Goal: Task Accomplishment & Management: Manage account settings

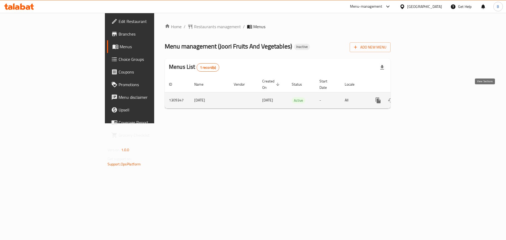
click at [418, 98] on icon "enhanced table" at bounding box center [415, 100] width 5 height 5
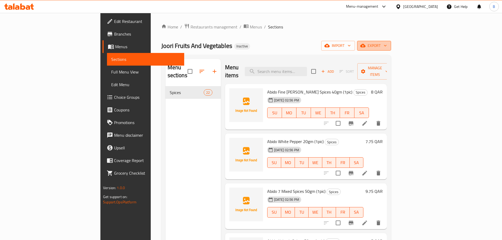
click at [387, 48] on span "export" at bounding box center [374, 45] width 26 height 7
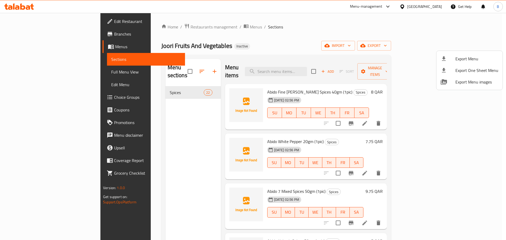
click at [447, 49] on div at bounding box center [253, 120] width 506 height 240
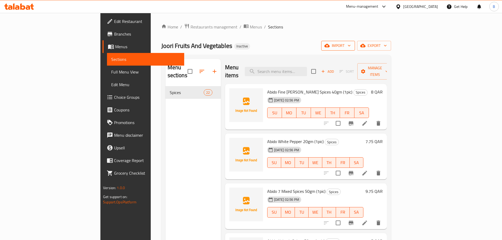
click at [351, 45] on span "import" at bounding box center [337, 45] width 25 height 7
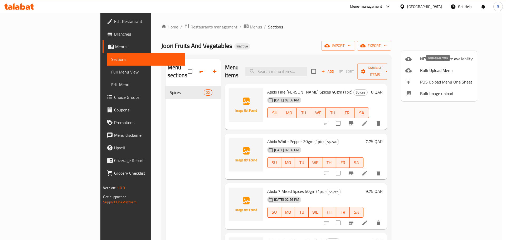
click at [445, 67] on span "Bulk Upload Menu" at bounding box center [446, 70] width 53 height 6
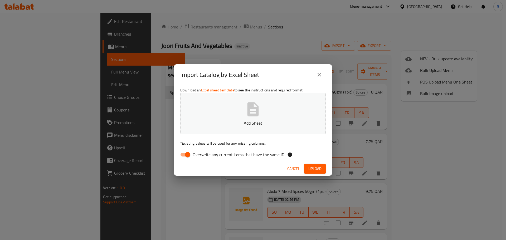
click at [182, 151] on input "Overwrite any current items that have the same ID." at bounding box center [188, 155] width 30 height 10
checkbox input "false"
click at [250, 114] on icon "button" at bounding box center [252, 109] width 11 height 14
click at [316, 171] on span "Upload" at bounding box center [314, 168] width 13 height 7
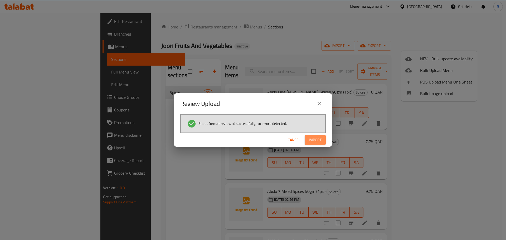
click at [312, 143] on span "Import" at bounding box center [315, 140] width 13 height 7
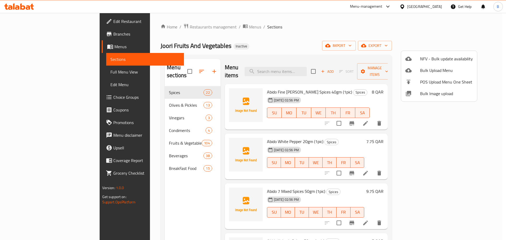
click at [130, 122] on div at bounding box center [253, 120] width 506 height 240
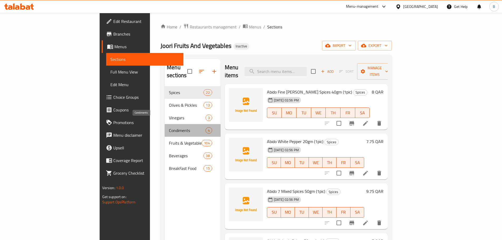
click at [169, 127] on span "Condiments" at bounding box center [187, 130] width 36 height 6
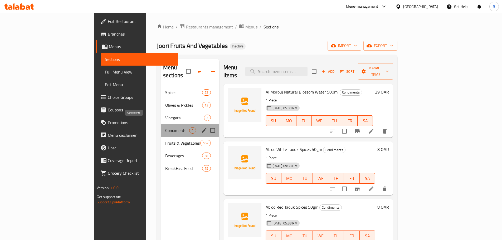
click at [165, 127] on span "Condiments" at bounding box center [177, 130] width 24 height 6
click at [207, 125] on input "Menu sections" at bounding box center [212, 130] width 11 height 11
checkbox input "true"
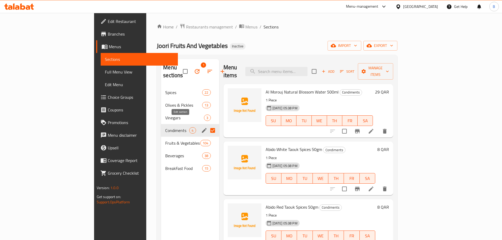
click at [201, 127] on icon "edit" at bounding box center [204, 130] width 6 height 6
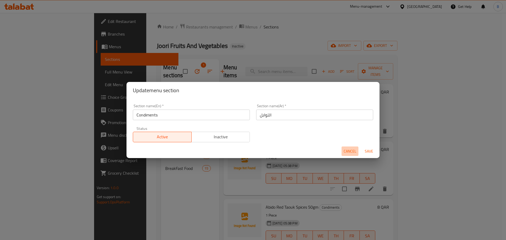
click at [353, 153] on span "Cancel" at bounding box center [349, 151] width 13 height 7
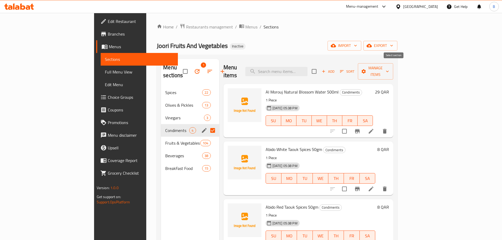
click at [319, 67] on input "checkbox" at bounding box center [313, 71] width 11 height 11
checkbox input "true"
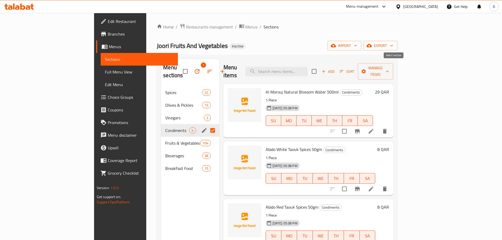
checkbox input "true"
click at [319, 67] on input "checkbox" at bounding box center [313, 71] width 11 height 11
checkbox input "false"
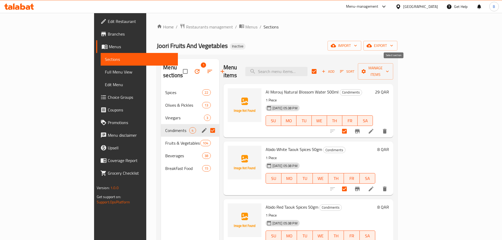
checkbox input "false"
click at [252, 49] on div "Joori Fruits And Vegetables Inactive import export" at bounding box center [277, 46] width 240 height 10
click at [207, 125] on input "Menu sections" at bounding box center [212, 130] width 11 height 11
checkbox input "false"
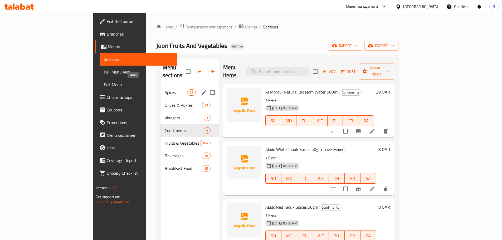
click at [165, 89] on span "Spices" at bounding box center [176, 92] width 22 height 6
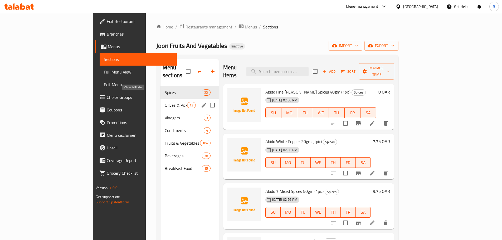
click at [165, 102] on span "Olives & Pickles" at bounding box center [176, 105] width 22 height 6
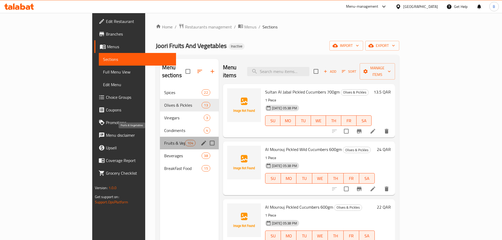
click at [164, 140] on span "Fruits & Vegetables" at bounding box center [174, 143] width 21 height 6
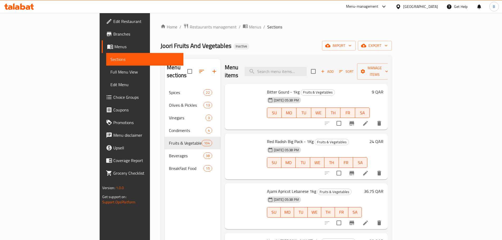
click at [267, 88] on span "Bitter Gourd - 1kg" at bounding box center [283, 92] width 33 height 8
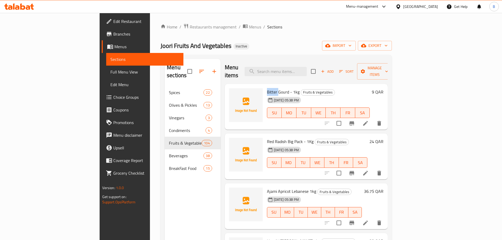
click at [267, 88] on span "Bitter Gourd - 1kg" at bounding box center [283, 92] width 33 height 8
drag, startPoint x: 242, startPoint y: 133, endPoint x: 263, endPoint y: 132, distance: 21.9
click at [265, 136] on div "Red Radish Big Pack - 1Kg Fruits & Vegetables 02-09-2025 05:38 PM SU MO TU WE T…" at bounding box center [317, 157] width 105 height 42
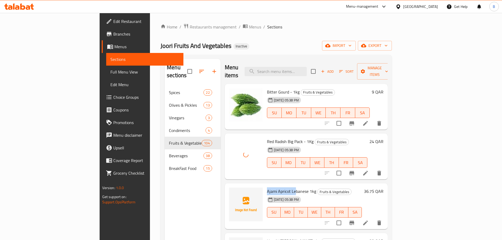
drag, startPoint x: 242, startPoint y: 184, endPoint x: 271, endPoint y: 183, distance: 29.0
click at [271, 187] on span "Ajami Apricot Lebanese 1kg" at bounding box center [291, 191] width 49 height 8
copy span "Ajami Apricot Le"
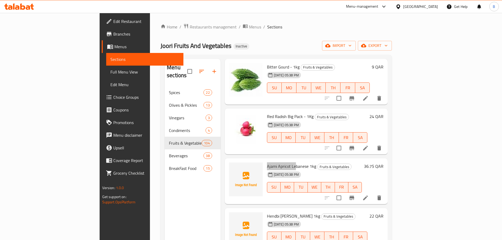
scroll to position [26, 0]
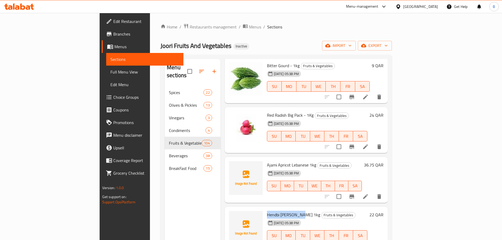
drag, startPoint x: 242, startPoint y: 206, endPoint x: 274, endPoint y: 205, distance: 32.2
click at [274, 209] on div "Hendbi Franjeye Lebanese 1kg Fruits & Vegetables 02-09-2025 05:38 PM SU MO TU W…" at bounding box center [317, 230] width 105 height 42
copy span "Hendbi Franjeye L"
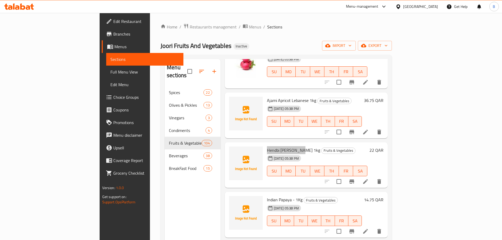
scroll to position [105, 0]
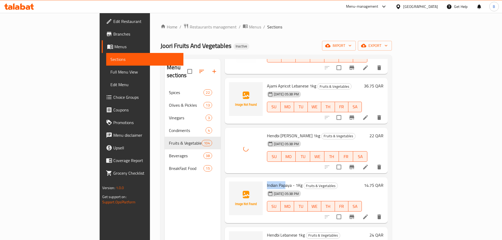
drag, startPoint x: 242, startPoint y: 177, endPoint x: 260, endPoint y: 175, distance: 18.8
click at [267, 181] on span "Indian Papaya - 1Kg" at bounding box center [285, 185] width 36 height 8
copy span "Indian Pap"
click at [267, 181] on span "Indian Papaya - 1Kg" at bounding box center [285, 185] width 36 height 8
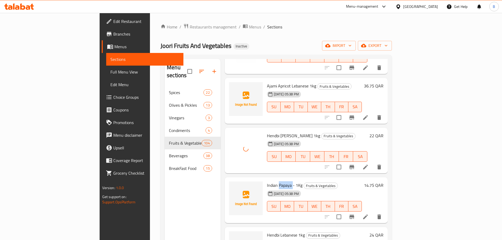
copy span "Papaya"
drag, startPoint x: 241, startPoint y: 177, endPoint x: 260, endPoint y: 175, distance: 18.8
click at [265, 179] on div "Indian Papaya - 1Kg Fruits & Vegetables 02-09-2025 05:38 PM SU MO TU WE TH FR SA" at bounding box center [314, 200] width 99 height 42
copy span "Indian Pap"
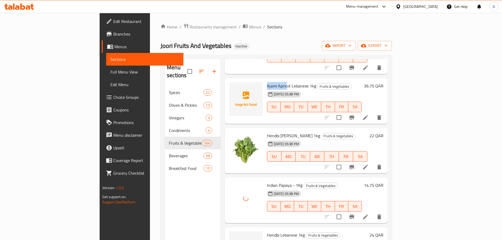
drag, startPoint x: 242, startPoint y: 77, endPoint x: 261, endPoint y: 77, distance: 19.0
click at [267, 82] on span "Ajami Apricot Lebanese 1kg" at bounding box center [291, 86] width 49 height 8
copy span "Ajami Apric"
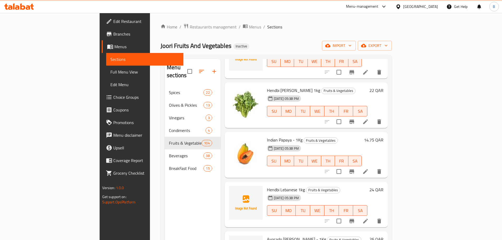
scroll to position [184, 0]
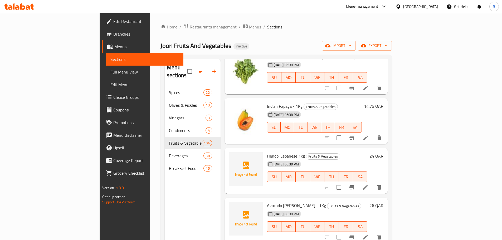
click at [267, 152] on span "Hendbi Lebanese 1kg" at bounding box center [286, 156] width 38 height 8
drag, startPoint x: 240, startPoint y: 146, endPoint x: 260, endPoint y: 149, distance: 20.2
click at [265, 150] on div "Hendbi Lebanese 1kg Fruits & Vegetables 02-09-2025 05:38 PM SU MO TU WE TH FR SA" at bounding box center [317, 171] width 105 height 42
copy span "Hendbi Leban"
drag, startPoint x: 258, startPoint y: 200, endPoint x: 262, endPoint y: 200, distance: 4.0
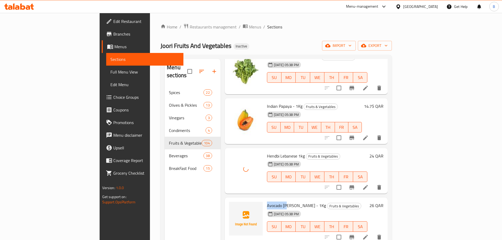
click at [267, 201] on span "Avocado Kenia - 1Kg" at bounding box center [296, 205] width 59 height 8
copy span "Avocado Ke"
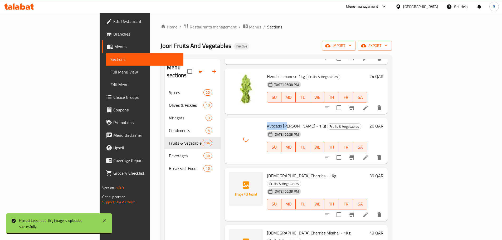
scroll to position [290, 0]
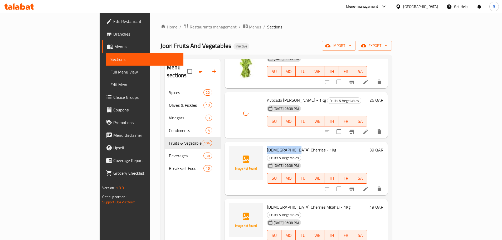
drag, startPoint x: 242, startPoint y: 142, endPoint x: 277, endPoint y: 161, distance: 39.6
click at [270, 144] on div "Lebanese Cherries - 1Kg Fruits & Vegetables 02-09-2025 05:38 PM SU MO TU WE TH …" at bounding box center [317, 168] width 105 height 49
copy span "Lebanese Cherri"
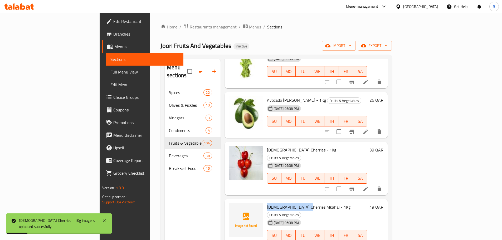
drag, startPoint x: 260, startPoint y: 190, endPoint x: 282, endPoint y: 187, distance: 21.8
click at [282, 201] on div "Lebanese Cherries Mkahal - 1Kg Fruits & Vegetables 02-09-2025 05:38 PM SU MO TU…" at bounding box center [317, 225] width 105 height 49
copy span "[DEMOGRAPHIC_DATA] Cherries Mk"
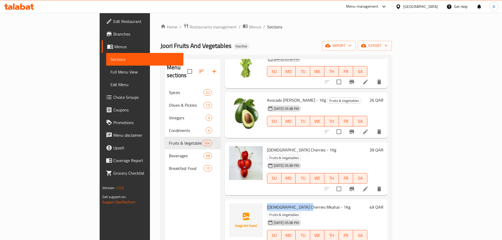
click at [284, 203] on span "[DEMOGRAPHIC_DATA] Cherries Mkahal - 1Kg" at bounding box center [308, 207] width 83 height 8
click at [270, 203] on span "[DEMOGRAPHIC_DATA] Cherries Mkahal - 1Kg" at bounding box center [308, 207] width 83 height 8
click at [267, 146] on span "[DEMOGRAPHIC_DATA] Cherries - 1Kg" at bounding box center [301, 150] width 69 height 8
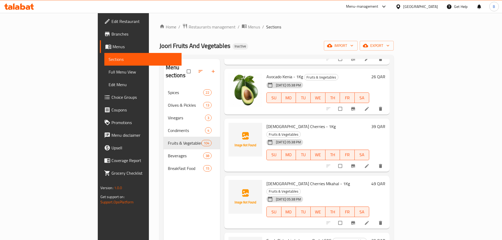
scroll to position [316, 0]
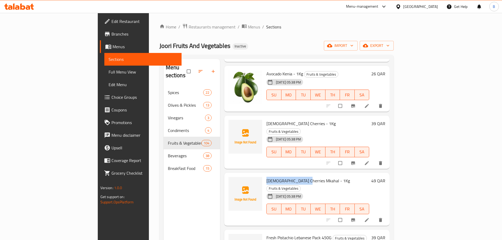
drag, startPoint x: 242, startPoint y: 165, endPoint x: 282, endPoint y: 166, distance: 39.8
click at [282, 177] on span "[DEMOGRAPHIC_DATA] Cherries Mkahal - 1Kg" at bounding box center [307, 181] width 83 height 8
copy span "[DEMOGRAPHIC_DATA] Cherries Mk"
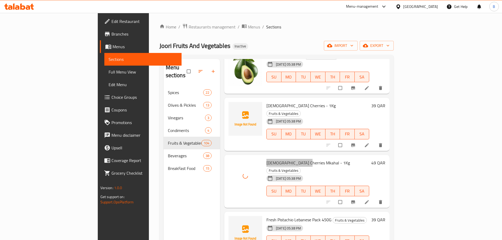
scroll to position [369, 0]
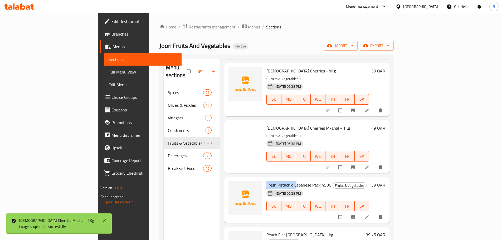
drag, startPoint x: 273, startPoint y: 162, endPoint x: 263, endPoint y: 161, distance: 9.5
click at [273, 179] on div "Fresh Pistachio Lebanese Pack 450G Fruits & Vegetables [DATE] 05:38 PM SU MO TU…" at bounding box center [317, 200] width 107 height 42
copy span "Fresh Pistachio L"
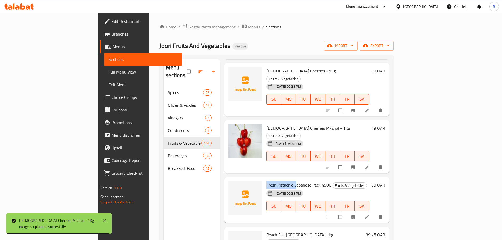
click at [270, 181] on span "Fresh Pistachio Lebanese Pack 450G" at bounding box center [298, 185] width 65 height 8
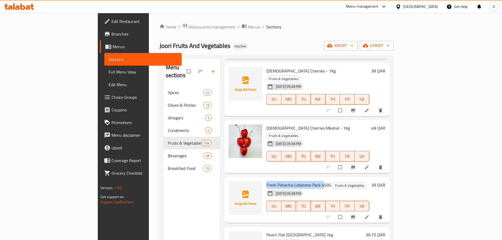
drag, startPoint x: 242, startPoint y: 163, endPoint x: 300, endPoint y: 162, distance: 57.7
click at [300, 181] on span "Fresh Pistachio Lebanese Pack 450G" at bounding box center [298, 185] width 65 height 8
copy span "Fresh Pistachio Lebanese Pack 4"
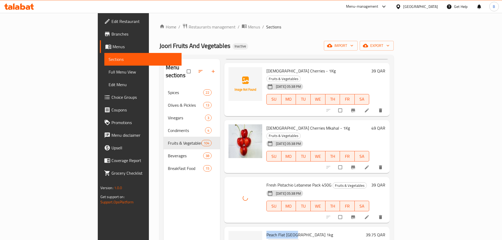
drag, startPoint x: 240, startPoint y: 212, endPoint x: 271, endPoint y: 211, distance: 31.1
copy span "Peach Flat Morocc"
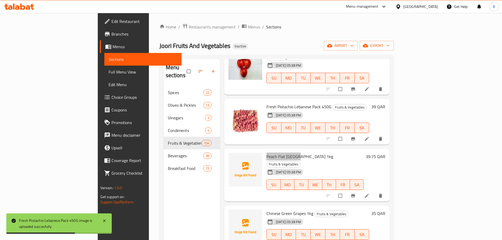
scroll to position [448, 0]
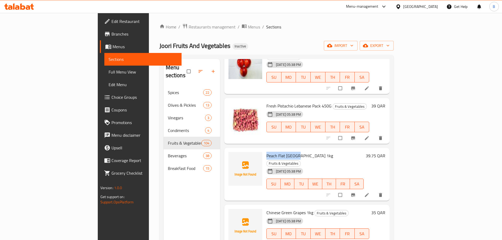
click at [267, 152] on span "Peach Flat [GEOGRAPHIC_DATA] 1kg" at bounding box center [299, 156] width 67 height 8
copy span "[GEOGRAPHIC_DATA]"
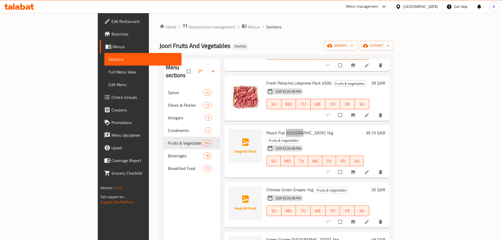
scroll to position [474, 0]
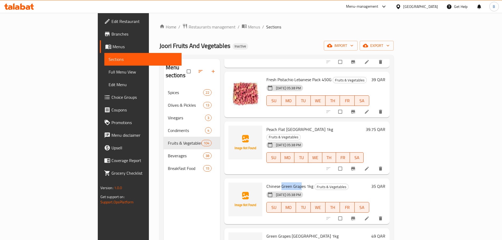
drag, startPoint x: 258, startPoint y: 156, endPoint x: 277, endPoint y: 156, distance: 19.8
click at [277, 182] on span "Chinese Green Grapes 1kg" at bounding box center [289, 186] width 47 height 8
copy span "Green Grap"
drag, startPoint x: 242, startPoint y: 205, endPoint x: 285, endPoint y: 216, distance: 44.5
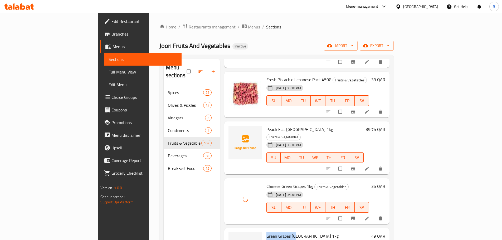
copy span "Green Grapes Mo"
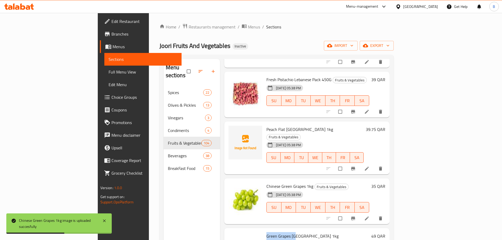
scroll to position [553, 0]
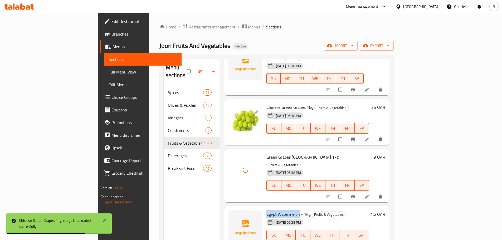
drag, startPoint x: 240, startPoint y: 177, endPoint x: 309, endPoint y: 237, distance: 91.0
click at [274, 208] on div "Egypt Watermelon - 1Kg Fruits & Vegetables [DATE] 05:38 PM SU MO TU WE TH FR SA" at bounding box center [317, 229] width 106 height 42
copy span "Egypt Watermelon"
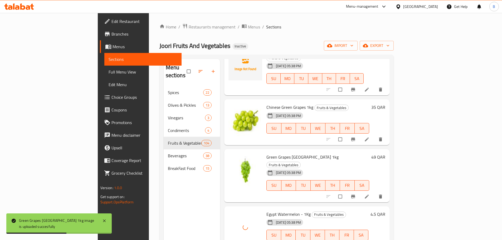
drag, startPoint x: 242, startPoint y: 227, endPoint x: 286, endPoint y: 226, distance: 44.3
copy span "Dragon Fruit Red Thailan"
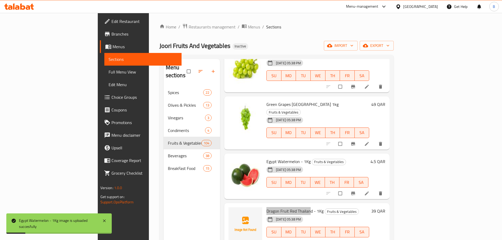
scroll to position [632, 0]
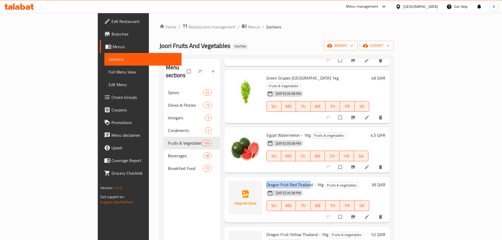
click at [269, 181] on span "Dragon Fruit Red Thailand - 1Kg" at bounding box center [294, 185] width 57 height 8
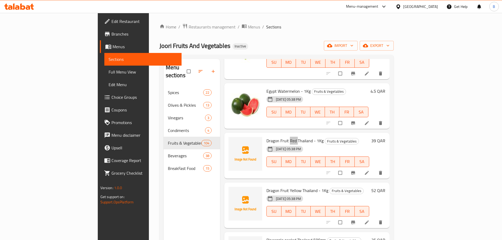
scroll to position [685, 0]
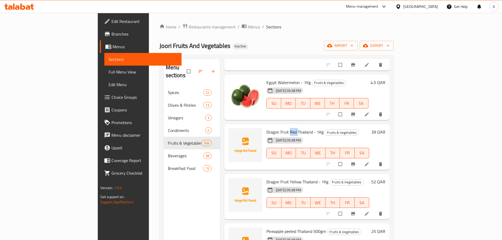
click at [269, 178] on span "Dragon Fruit Yellow Thailand - 1Kg" at bounding box center [297, 182] width 62 height 8
click at [266, 178] on span "Dragon Fruit Yellow Thailand - 1Kg" at bounding box center [297, 182] width 62 height 8
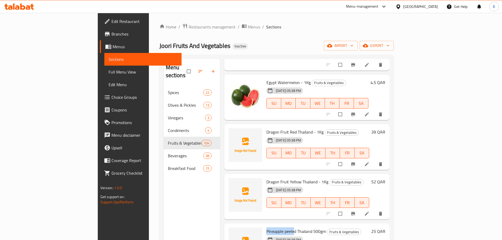
drag, startPoint x: 252, startPoint y: 193, endPoint x: 270, endPoint y: 191, distance: 18.2
click at [270, 227] on span "Pineapple peeled Thailand 500gm" at bounding box center [296, 231] width 60 height 8
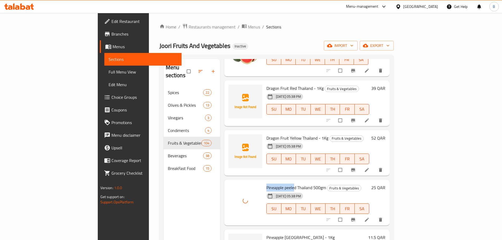
scroll to position [737, 0]
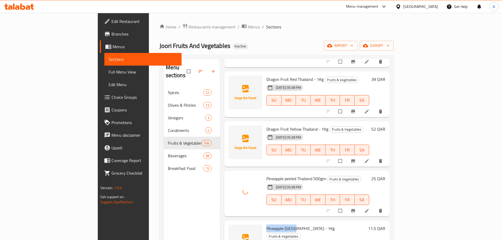
drag, startPoint x: 241, startPoint y: 190, endPoint x: 271, endPoint y: 190, distance: 30.0
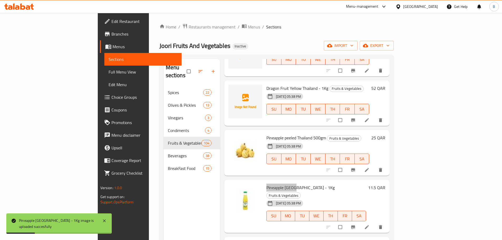
scroll to position [790, 0]
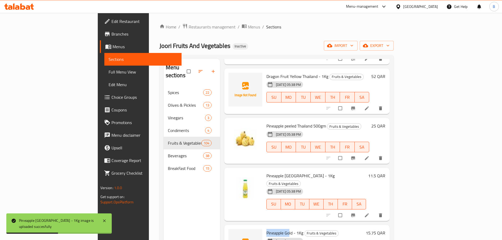
drag, startPoint x: 242, startPoint y: 188, endPoint x: 264, endPoint y: 189, distance: 22.7
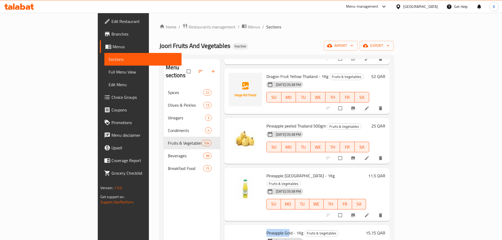
scroll to position [843, 0]
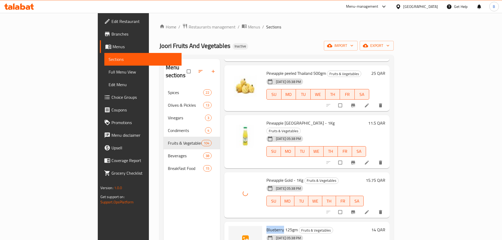
drag, startPoint x: 241, startPoint y: 184, endPoint x: 259, endPoint y: 185, distance: 17.4
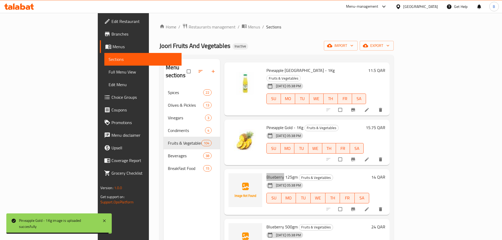
scroll to position [922, 0]
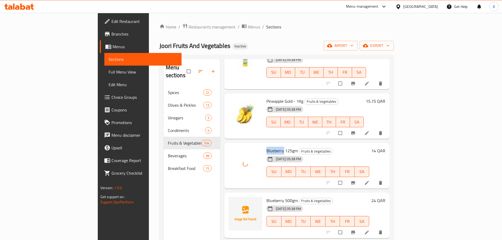
click at [266, 196] on span "Blueberry 500gm" at bounding box center [281, 200] width 31 height 8
copy span "Blueberry"
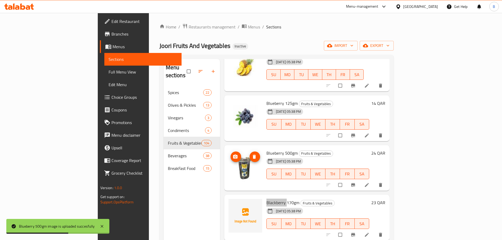
scroll to position [974, 0]
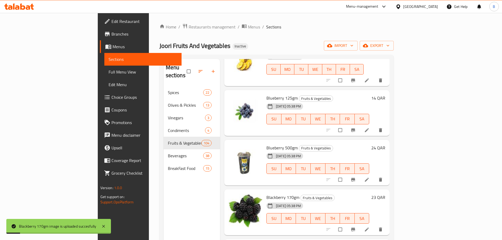
scroll to position [1053, 0]
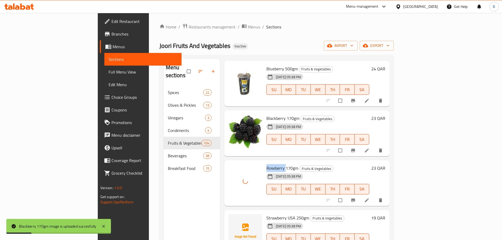
click at [266, 214] on span "Strawberry USA 250gm" at bounding box center [287, 218] width 43 height 8
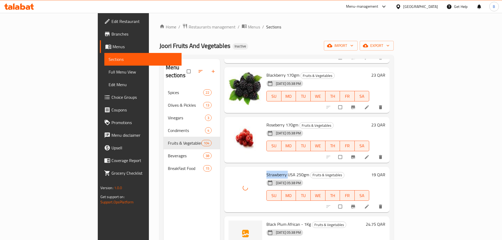
scroll to position [1106, 0]
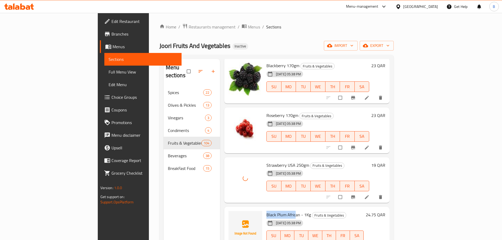
drag, startPoint x: 242, startPoint y: 170, endPoint x: 270, endPoint y: 170, distance: 28.7
click at [270, 209] on div "Black Plum African - 1Kg Fruits & Vegetables [DATE] 05:38 PM SU MO TU WE TH FR …" at bounding box center [314, 230] width 101 height 42
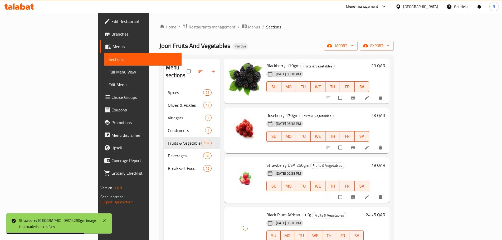
drag, startPoint x: 240, startPoint y: 220, endPoint x: 262, endPoint y: 219, distance: 21.9
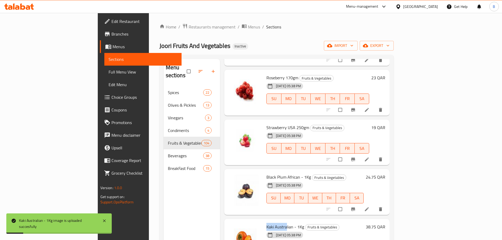
scroll to position [1185, 0]
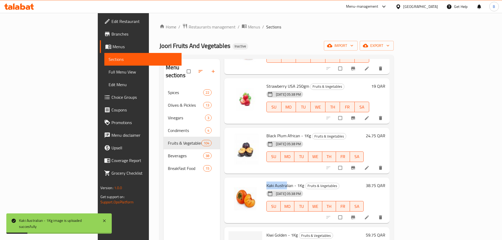
click at [375, 213] on li at bounding box center [367, 217] width 15 height 8
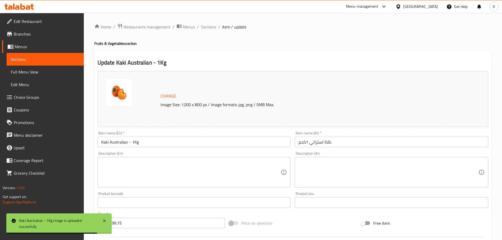
click at [328, 141] on input "كاكا استرالي 1كجم" at bounding box center [391, 142] width 193 height 11
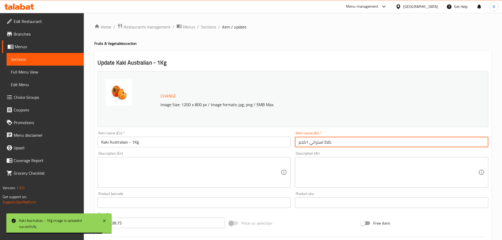
click at [328, 141] on input "كاكا استرالي 1كجم" at bounding box center [391, 142] width 193 height 11
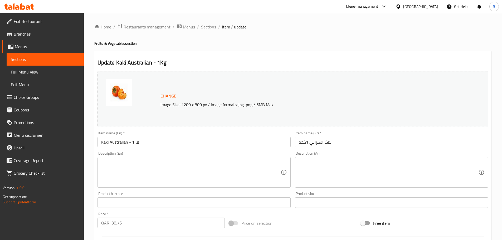
click at [202, 28] on span "Sections" at bounding box center [208, 27] width 15 height 6
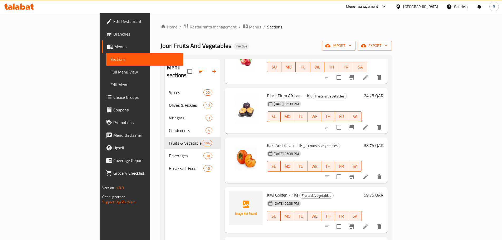
scroll to position [1226, 0]
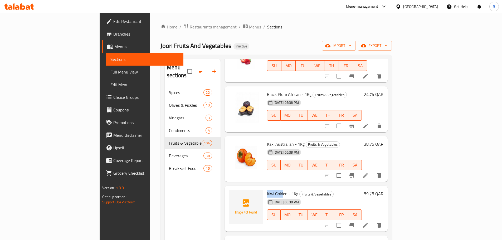
drag, startPoint x: 243, startPoint y: 148, endPoint x: 260, endPoint y: 153, distance: 17.9
click at [267, 190] on span "Kiwi Golden - 1Kg" at bounding box center [282, 194] width 31 height 8
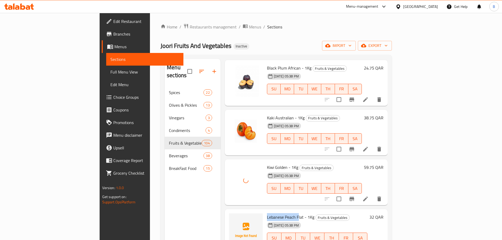
drag, startPoint x: 242, startPoint y: 172, endPoint x: 272, endPoint y: 167, distance: 29.6
click at [274, 213] on span "Lebanese Peach Flat - 1Kg" at bounding box center [290, 217] width 47 height 8
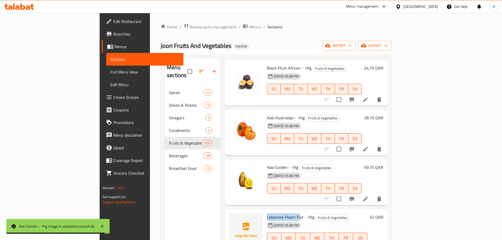
click at [267, 213] on span "Lebanese Peach Flat - 1Kg" at bounding box center [290, 217] width 47 height 8
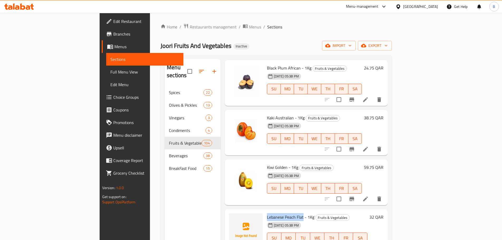
drag, startPoint x: 241, startPoint y: 172, endPoint x: 278, endPoint y: 170, distance: 36.7
click at [278, 211] on div "Lebanese Peach Flat - 1Kg Fruits & Vegetables [DATE] 05:38 PM SU MO TU WE TH FR…" at bounding box center [317, 232] width 105 height 42
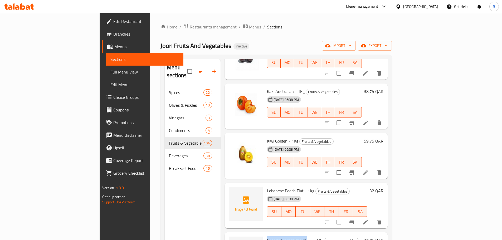
drag, startPoint x: 263, startPoint y: 195, endPoint x: 282, endPoint y: 195, distance: 18.4
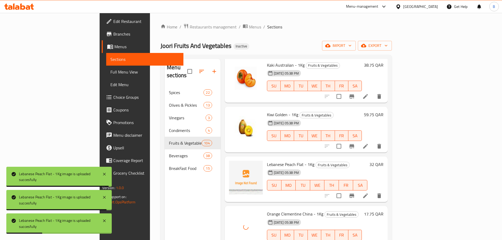
drag, startPoint x: 249, startPoint y: 219, endPoint x: 255, endPoint y: 220, distance: 5.3
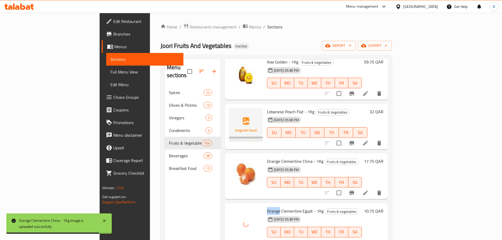
scroll to position [1384, 0]
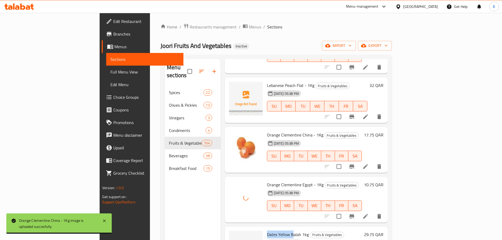
drag, startPoint x: 243, startPoint y: 188, endPoint x: 279, endPoint y: 194, distance: 36.3
click at [270, 230] on span "Dates Yellow Balah 1kg" at bounding box center [288, 234] width 42 height 8
click at [273, 230] on span "Dates Yellow Balah 1kg" at bounding box center [288, 234] width 42 height 8
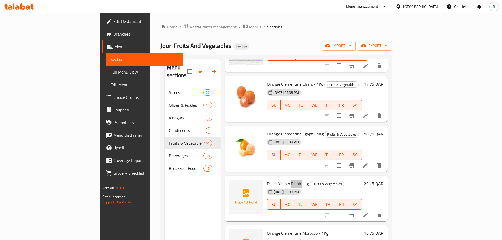
scroll to position [1437, 0]
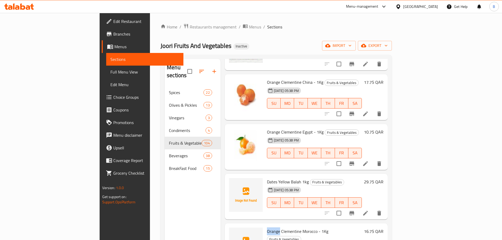
drag, startPoint x: 242, startPoint y: 187, endPoint x: 255, endPoint y: 187, distance: 13.7
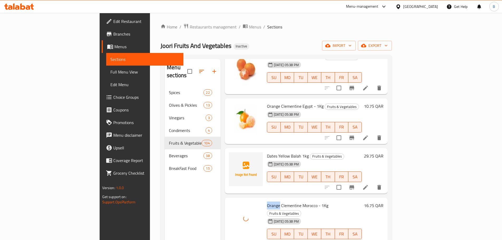
scroll to position [1490, 0]
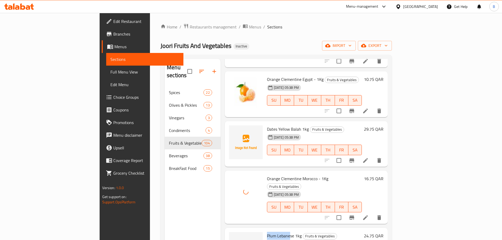
drag, startPoint x: 242, startPoint y: 183, endPoint x: 264, endPoint y: 184, distance: 22.9
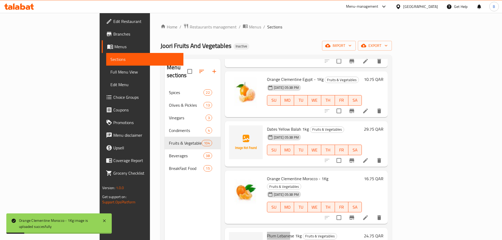
scroll to position [1543, 0]
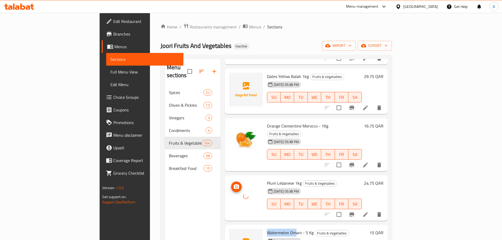
drag, startPoint x: 242, startPoint y: 180, endPoint x: 281, endPoint y: 203, distance: 46.1
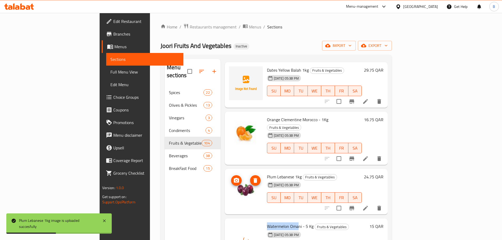
scroll to position [1569, 0]
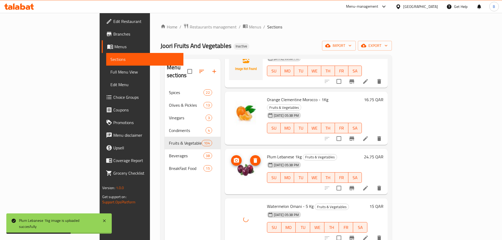
drag, startPoint x: 242, startPoint y: 204, endPoint x: 303, endPoint y: 229, distance: 65.7
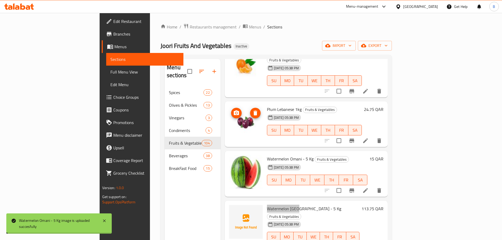
scroll to position [1622, 0]
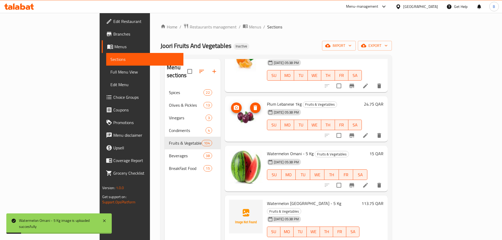
drag, startPoint x: 267, startPoint y: 201, endPoint x: 205, endPoint y: 131, distance: 94.0
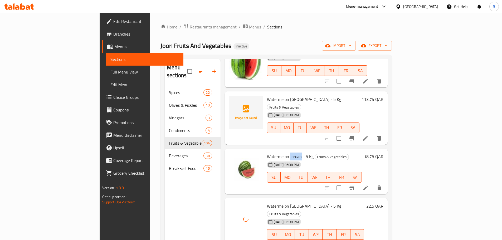
scroll to position [1727, 0]
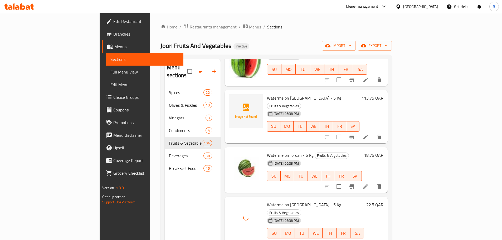
drag, startPoint x: 242, startPoint y: 195, endPoint x: 270, endPoint y: 194, distance: 27.4
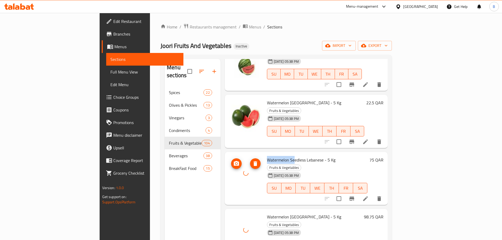
scroll to position [1832, 0]
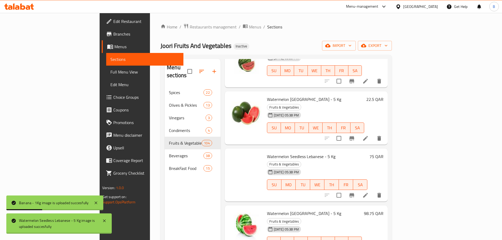
scroll to position [1859, 0]
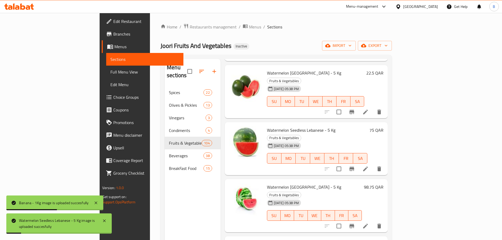
drag, startPoint x: 242, startPoint y: 211, endPoint x: 263, endPoint y: 213, distance: 21.1
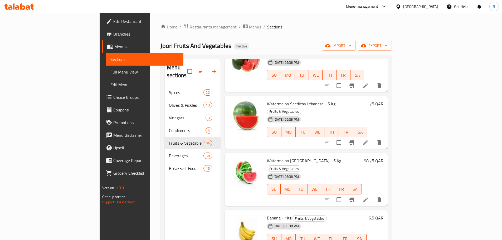
scroll to position [1938, 0]
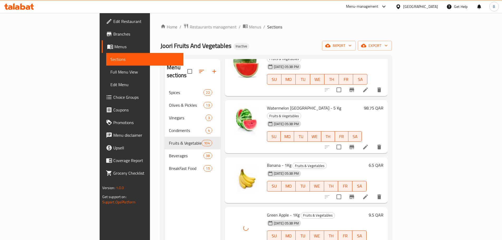
drag, startPoint x: 239, startPoint y: 183, endPoint x: 281, endPoint y: 200, distance: 44.7
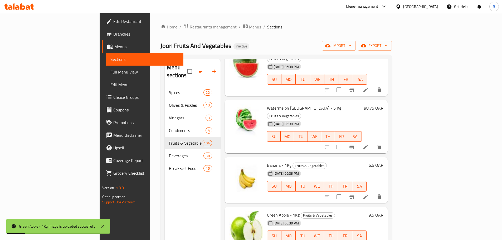
drag, startPoint x: 242, startPoint y: 183, endPoint x: 263, endPoint y: 183, distance: 20.8
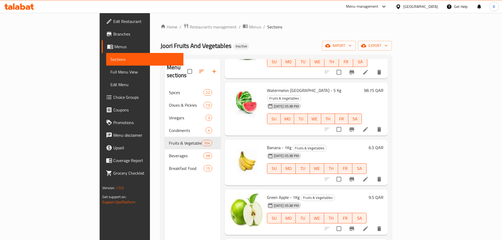
scroll to position [1990, 0]
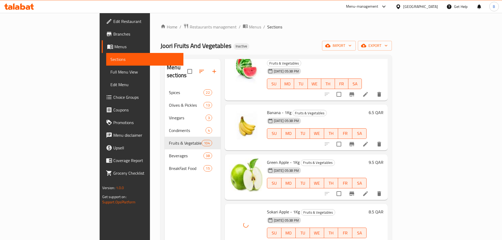
drag, startPoint x: 243, startPoint y: 180, endPoint x: 248, endPoint y: 180, distance: 5.5
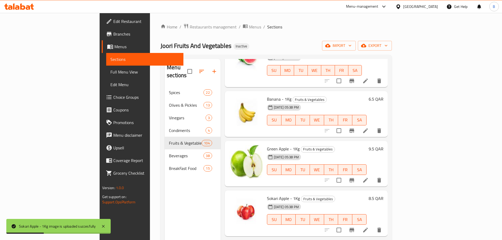
scroll to position [2017, 0]
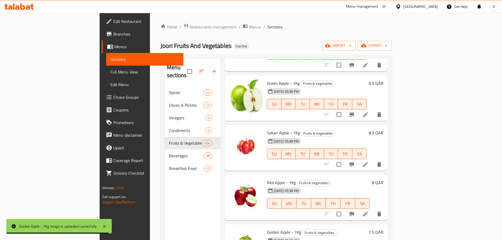
drag, startPoint x: 241, startPoint y: 201, endPoint x: 258, endPoint y: 201, distance: 17.1
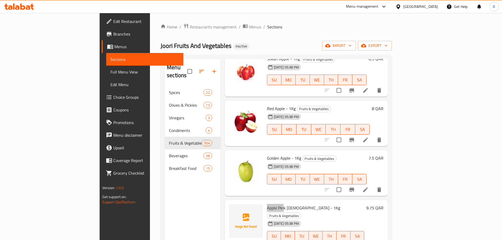
scroll to position [2148, 0]
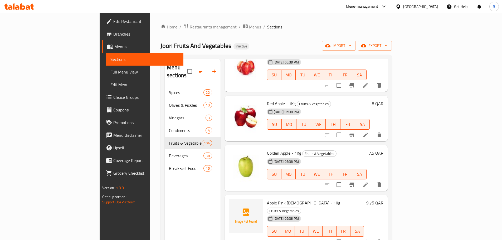
drag, startPoint x: 249, startPoint y: 172, endPoint x: 255, endPoint y: 172, distance: 6.3
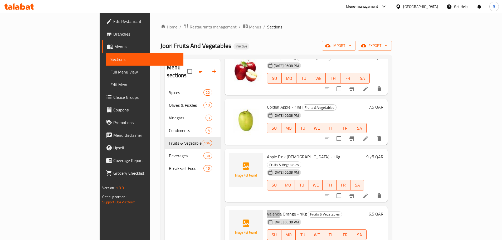
scroll to position [2201, 0]
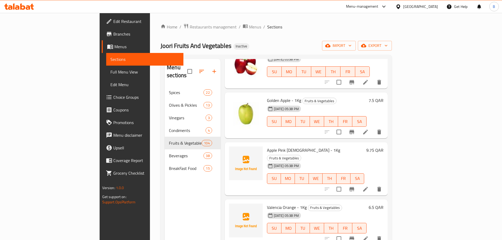
drag, startPoint x: 242, startPoint y: 168, endPoint x: 262, endPoint y: 168, distance: 20.5
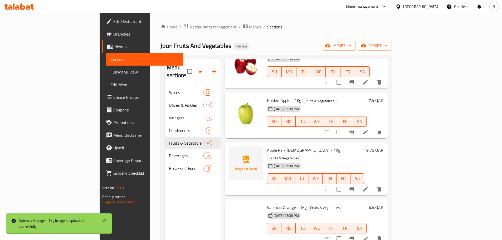
scroll to position [2227, 0]
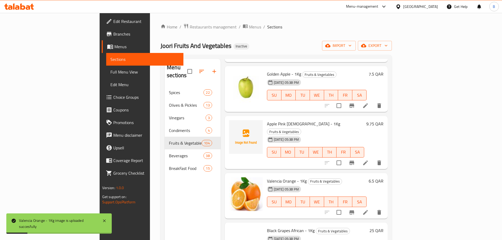
drag, startPoint x: 242, startPoint y: 189, endPoint x: 209, endPoint y: 117, distance: 79.0
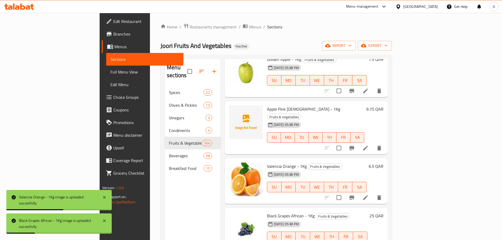
scroll to position [2280, 0]
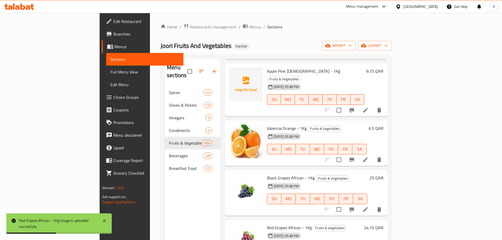
scroll to position [2306, 0]
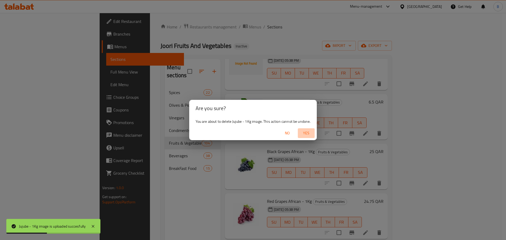
click at [309, 132] on span "Yes" at bounding box center [306, 133] width 13 height 7
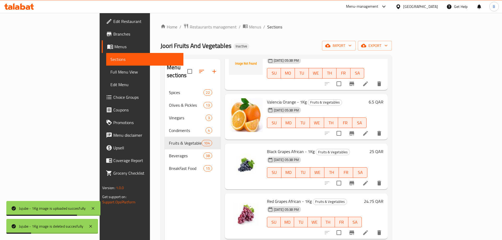
scroll to position [2333, 0]
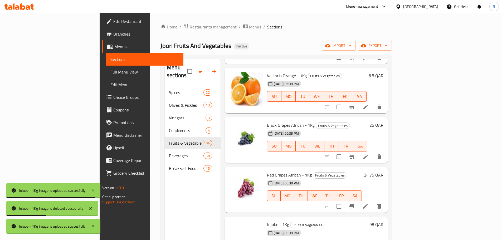
drag, startPoint x: 241, startPoint y: 184, endPoint x: 268, endPoint y: 184, distance: 26.9
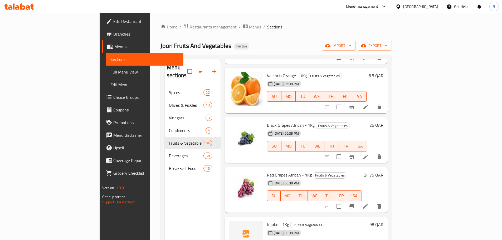
drag, startPoint x: 242, startPoint y: 187, endPoint x: 276, endPoint y: 186, distance: 34.5
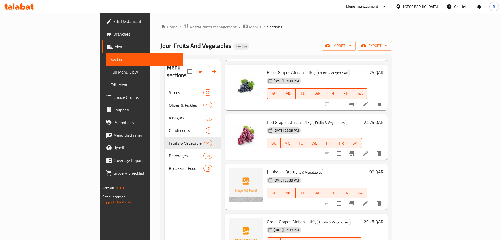
drag, startPoint x: 241, startPoint y: 182, endPoint x: 269, endPoint y: 190, distance: 29.1
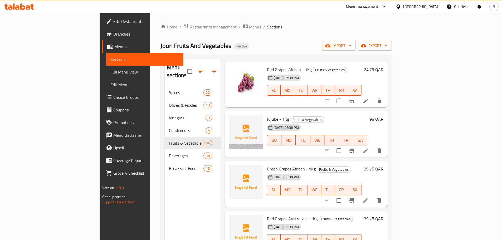
drag, startPoint x: 241, startPoint y: 178, endPoint x: 287, endPoint y: 187, distance: 46.4
drag, startPoint x: 247, startPoint y: 229, endPoint x: 292, endPoint y: 239, distance: 46.6
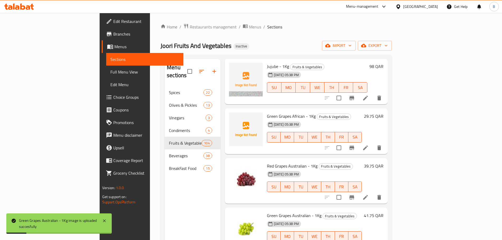
scroll to position [2517, 0]
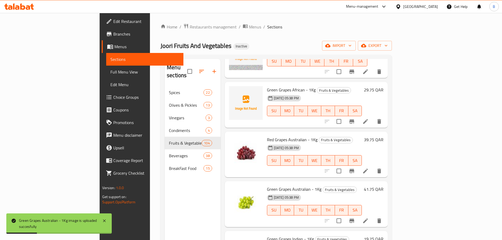
drag, startPoint x: 242, startPoint y: 200, endPoint x: 306, endPoint y: 229, distance: 69.5
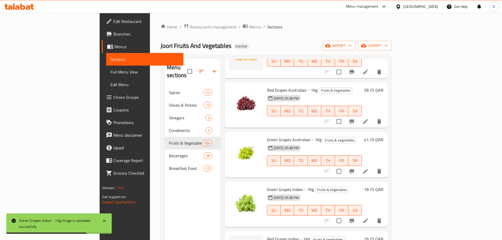
scroll to position [2570, 0]
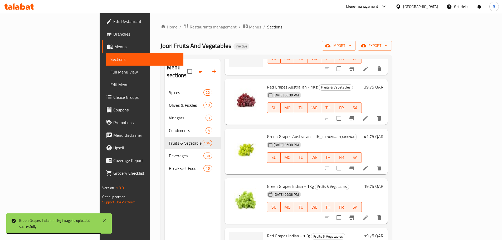
drag, startPoint x: 243, startPoint y: 197, endPoint x: 270, endPoint y: 197, distance: 27.1
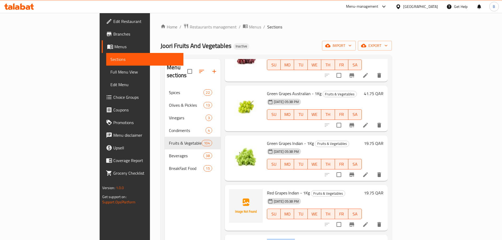
scroll to position [2622, 0]
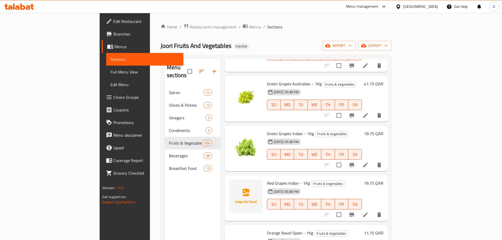
drag, startPoint x: 241, startPoint y: 193, endPoint x: 273, endPoint y: 193, distance: 32.1
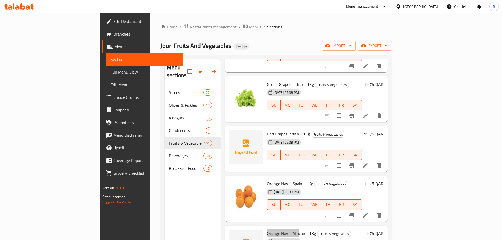
scroll to position [2675, 0]
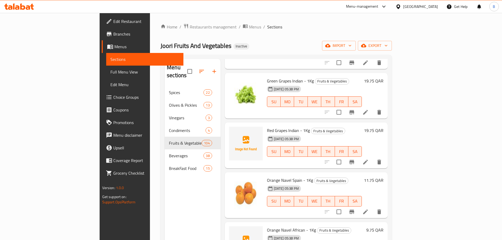
drag, startPoint x: 242, startPoint y: 192, endPoint x: 280, endPoint y: 193, distance: 38.5
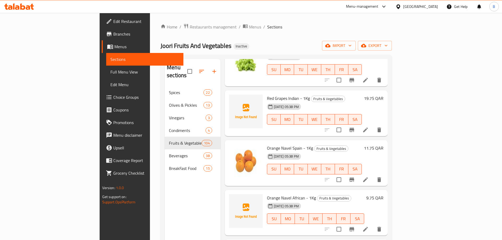
scroll to position [2754, 0]
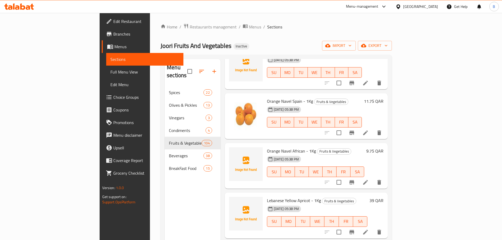
drag, startPoint x: 252, startPoint y: 160, endPoint x: 266, endPoint y: 159, distance: 13.7
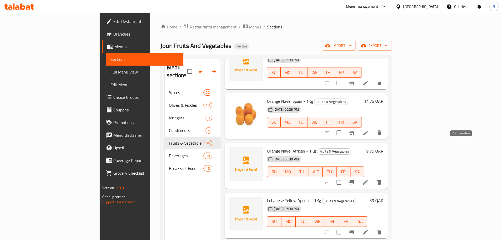
click at [368, 229] on icon at bounding box center [365, 232] width 6 height 6
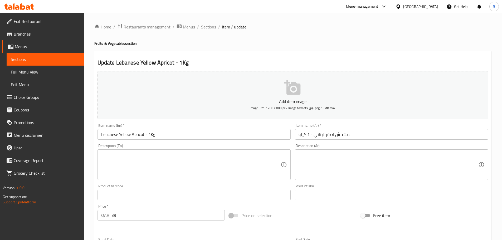
click at [210, 27] on span "Sections" at bounding box center [208, 27] width 15 height 6
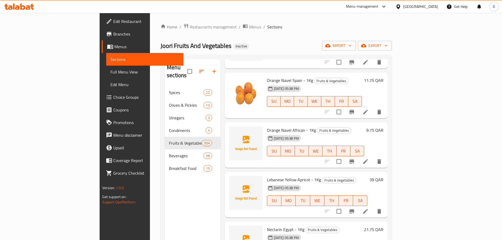
scroll to position [2780, 0]
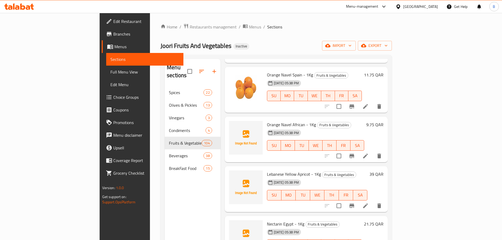
drag, startPoint x: 270, startPoint y: 184, endPoint x: 280, endPoint y: 184, distance: 9.2
drag, startPoint x: 265, startPoint y: 184, endPoint x: 278, endPoint y: 183, distance: 12.9
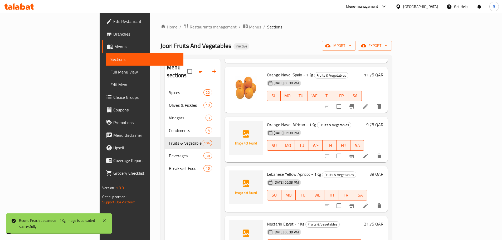
scroll to position [2833, 0]
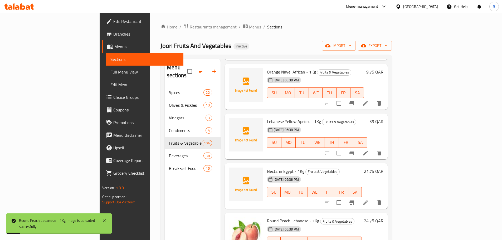
drag, startPoint x: 241, startPoint y: 181, endPoint x: 316, endPoint y: 230, distance: 89.6
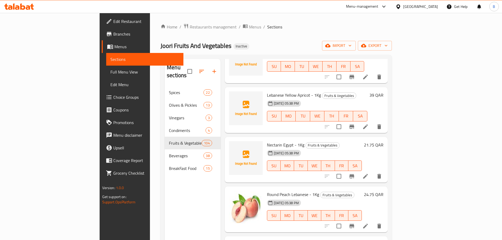
drag, startPoint x: 252, startPoint y: 204, endPoint x: 262, endPoint y: 204, distance: 9.5
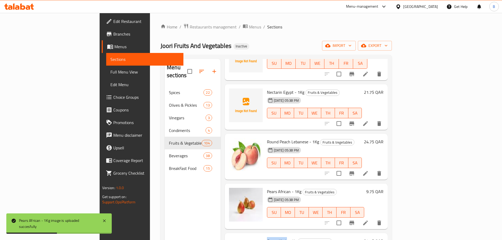
scroll to position [2938, 0]
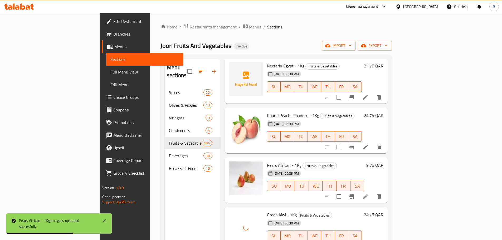
drag, startPoint x: 241, startPoint y: 174, endPoint x: 262, endPoint y: 180, distance: 21.6
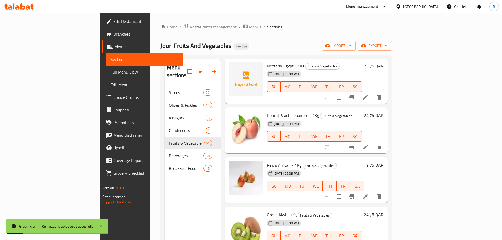
scroll to position [2991, 0]
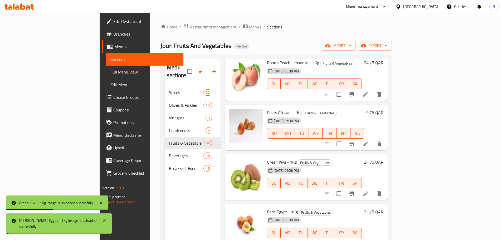
drag, startPoint x: 260, startPoint y: 173, endPoint x: 265, endPoint y: 171, distance: 5.6
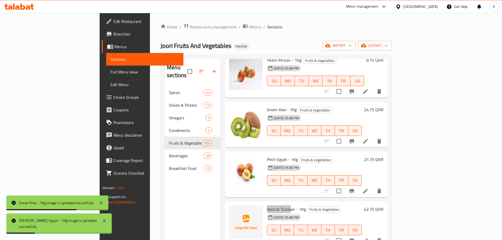
scroll to position [3044, 0]
drag, startPoint x: 258, startPoint y: 169, endPoint x: 269, endPoint y: 169, distance: 11.3
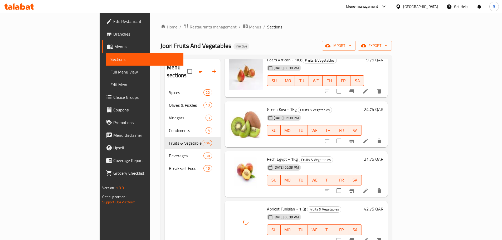
scroll to position [3070, 0]
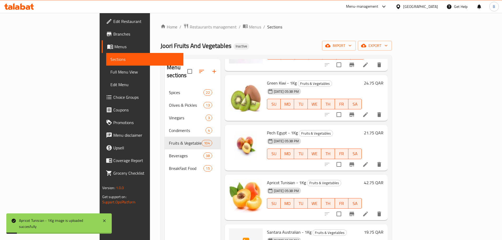
drag, startPoint x: 240, startPoint y: 193, endPoint x: 277, endPoint y: 199, distance: 37.2
drag, startPoint x: 242, startPoint y: 144, endPoint x: 263, endPoint y: 142, distance: 21.1
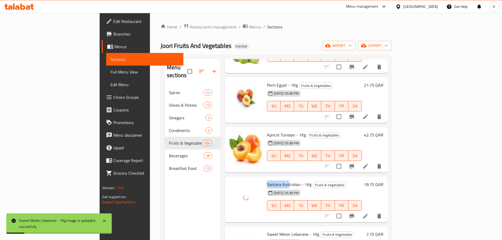
scroll to position [3123, 0]
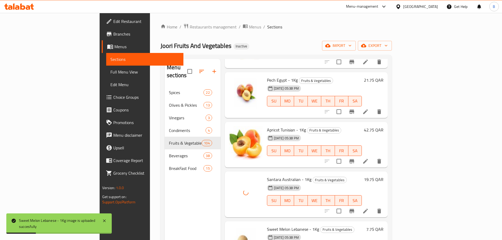
drag, startPoint x: 259, startPoint y: 190, endPoint x: 275, endPoint y: 191, distance: 16.1
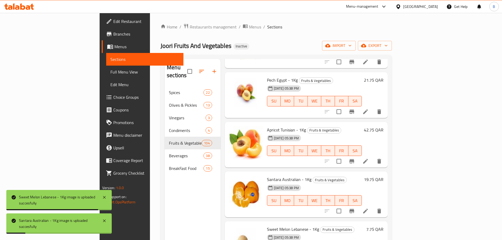
scroll to position [3149, 0]
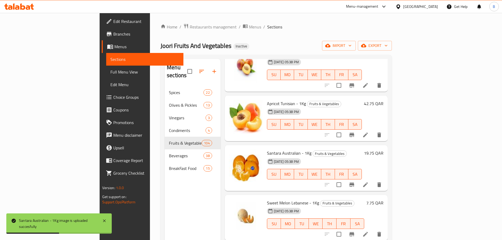
drag, startPoint x: 252, startPoint y: 214, endPoint x: 264, endPoint y: 216, distance: 11.8
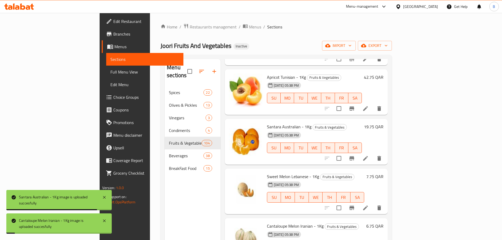
scroll to position [3202, 0]
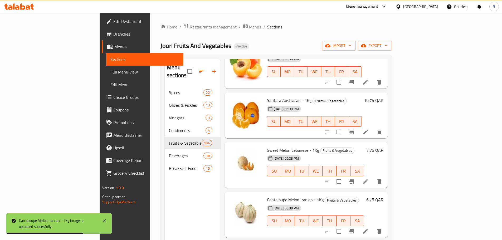
drag, startPoint x: 243, startPoint y: 210, endPoint x: 287, endPoint y: 211, distance: 43.7
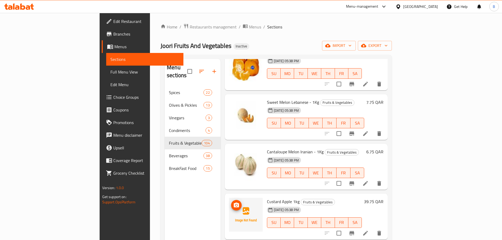
scroll to position [3254, 0]
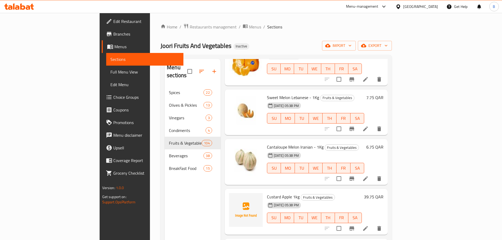
drag, startPoint x: 246, startPoint y: 207, endPoint x: 294, endPoint y: 230, distance: 53.7
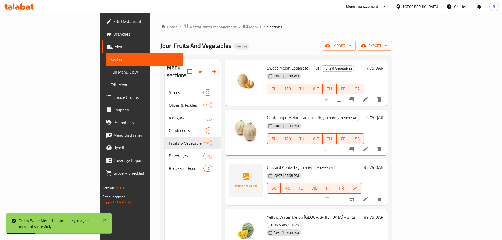
scroll to position [3333, 0]
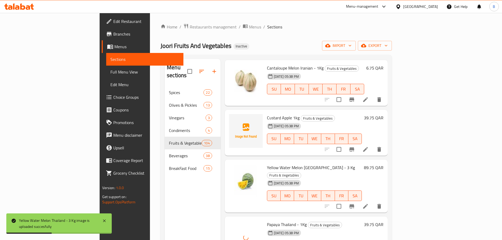
drag, startPoint x: 241, startPoint y: 177, endPoint x: 279, endPoint y: 192, distance: 41.5
drag, startPoint x: 244, startPoint y: 227, endPoint x: 270, endPoint y: 228, distance: 25.8
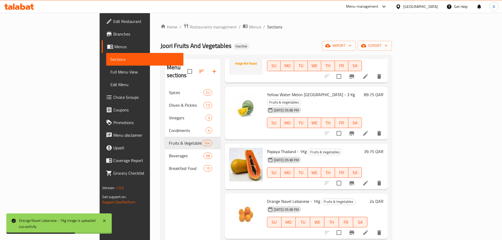
scroll to position [3412, 0]
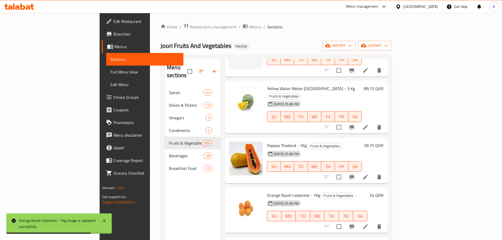
drag, startPoint x: 242, startPoint y: 197, endPoint x: 263, endPoint y: 197, distance: 21.3
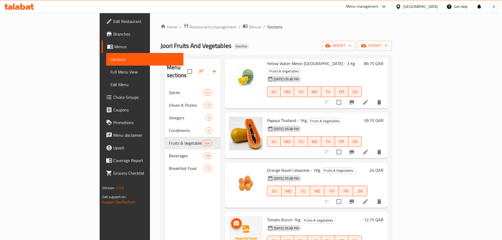
scroll to position [3439, 0]
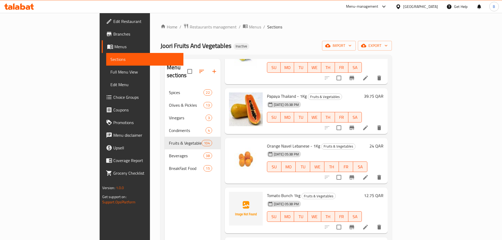
scroll to position [3465, 0]
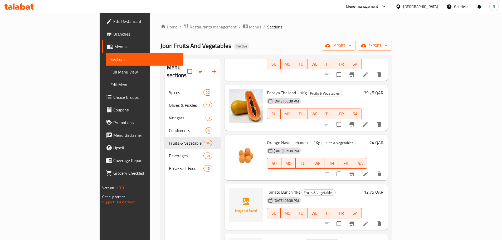
drag, startPoint x: 242, startPoint y: 195, endPoint x: 273, endPoint y: 196, distance: 31.9
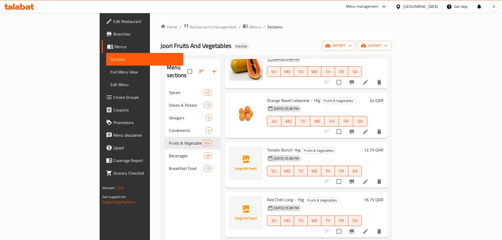
scroll to position [3518, 0]
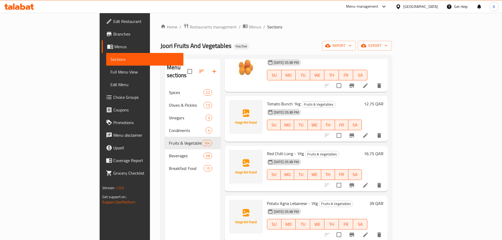
scroll to position [3570, 0]
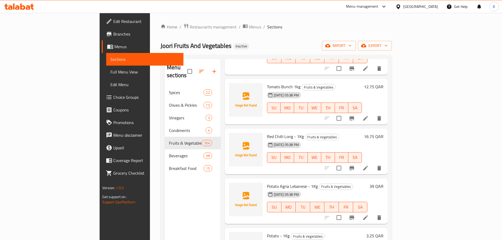
drag, startPoint x: 241, startPoint y: 189, endPoint x: 262, endPoint y: 190, distance: 20.3
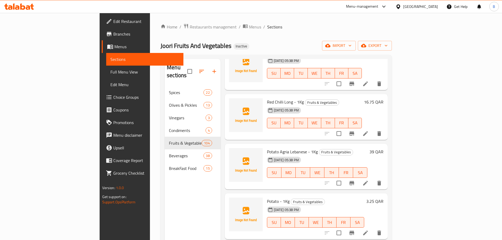
scroll to position [3623, 0]
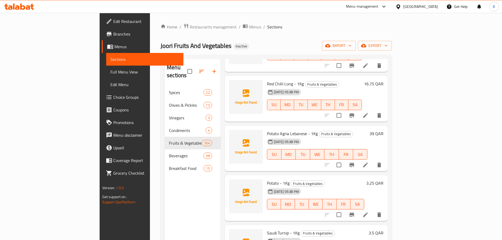
drag, startPoint x: 245, startPoint y: 186, endPoint x: 302, endPoint y: 215, distance: 63.7
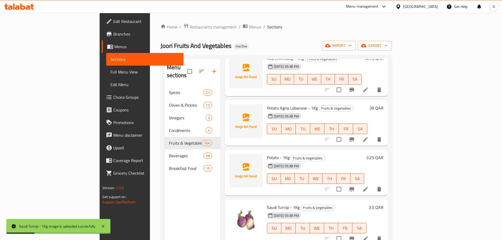
scroll to position [3676, 0]
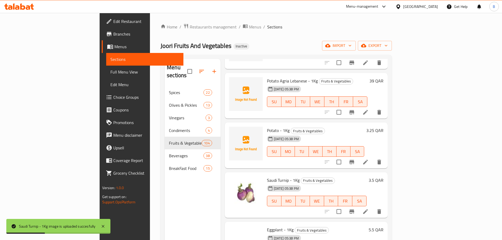
drag, startPoint x: 266, startPoint y: 183, endPoint x: 272, endPoint y: 182, distance: 5.3
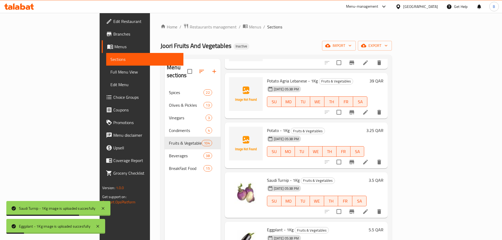
scroll to position [3728, 0]
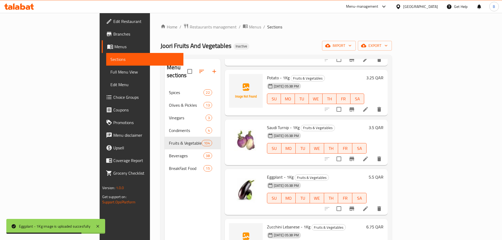
drag, startPoint x: 241, startPoint y: 179, endPoint x: 267, endPoint y: 179, distance: 26.3
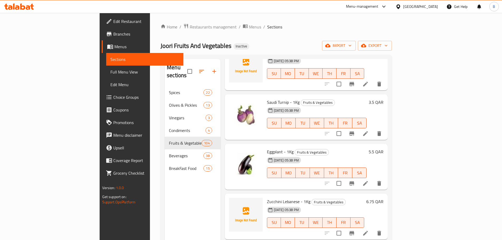
scroll to position [3755, 0]
drag, startPoint x: 241, startPoint y: 205, endPoint x: 271, endPoint y: 208, distance: 29.7
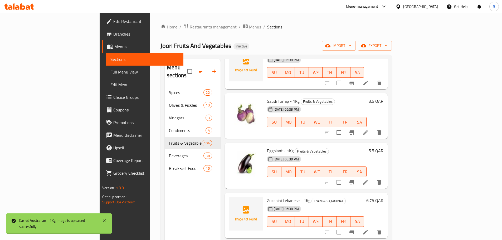
scroll to position [3807, 0]
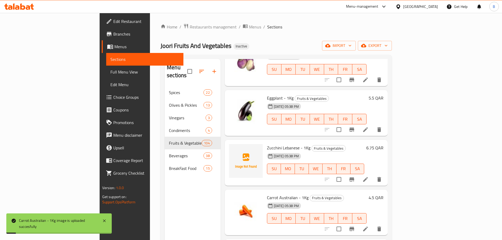
drag, startPoint x: 243, startPoint y: 200, endPoint x: 309, endPoint y: 240, distance: 77.3
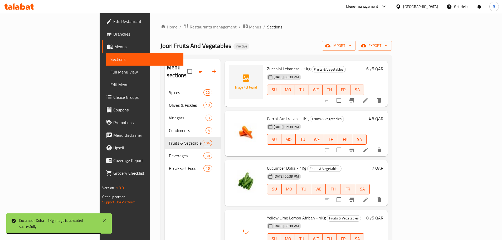
drag, startPoint x: 241, startPoint y: 169, endPoint x: 265, endPoint y: 168, distance: 24.0
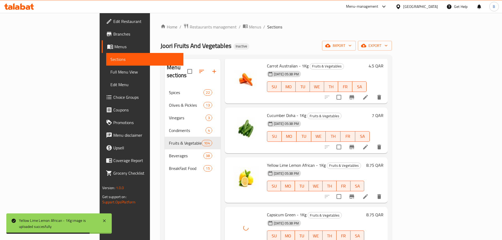
drag, startPoint x: 241, startPoint y: 219, endPoint x: 298, endPoint y: 239, distance: 60.8
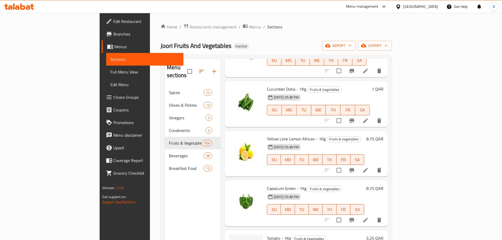
scroll to position [3992, 0]
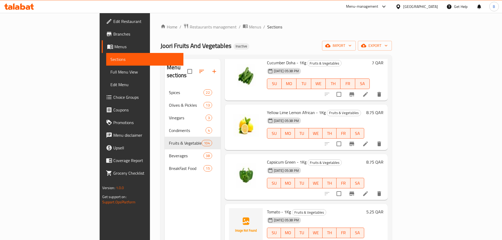
drag, startPoint x: 242, startPoint y: 214, endPoint x: 262, endPoint y: 213, distance: 20.3
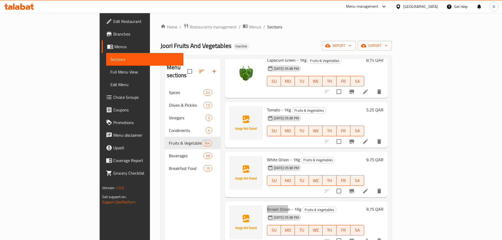
scroll to position [4097, 0]
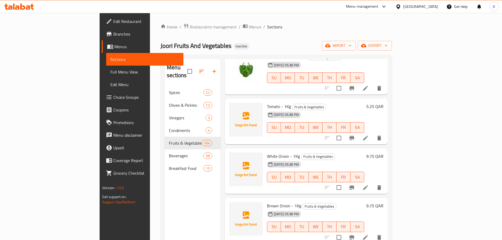
drag, startPoint x: 252, startPoint y: 159, endPoint x: 268, endPoint y: 159, distance: 16.6
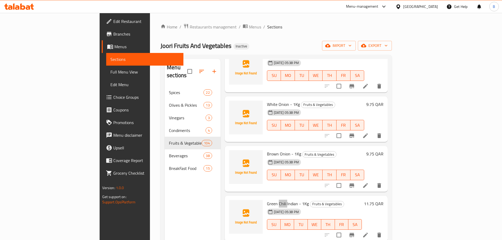
scroll to position [4150, 0]
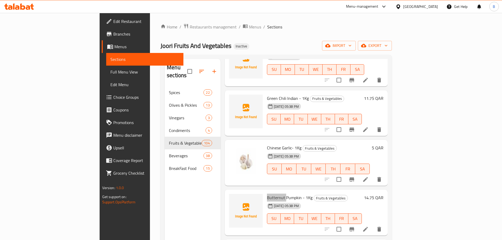
scroll to position [4255, 0]
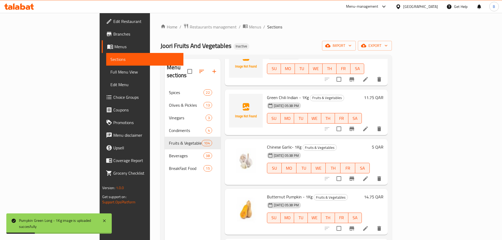
drag, startPoint x: 241, startPoint y: 199, endPoint x: 261, endPoint y: 199, distance: 20.0
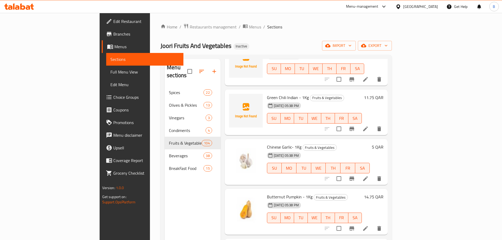
drag, startPoint x: 242, startPoint y: 150, endPoint x: 275, endPoint y: 150, distance: 32.9
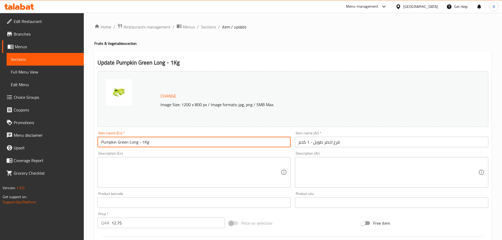
drag, startPoint x: 156, startPoint y: 143, endPoint x: 77, endPoint y: 135, distance: 79.4
click at [77, 135] on div "Edit Restaurant Branches Menus Sections Full Menu View Edit Menu Choice Groups …" at bounding box center [251, 196] width 502 height 367
click at [209, 27] on span "Sections" at bounding box center [208, 27] width 15 height 6
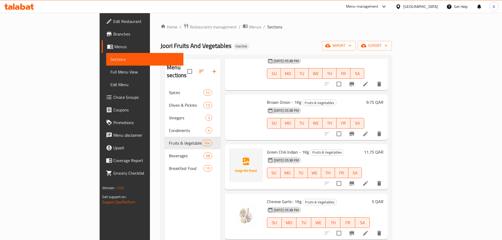
scroll to position [4280, 0]
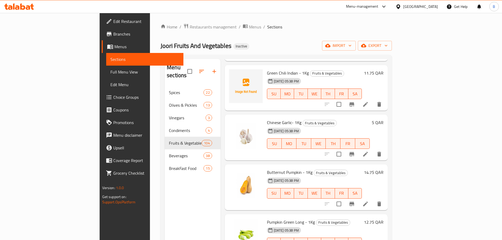
drag, startPoint x: 245, startPoint y: 173, endPoint x: 256, endPoint y: 173, distance: 10.8
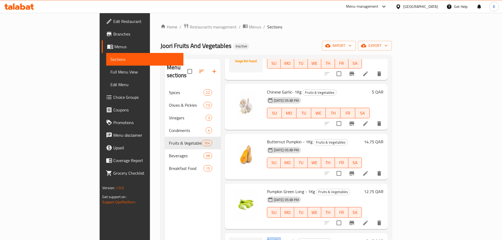
scroll to position [4332, 0]
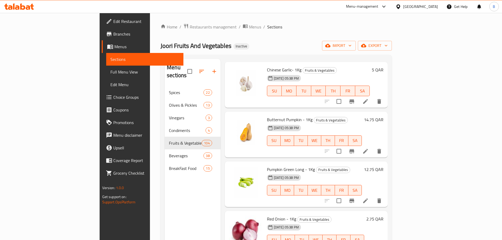
scroll to position [4359, 0]
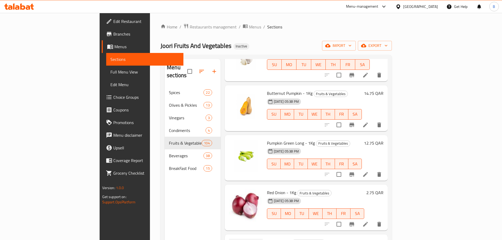
click at [267, 238] on span "Beetroot 1kg" at bounding box center [278, 242] width 23 height 8
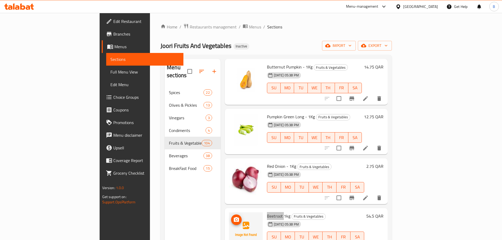
scroll to position [4411, 0]
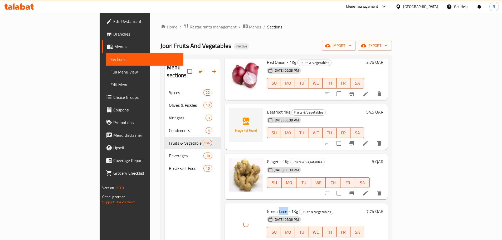
scroll to position [4490, 0]
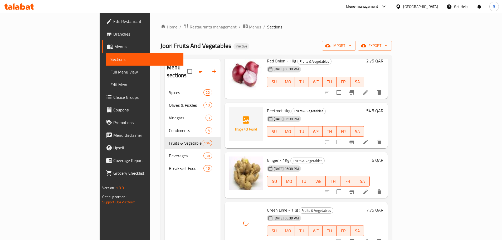
drag, startPoint x: 243, startPoint y: 164, endPoint x: 326, endPoint y: 235, distance: 109.6
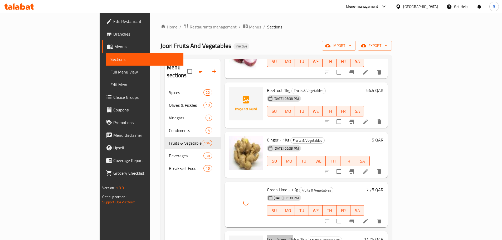
scroll to position [4517, 0]
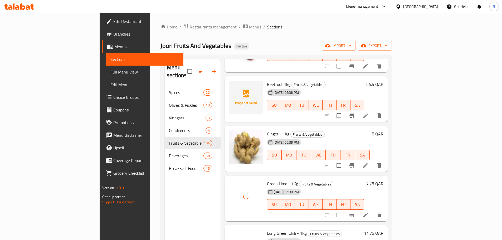
drag, startPoint x: 249, startPoint y: 185, endPoint x: 268, endPoint y: 185, distance: 18.7
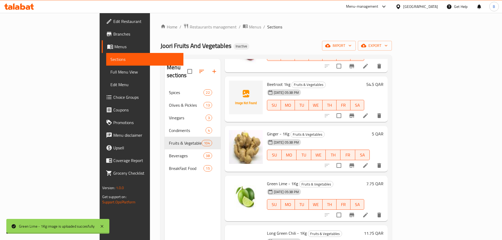
scroll to position [4543, 0]
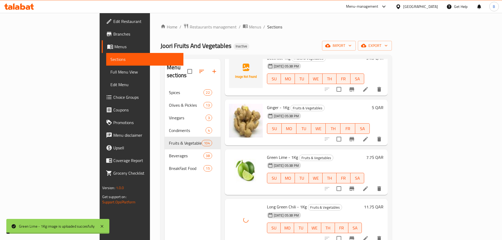
drag, startPoint x: 243, startPoint y: 208, endPoint x: 254, endPoint y: 202, distance: 12.5
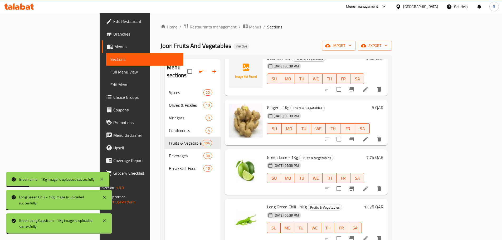
drag, startPoint x: 263, startPoint y: 210, endPoint x: 265, endPoint y: 210, distance: 2.9
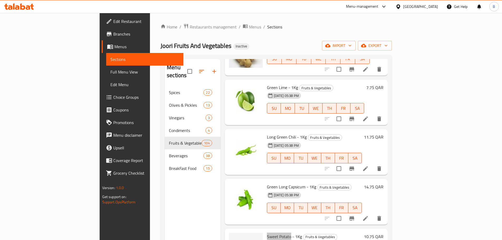
scroll to position [4622, 0]
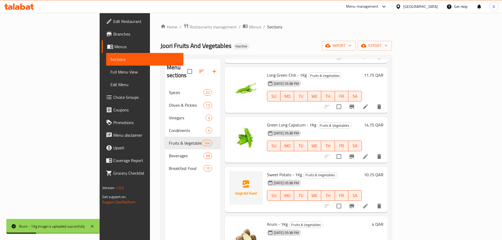
scroll to position [4701, 0]
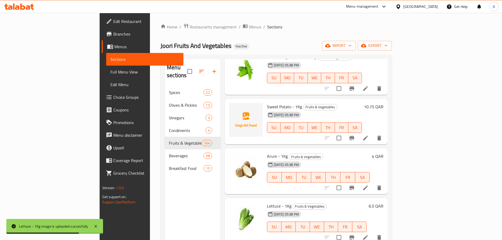
scroll to position [4754, 0]
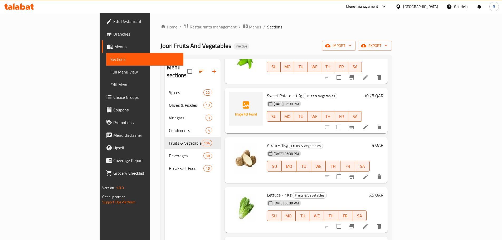
drag, startPoint x: 242, startPoint y: 199, endPoint x: 266, endPoint y: 197, distance: 24.5
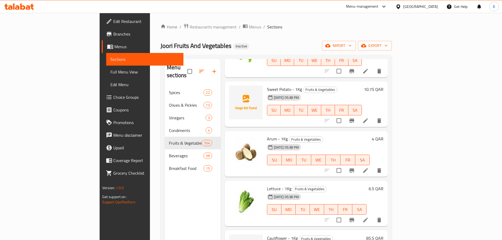
scroll to position [4806, 0]
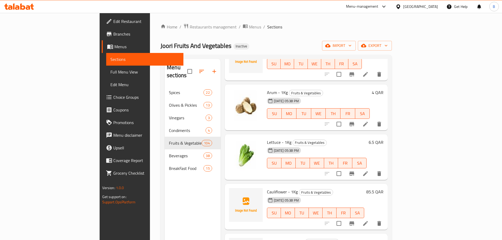
drag, startPoint x: 242, startPoint y: 196, endPoint x: 269, endPoint y: 197, distance: 27.2
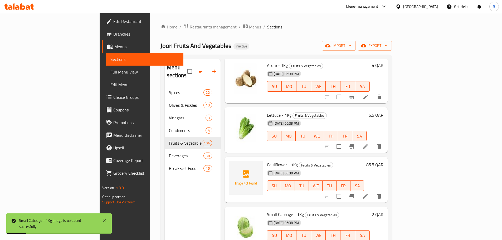
scroll to position [4859, 0]
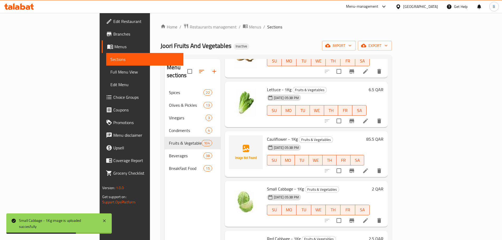
drag, startPoint x: 242, startPoint y: 192, endPoint x: 263, endPoint y: 192, distance: 21.6
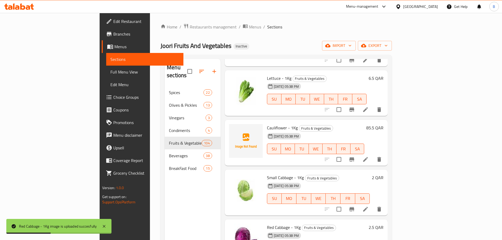
scroll to position [4888, 0]
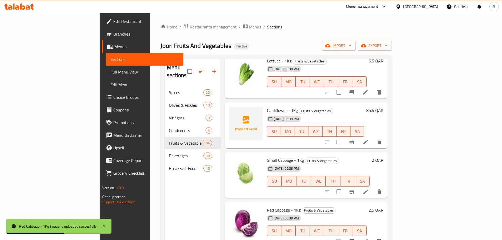
drag, startPoint x: 240, startPoint y: 212, endPoint x: 263, endPoint y: 213, distance: 23.5
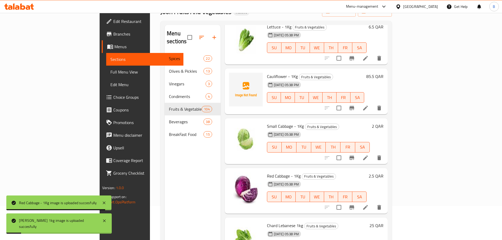
scroll to position [79, 0]
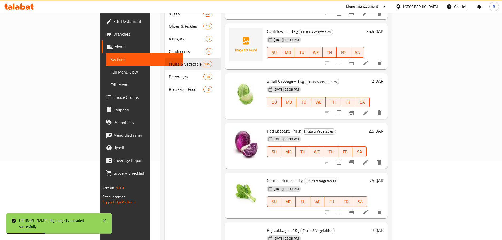
drag, startPoint x: 240, startPoint y: 185, endPoint x: 265, endPoint y: 184, distance: 24.5
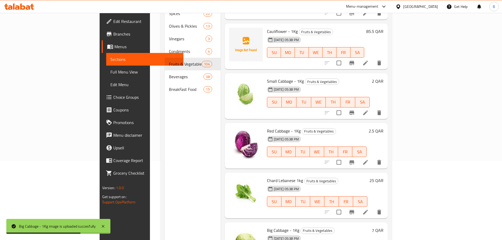
drag, startPoint x: 261, startPoint y: 183, endPoint x: 309, endPoint y: 215, distance: 57.8
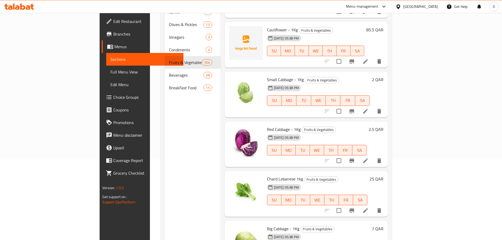
scroll to position [105, 0]
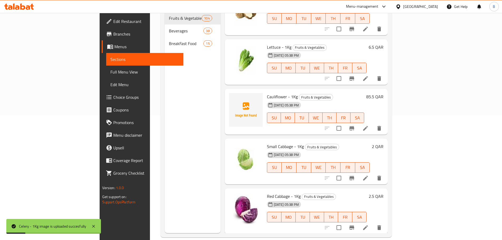
scroll to position [4756, 0]
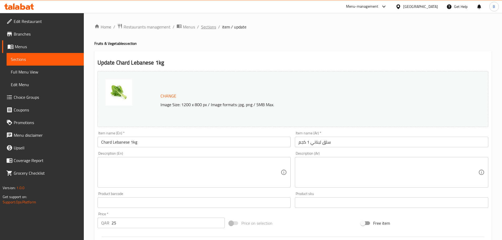
click at [206, 29] on span "Sections" at bounding box center [208, 27] width 15 height 6
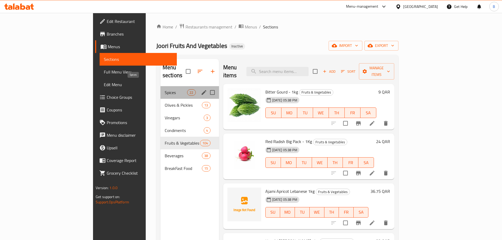
click at [165, 89] on span "Spices" at bounding box center [176, 92] width 22 height 6
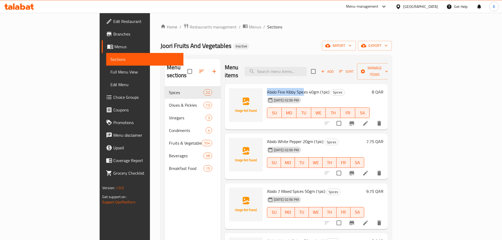
drag, startPoint x: 242, startPoint y: 84, endPoint x: 279, endPoint y: 83, distance: 36.9
click at [279, 88] on span "Abido Fine Kibby Spices 40gm (1pic)" at bounding box center [298, 92] width 62 height 8
click at [267, 88] on span "Abido Fine Kibby Spices 40gm (1pic)" at bounding box center [298, 92] width 62 height 8
drag, startPoint x: 253, startPoint y: 134, endPoint x: 294, endPoint y: 209, distance: 85.7
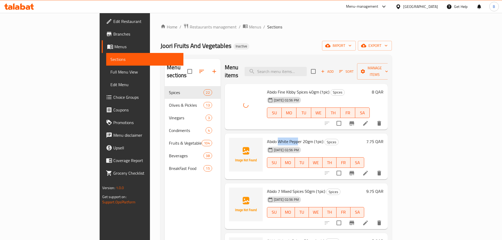
click at [273, 137] on span "Abido White Pepper 20gm (1pic)" at bounding box center [295, 141] width 56 height 8
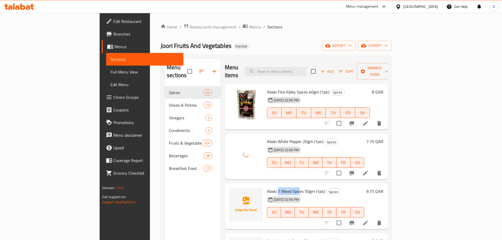
drag, startPoint x: 254, startPoint y: 183, endPoint x: 275, endPoint y: 182, distance: 21.1
click at [275, 187] on span "Abido 7 Mixed Spices 50gm (1pic)" at bounding box center [296, 191] width 58 height 8
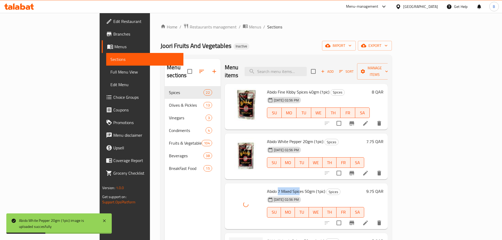
scroll to position [53, 0]
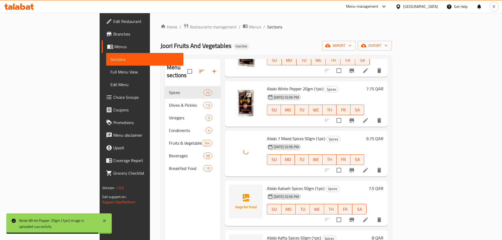
click at [267, 184] on span "Abido Kabseh Spices 50gm (1pic)" at bounding box center [295, 188] width 57 height 8
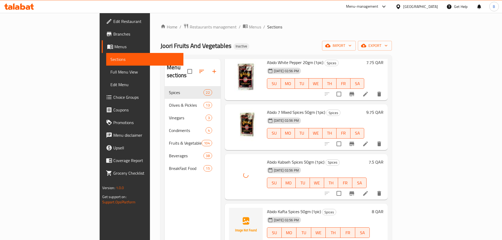
click at [267, 208] on span "Abido Kafta Spices 50gm (1pic)" at bounding box center [294, 212] width 54 height 8
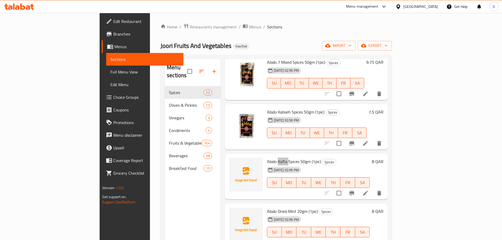
scroll to position [132, 0]
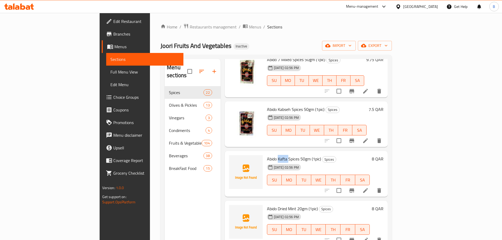
click at [267, 205] on span "Abido Dried Mint 20gm (1pic)" at bounding box center [292, 209] width 51 height 8
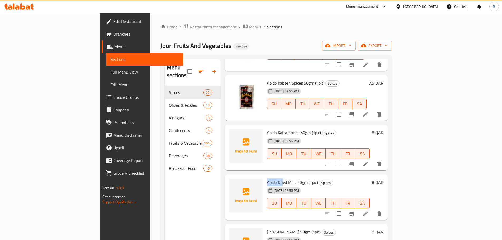
drag, startPoint x: 243, startPoint y: 175, endPoint x: 259, endPoint y: 174, distance: 16.4
click at [267, 178] on span "Abido Dried Mint 20gm (1pic)" at bounding box center [292, 182] width 51 height 8
click at [269, 178] on span "Abido Dried Mint 20gm (1pic)" at bounding box center [292, 182] width 51 height 8
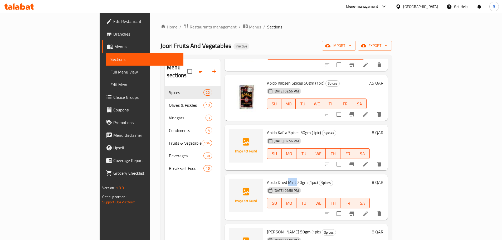
drag, startPoint x: 269, startPoint y: 174, endPoint x: 289, endPoint y: 201, distance: 33.8
click at [268, 178] on span "Abido Dried Mint 20gm (1pic)" at bounding box center [292, 182] width 51 height 8
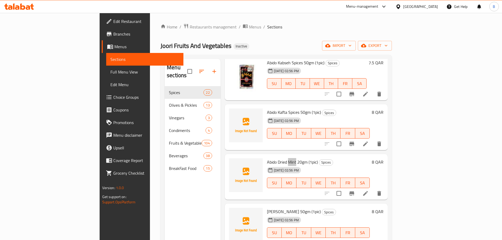
scroll to position [184, 0]
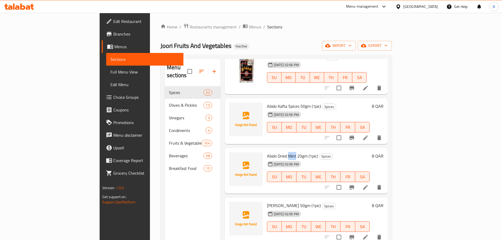
click at [267, 201] on span "[PERSON_NAME] 50gm (1pic)" at bounding box center [294, 205] width 54 height 8
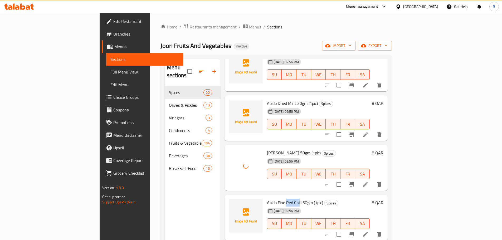
drag, startPoint x: 262, startPoint y: 195, endPoint x: 274, endPoint y: 195, distance: 12.6
click at [274, 199] on span "Abido Fine Red Chili 50gm (1pic)" at bounding box center [295, 203] width 56 height 8
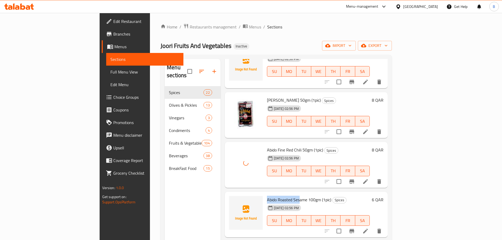
drag, startPoint x: 241, startPoint y: 192, endPoint x: 274, endPoint y: 190, distance: 33.2
click at [274, 194] on div "Abido Roasted Sesame 100gm (1pic) Spices [DATE] 02:56 PM SU MO TU WE TH FR SA" at bounding box center [318, 215] width 107 height 42
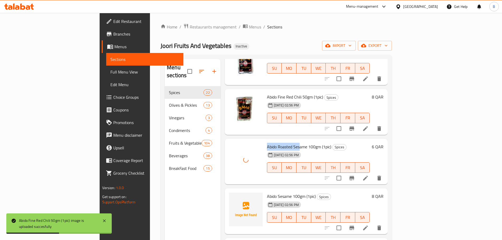
scroll to position [369, 0]
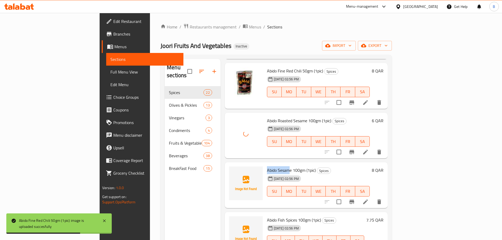
drag, startPoint x: 243, startPoint y: 161, endPoint x: 266, endPoint y: 161, distance: 22.7
click at [267, 166] on span "Abido Sesame 100gm (1pic)" at bounding box center [291, 170] width 49 height 8
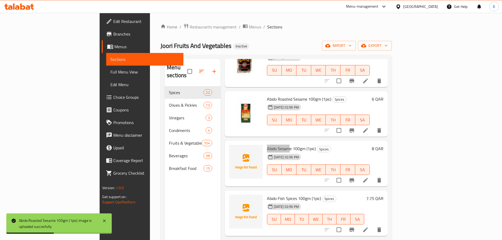
scroll to position [395, 0]
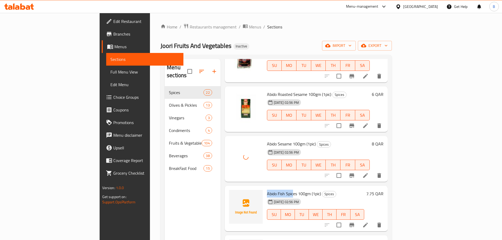
drag, startPoint x: 259, startPoint y: 185, endPoint x: 292, endPoint y: 228, distance: 53.2
click at [268, 188] on div "Abido Fish Spices 100gm (1pic) Spices [DATE] 02:56 PM SU MO TU WE TH FR SA" at bounding box center [316, 209] width 102 height 42
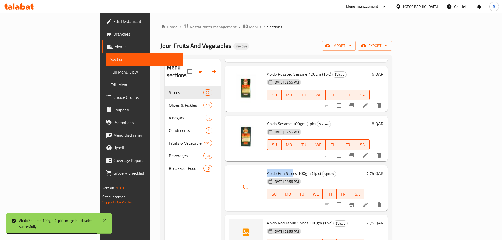
scroll to position [421, 0]
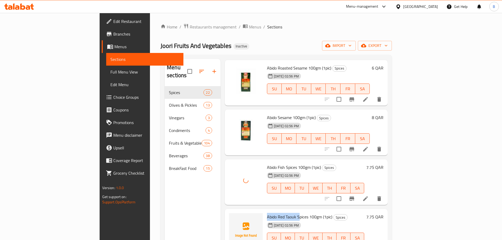
drag, startPoint x: 241, startPoint y: 209, endPoint x: 275, endPoint y: 210, distance: 33.7
click at [275, 211] on div "Abido Red Taouk Spices 100gm (1pic) Spices [DATE] 02:56 PM SU MO TU WE TH FR SA" at bounding box center [316, 232] width 102 height 42
click at [267, 163] on span "Abido Fish Spices 100gm (1pic)" at bounding box center [294, 167] width 54 height 8
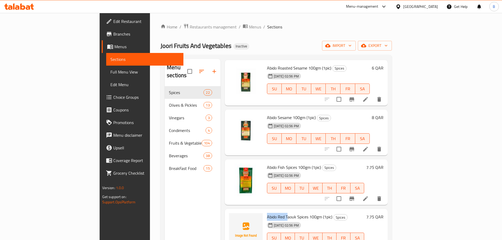
drag, startPoint x: 241, startPoint y: 211, endPoint x: 263, endPoint y: 208, distance: 22.3
click at [265, 211] on div "Abido Red Taouk Spices 100gm (1pic) Spices [DATE] 02:56 PM SU MO TU WE TH FR SA" at bounding box center [316, 232] width 102 height 42
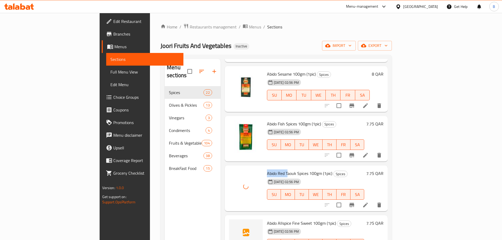
scroll to position [474, 0]
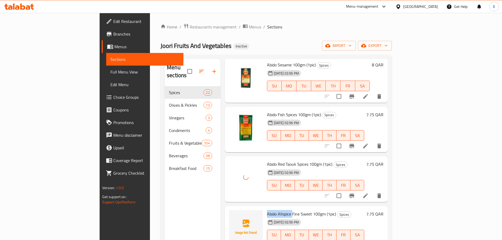
drag, startPoint x: 242, startPoint y: 207, endPoint x: 267, endPoint y: 206, distance: 25.0
click at [267, 210] on span "Abido Allspice Fine Sweet 100gm (1pic)" at bounding box center [301, 214] width 69 height 8
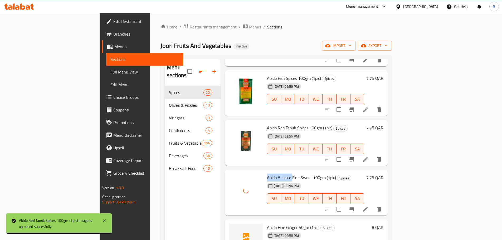
scroll to position [527, 0]
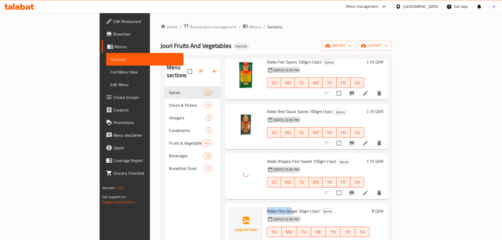
drag, startPoint x: 241, startPoint y: 204, endPoint x: 313, endPoint y: 239, distance: 80.7
click at [268, 205] on div "Abido Fine Ginger 50gm (1pic) Spices [DATE] 02:56 PM SU MO TU WE TH FR SA" at bounding box center [318, 226] width 107 height 42
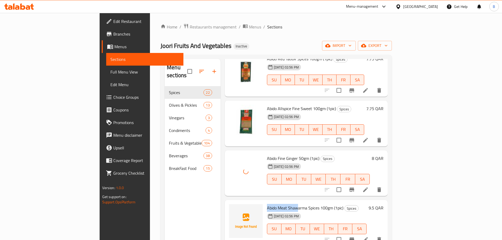
drag, startPoint x: 242, startPoint y: 200, endPoint x: 275, endPoint y: 200, distance: 34.0
click at [274, 202] on div "Abido Meat Shawarma Spices 100gm (1pic) Spices [DATE] 02:56 PM SU MO TU WE TH F…" at bounding box center [317, 223] width 104 height 42
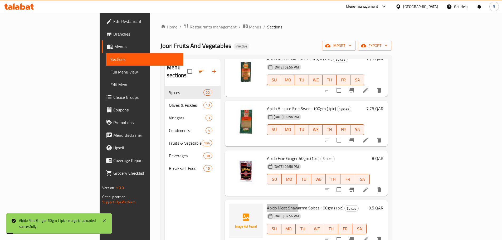
scroll to position [632, 0]
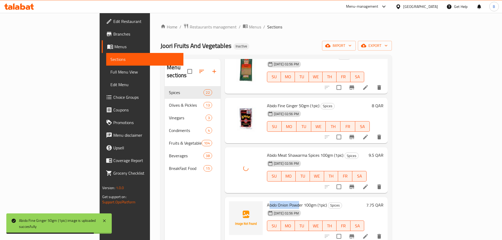
drag, startPoint x: 246, startPoint y: 196, endPoint x: 275, endPoint y: 196, distance: 28.7
click at [275, 201] on span "Abido Onion Powder 100gm (1pic)" at bounding box center [297, 205] width 60 height 8
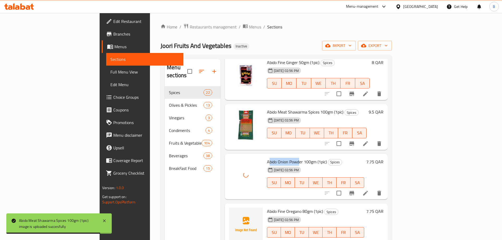
scroll to position [685, 0]
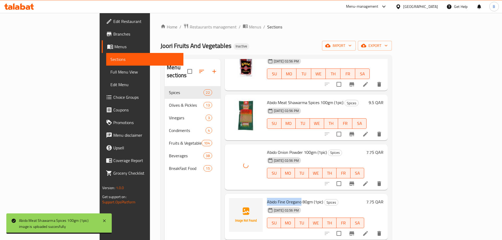
drag, startPoint x: 242, startPoint y: 195, endPoint x: 276, endPoint y: 195, distance: 33.7
click at [276, 198] on span "Abido Fine Oregano 80gm (1pic)" at bounding box center [295, 202] width 56 height 8
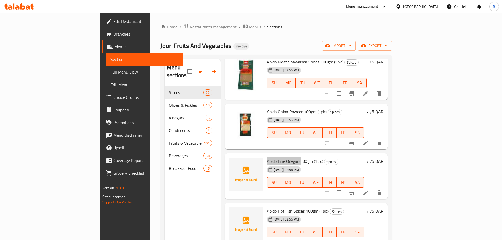
scroll to position [737, 0]
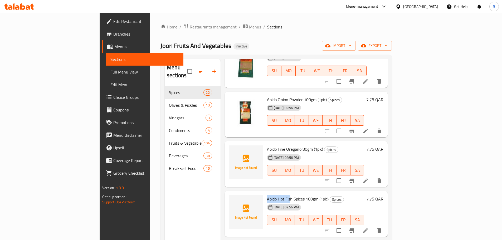
drag, startPoint x: 242, startPoint y: 191, endPoint x: 266, endPoint y: 191, distance: 24.2
click at [266, 193] on div "Abido Hot Fish Spices 100gm (1pic) Spices [DATE] 02:56 PM SU MO TU WE TH FR SA" at bounding box center [316, 214] width 102 height 42
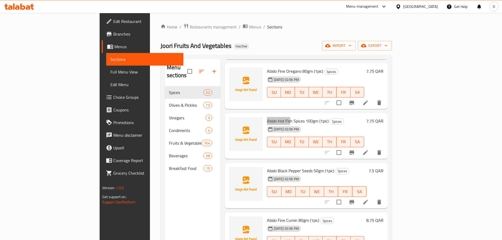
scroll to position [816, 0]
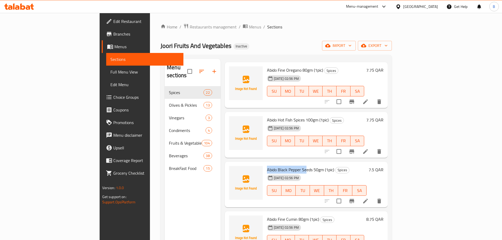
drag, startPoint x: 242, startPoint y: 161, endPoint x: 282, endPoint y: 160, distance: 40.1
click at [282, 166] on span "Abido Black Pepper Seeds 50gm (1pic)" at bounding box center [300, 170] width 67 height 8
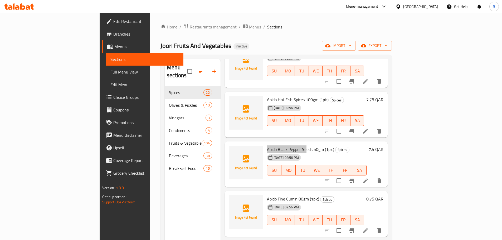
scroll to position [843, 0]
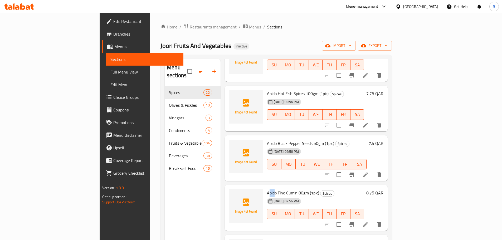
drag, startPoint x: 243, startPoint y: 186, endPoint x: 250, endPoint y: 186, distance: 6.8
click at [267, 189] on span "Abido Fine Cumin 80gm (1pic)" at bounding box center [293, 193] width 52 height 8
drag, startPoint x: 241, startPoint y: 185, endPoint x: 274, endPoint y: 185, distance: 33.2
click at [271, 187] on div "Abido Fine Cumin 80gm (1pic) Spices [DATE] 02:56 PM SU MO TU WE TH FR SA" at bounding box center [316, 208] width 102 height 42
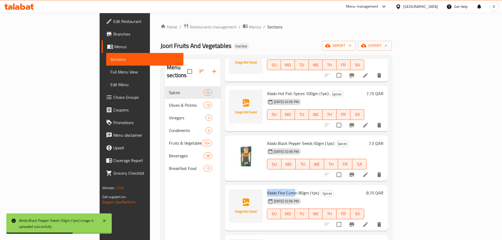
click at [267, 189] on span "Abido Fine Cumin 80gm (1pic)" at bounding box center [293, 193] width 52 height 8
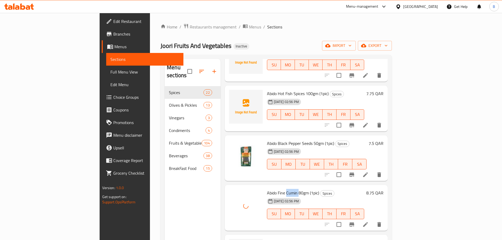
scroll to position [866, 0]
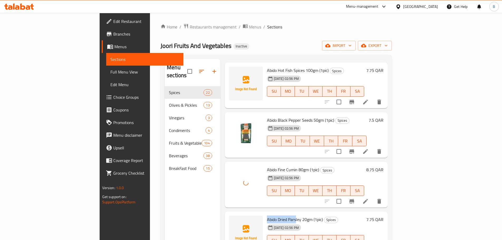
drag, startPoint x: 241, startPoint y: 211, endPoint x: 271, endPoint y: 211, distance: 30.6
click at [271, 214] on div "Abido Dried Parsley 20gm (1pic) Spices [DATE] 02:56 PM SU MO TU WE TH FR SA" at bounding box center [316, 235] width 102 height 42
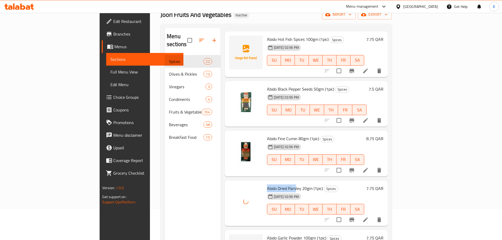
scroll to position [74, 0]
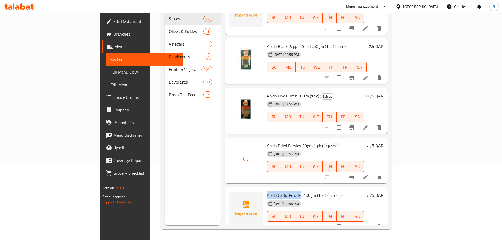
drag, startPoint x: 240, startPoint y: 187, endPoint x: 275, endPoint y: 184, distance: 35.1
click at [275, 189] on div "Abido Garlic Powder 100gm (1pic) Spices [DATE] 02:56 PM SU MO TU WE TH FR SA" at bounding box center [316, 210] width 102 height 42
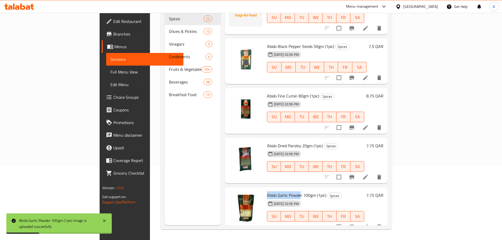
scroll to position [0, 0]
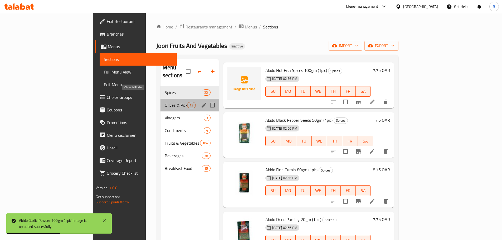
click at [165, 102] on span "Olives & Pickles" at bounding box center [176, 105] width 22 height 6
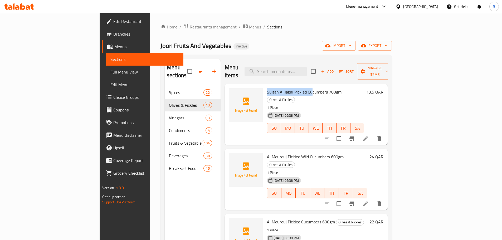
drag, startPoint x: 241, startPoint y: 85, endPoint x: 287, endPoint y: 86, distance: 45.8
click at [287, 86] on div "Sultan Al Jabal Pickled Cucumbers 700gm Olives & Pickles 1 Piece [DATE] 05:38 P…" at bounding box center [316, 114] width 102 height 57
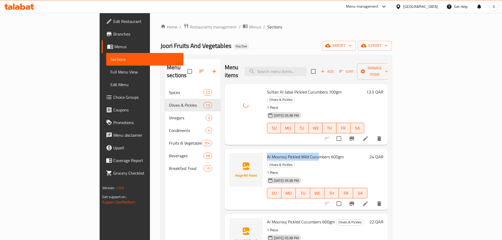
drag, startPoint x: 243, startPoint y: 143, endPoint x: 298, endPoint y: 149, distance: 55.3
click at [292, 153] on span "Al Mourouj Pickled Wild Cucumbers 600gm" at bounding box center [305, 157] width 77 height 8
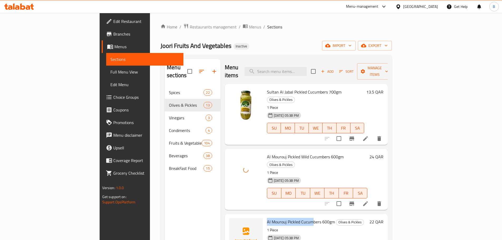
drag, startPoint x: 243, startPoint y: 199, endPoint x: 287, endPoint y: 200, distance: 43.7
click at [287, 218] on span "Al Mourouj Pickled Cucumbers 600gm" at bounding box center [301, 222] width 68 height 8
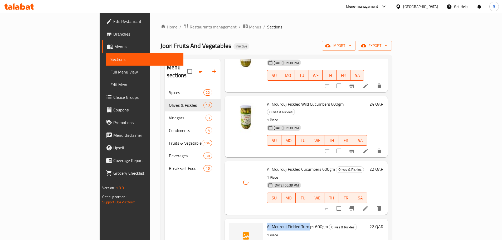
drag, startPoint x: 242, startPoint y: 204, endPoint x: 285, endPoint y: 204, distance: 42.7
click at [285, 223] on span "Al Mourouj Pickled Turnips 600gm" at bounding box center [297, 227] width 61 height 8
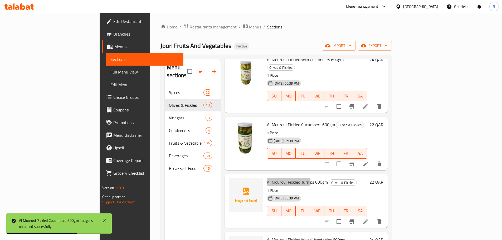
scroll to position [105, 0]
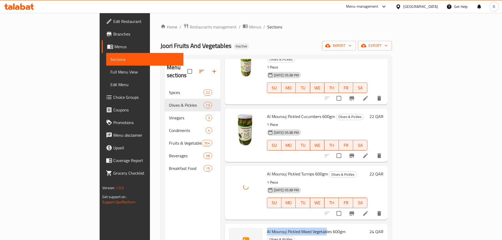
drag, startPoint x: 242, startPoint y: 209, endPoint x: 301, endPoint y: 208, distance: 59.3
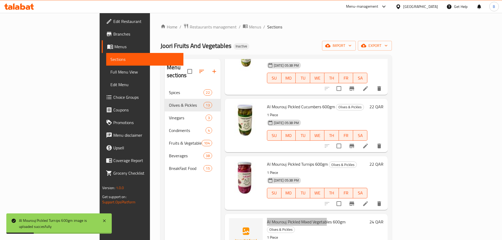
scroll to position [158, 0]
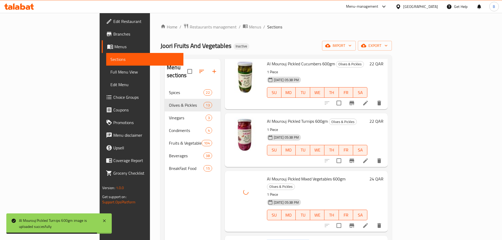
drag, startPoint x: 242, startPoint y: 212, endPoint x: 284, endPoint y: 213, distance: 41.6
click at [284, 240] on span "Al Mourouj Eggplant In Oil 600gm" at bounding box center [297, 244] width 61 height 8
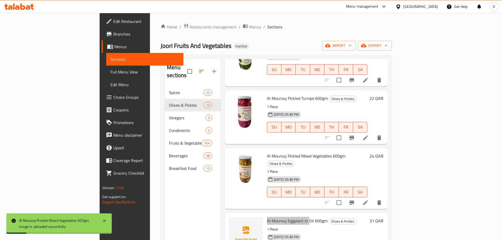
scroll to position [211, 0]
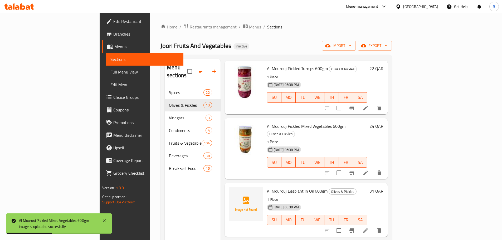
drag, startPoint x: 240, startPoint y: 219, endPoint x: 284, endPoint y: 218, distance: 43.5
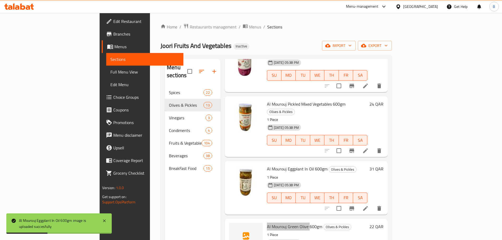
scroll to position [263, 0]
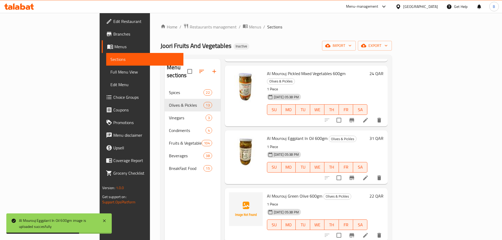
drag, startPoint x: 242, startPoint y: 222, endPoint x: 283, endPoint y: 223, distance: 41.3
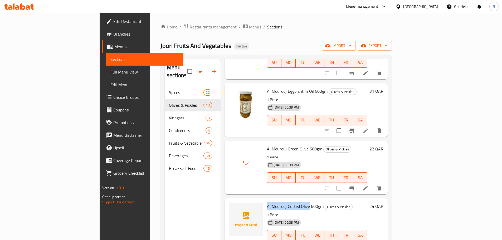
scroll to position [316, 0]
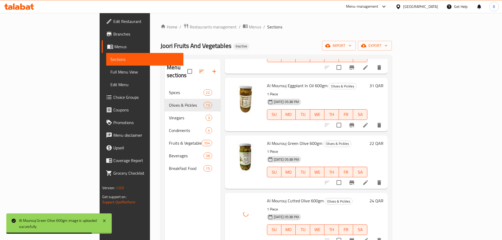
drag, startPoint x: 241, startPoint y: 229, endPoint x: 290, endPoint y: 229, distance: 49.2
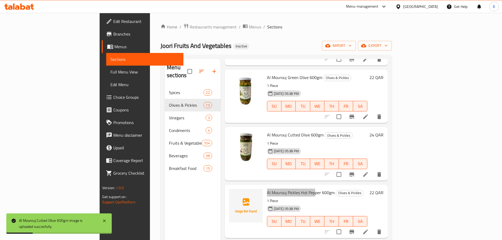
scroll to position [395, 0]
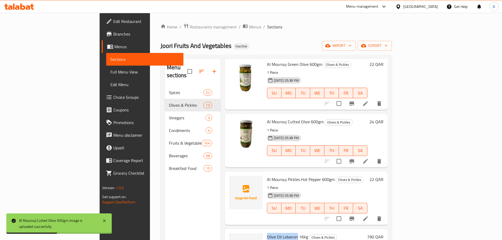
drag, startPoint x: 240, startPoint y: 206, endPoint x: 272, endPoint y: 206, distance: 31.6
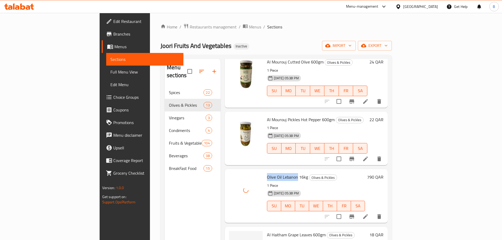
scroll to position [500, 0]
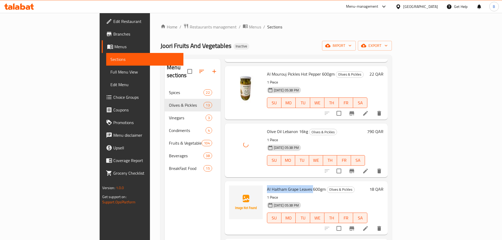
drag, startPoint x: 241, startPoint y: 159, endPoint x: 288, endPoint y: 158, distance: 46.4
click at [288, 183] on div "Al [PERSON_NAME] Grape Leaves 600gm Olives & Pickles 1 Piece [DATE] 05:38 PM SU…" at bounding box center [317, 207] width 105 height 49
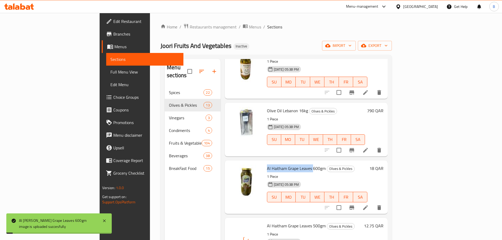
scroll to position [53, 0]
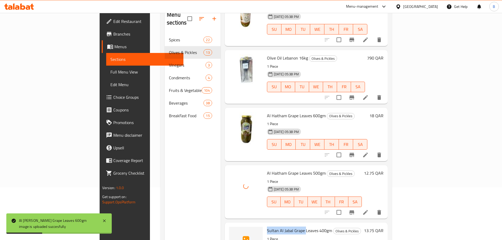
drag, startPoint x: 241, startPoint y: 200, endPoint x: 298, endPoint y: 223, distance: 61.1
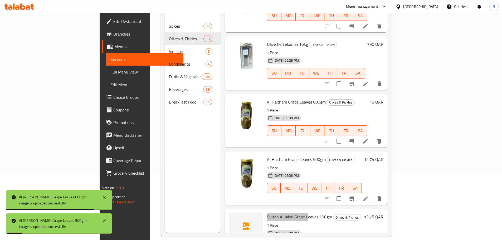
scroll to position [74, 0]
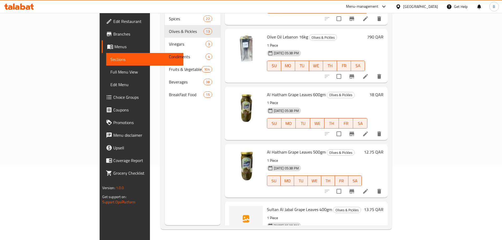
click at [273, 215] on p "1 Piece" at bounding box center [314, 218] width 95 height 7
drag, startPoint x: 243, startPoint y: 178, endPoint x: 299, endPoint y: 181, distance: 55.4
click at [299, 205] on span "Sultan Al Jabal Grape Leaves 400gm" at bounding box center [299, 209] width 65 height 8
click at [267, 205] on span "Sultan Al Jabal Grape Leaves 400gm" at bounding box center [299, 209] width 65 height 8
drag, startPoint x: 242, startPoint y: 179, endPoint x: 274, endPoint y: 181, distance: 31.9
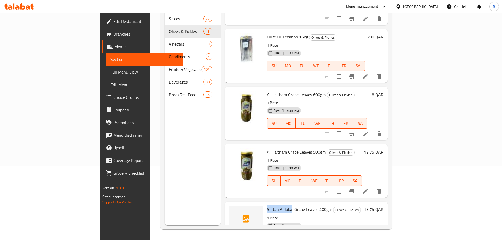
click at [267, 205] on span "Sultan Al Jabal Grape Leaves 400gm" at bounding box center [299, 209] width 65 height 8
drag, startPoint x: 269, startPoint y: 178, endPoint x: 244, endPoint y: 178, distance: 25.3
click at [269, 205] on span "Sultan Al Jabal Grape Leaves 400gm" at bounding box center [299, 209] width 65 height 8
drag, startPoint x: 242, startPoint y: 179, endPoint x: 286, endPoint y: 178, distance: 44.8
click at [286, 204] on div "Sultan Al Jabal Grape Leaves 400gm Olives & Pickles 1 Piece [DATE] 05:38 PM SU …" at bounding box center [314, 228] width 99 height 49
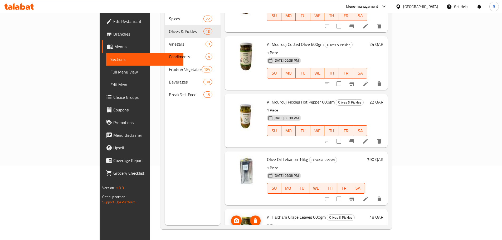
scroll to position [390, 0]
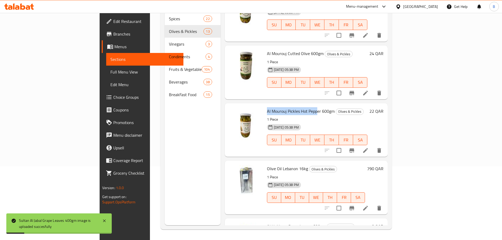
drag, startPoint x: 241, startPoint y: 80, endPoint x: 293, endPoint y: 84, distance: 52.1
click at [293, 105] on div "Al Mourouj Pickles Hot Pepper 600gm Olives & Pickles 1 Piece [DATE] 05:38 PM SU…" at bounding box center [317, 129] width 105 height 49
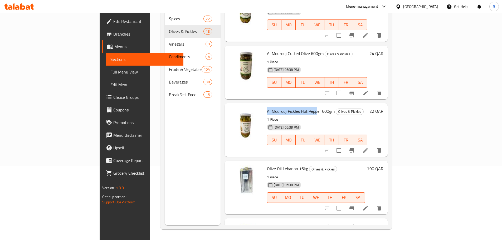
click at [368, 147] on icon at bounding box center [365, 150] width 6 height 6
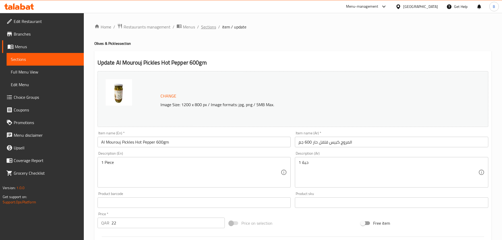
click at [207, 29] on span "Sections" at bounding box center [208, 27] width 15 height 6
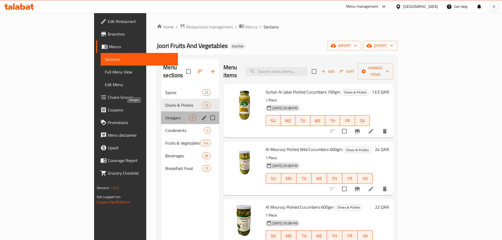
click at [165, 115] on span "Vinegars" at bounding box center [177, 118] width 24 height 6
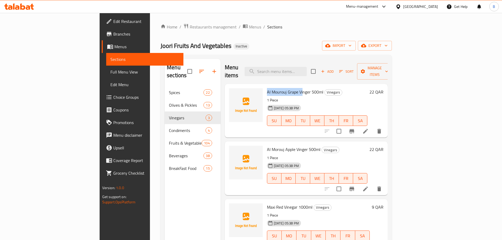
drag, startPoint x: 240, startPoint y: 83, endPoint x: 286, endPoint y: 123, distance: 60.3
click at [278, 86] on div "Al Mourouj Grape [PERSON_NAME] 500ml Vinegars 1 Piece [DATE] 05:38 PM SU MO TU …" at bounding box center [317, 110] width 105 height 49
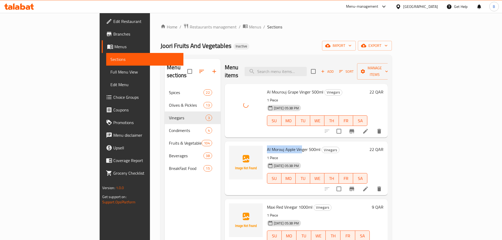
drag, startPoint x: 240, startPoint y: 142, endPoint x: 290, endPoint y: 164, distance: 55.4
click at [277, 145] on div "Al Morouj Apple [PERSON_NAME] 500ml Vinegars 1 Piece [DATE] 05:38 PM SU MO TU W…" at bounding box center [317, 168] width 105 height 49
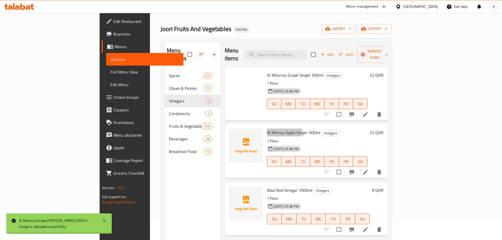
scroll to position [26, 0]
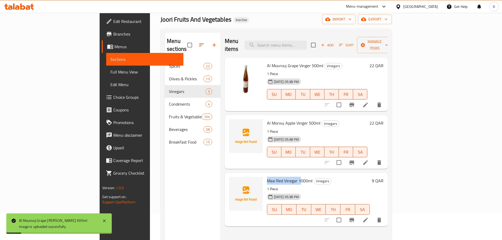
drag, startPoint x: 240, startPoint y: 172, endPoint x: 277, endPoint y: 175, distance: 36.7
click at [277, 175] on div "Maxi Red Vinegar 1000ml Vinegars 1 Piece [DATE] 05:38 PM SU MO TU WE TH FR SA" at bounding box center [318, 199] width 107 height 49
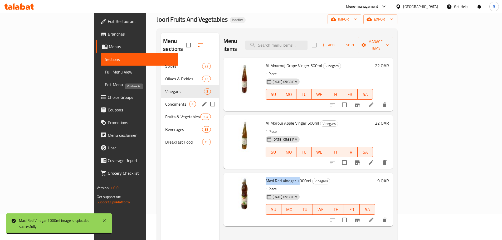
click at [165, 101] on span "Condiments" at bounding box center [177, 104] width 24 height 6
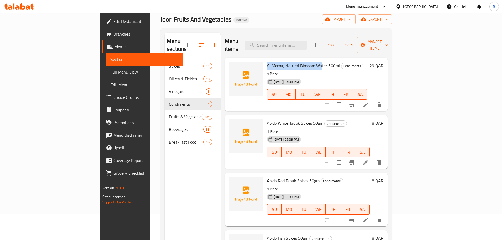
drag, startPoint x: 242, startPoint y: 57, endPoint x: 296, endPoint y: 58, distance: 54.0
click at [296, 62] on span "Al Morouj Natural Blossom Water 500ml" at bounding box center [303, 66] width 73 height 8
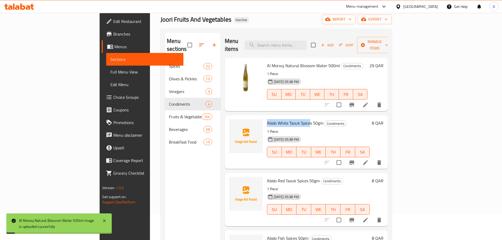
drag, startPoint x: 241, startPoint y: 115, endPoint x: 287, endPoint y: 124, distance: 47.0
click at [285, 117] on div "Abido White Taouk Spices 50gm Condiments 1 Piece [DATE] 05:38 PM SU MO TU WE TH…" at bounding box center [318, 141] width 107 height 49
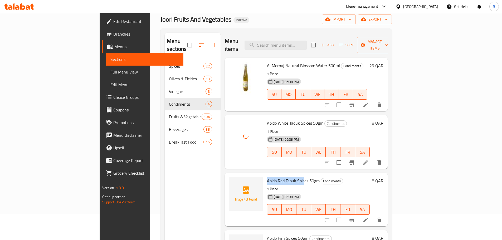
drag, startPoint x: 261, startPoint y: 173, endPoint x: 279, endPoint y: 173, distance: 17.6
click at [279, 177] on span "Abido Red Taouk Spices 50gm" at bounding box center [293, 181] width 53 height 8
drag, startPoint x: 242, startPoint y: 113, endPoint x: 284, endPoint y: 134, distance: 47.5
click at [280, 119] on span "Abido White Taouk Spices 50gm" at bounding box center [295, 123] width 56 height 8
click at [267, 177] on span "Abido Red Taouk Spices 50gm" at bounding box center [293, 181] width 53 height 8
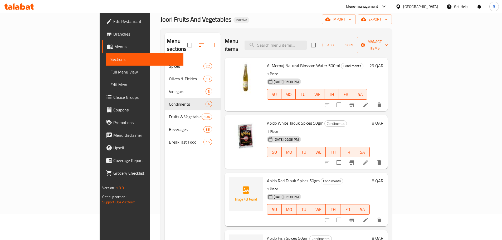
click at [267, 177] on span "Abido Red Taouk Spices 50gm" at bounding box center [293, 181] width 53 height 8
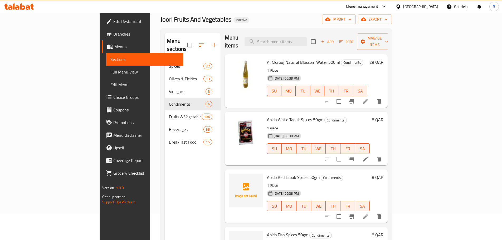
click at [267, 173] on span "Abido Red Taouk Spices 50gm" at bounding box center [293, 177] width 53 height 8
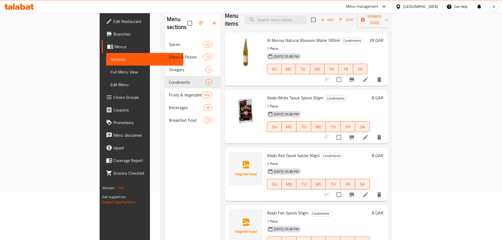
scroll to position [74, 0]
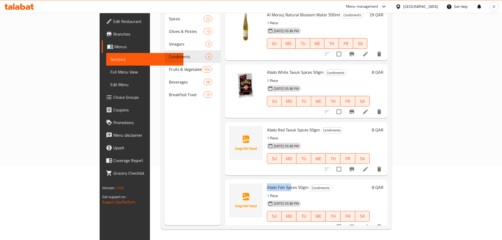
drag, startPoint x: 242, startPoint y: 178, endPoint x: 267, endPoint y: 178, distance: 25.0
click at [267, 181] on div "Abido Fish Spices 50gm Condiments 1 Piece [DATE] 05:38 PM SU MO TU WE TH FR SA" at bounding box center [318, 205] width 107 height 49
click at [337, 181] on div "Abido Fish Spices 50gm Condiments 1 Piece [DATE] 05:38 PM SU MO TU WE TH FR SA" at bounding box center [318, 205] width 107 height 49
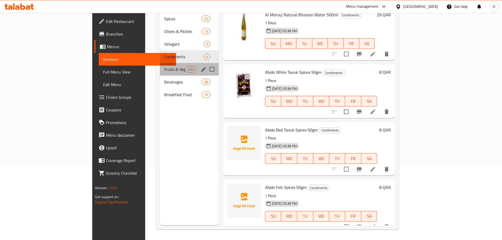
click at [160, 65] on div "Fruits & Vegetables 104" at bounding box center [189, 69] width 59 height 13
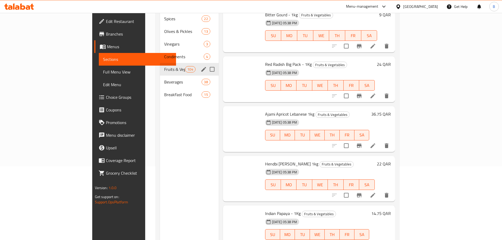
click at [164, 79] on span "Beverages" at bounding box center [183, 82] width 38 height 6
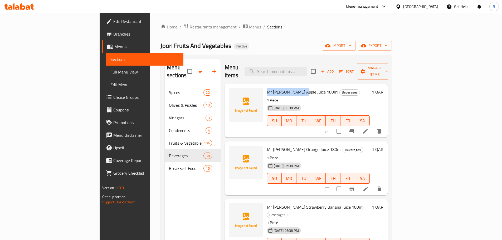
drag, startPoint x: 263, startPoint y: 84, endPoint x: 274, endPoint y: 89, distance: 11.9
click at [273, 86] on div "Mr [PERSON_NAME] Apple Juice 180ml Beverages 1 Piece [DATE] 05:38 PM SU MO TU W…" at bounding box center [318, 110] width 107 height 49
click at [267, 145] on span "Mr [PERSON_NAME] Orange Juice 180ml" at bounding box center [304, 149] width 75 height 8
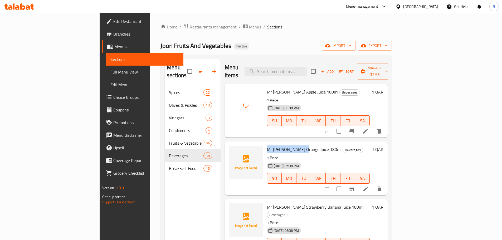
drag, startPoint x: 241, startPoint y: 140, endPoint x: 277, endPoint y: 146, distance: 36.3
click at [275, 144] on div "Mr [PERSON_NAME] Orange Juice 180ml Beverages 1 Piece [DATE] 05:38 PM SU MO TU …" at bounding box center [318, 168] width 107 height 49
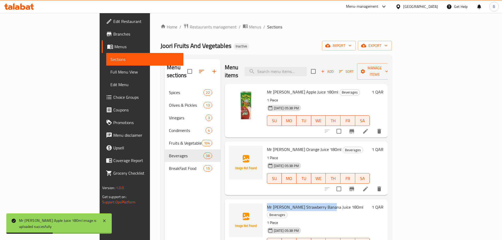
drag, startPoint x: 242, startPoint y: 199, endPoint x: 300, endPoint y: 197, distance: 57.5
click at [300, 203] on span "Mr [PERSON_NAME] Strawberry Banana Juice 180ml" at bounding box center [315, 207] width 96 height 8
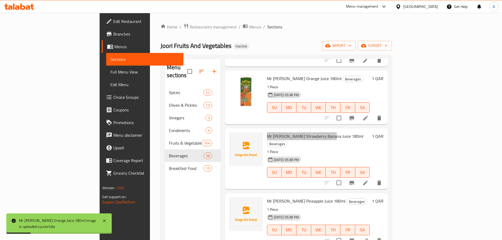
scroll to position [79, 0]
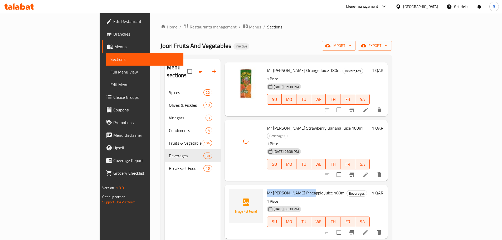
drag, startPoint x: 241, startPoint y: 176, endPoint x: 279, endPoint y: 176, distance: 38.5
click at [279, 187] on div "Mr [PERSON_NAME] Juice 180ml Beverages 1 Piece [DATE] 05:38 PM SU MO TU WE TH F…" at bounding box center [318, 211] width 107 height 49
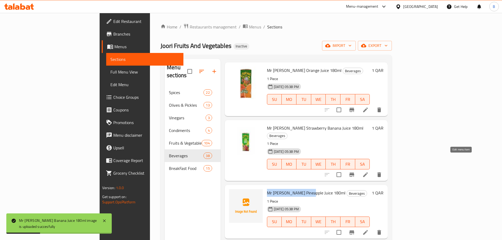
click at [368, 172] on icon at bounding box center [365, 174] width 5 height 5
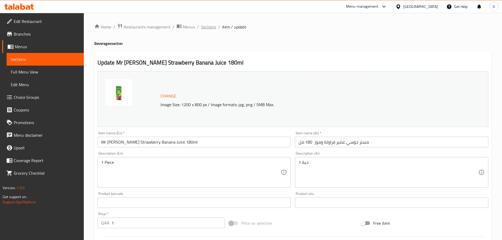
click at [211, 26] on span "Sections" at bounding box center [208, 27] width 15 height 6
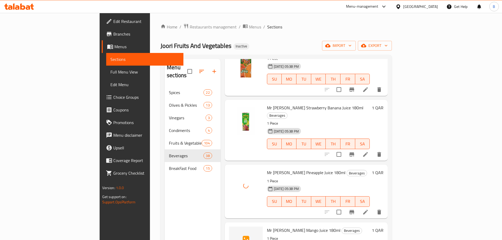
scroll to position [105, 0]
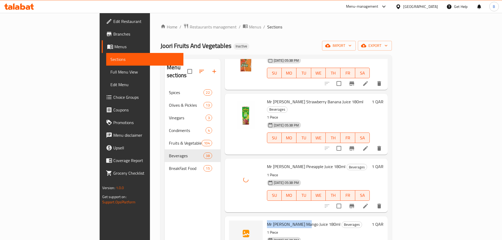
drag, startPoint x: 243, startPoint y: 208, endPoint x: 277, endPoint y: 208, distance: 34.2
click at [277, 220] on span "Mr [PERSON_NAME] Mango Juice 180ml" at bounding box center [303, 224] width 73 height 8
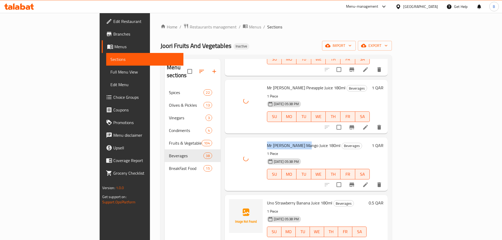
scroll to position [184, 0]
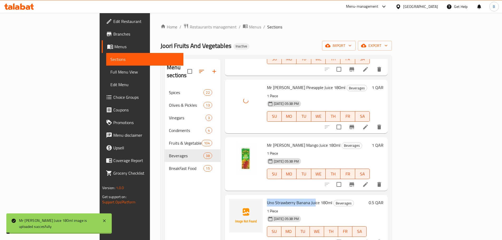
drag, startPoint x: 242, startPoint y: 186, endPoint x: 290, endPoint y: 186, distance: 47.9
click at [290, 199] on span "Uno Strawberry Banana Juice 180ml" at bounding box center [299, 203] width 65 height 8
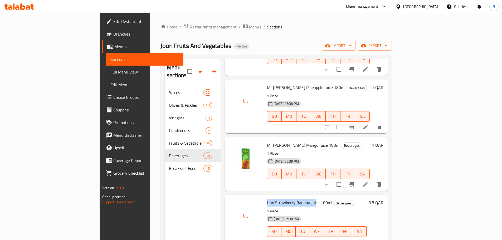
scroll to position [211, 0]
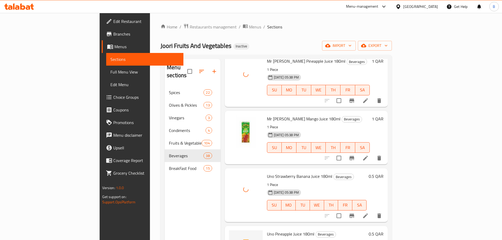
click at [267, 230] on span "Uno Pineapple Juice 180ml" at bounding box center [290, 234] width 47 height 8
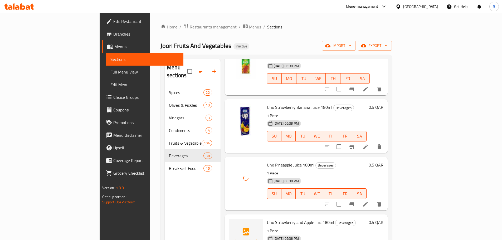
scroll to position [316, 0]
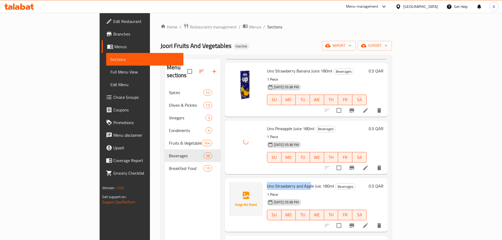
drag, startPoint x: 247, startPoint y: 170, endPoint x: 286, endPoint y: 172, distance: 39.3
click at [285, 180] on div "Uno Strawberry and Apple Juic 180ml Beverages 1 Piece [DATE] 05:38 PM SU MO TU …" at bounding box center [317, 204] width 104 height 49
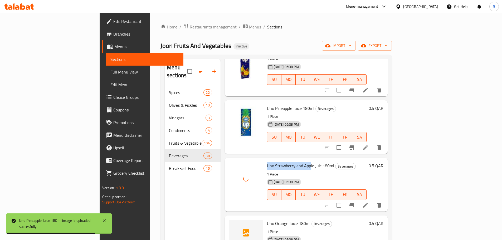
scroll to position [342, 0]
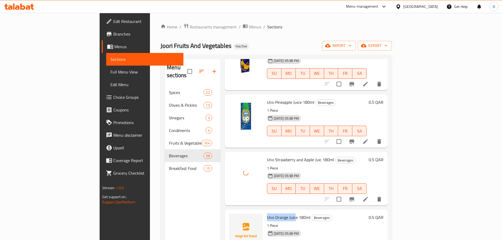
drag, startPoint x: 254, startPoint y: 203, endPoint x: 269, endPoint y: 203, distance: 15.8
click at [269, 213] on span "Uno Orange Juice 180ml" at bounding box center [288, 217] width 43 height 8
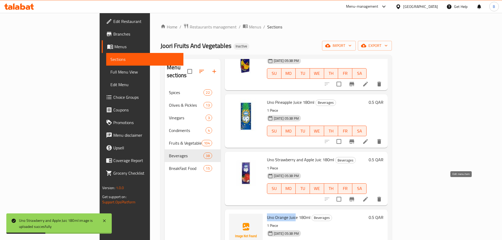
click at [368, 196] on icon at bounding box center [365, 199] width 6 height 6
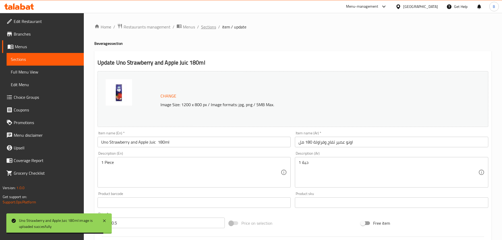
click at [204, 27] on span "Sections" at bounding box center [208, 27] width 15 height 6
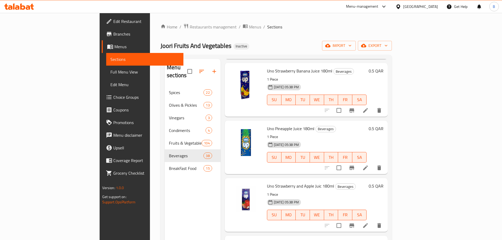
scroll to position [421, 0]
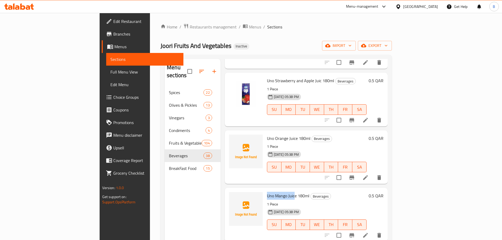
drag, startPoint x: 242, startPoint y: 183, endPoint x: 270, endPoint y: 183, distance: 27.9
click at [270, 192] on span "Uno Mango Juice 180ml" at bounding box center [288, 196] width 42 height 8
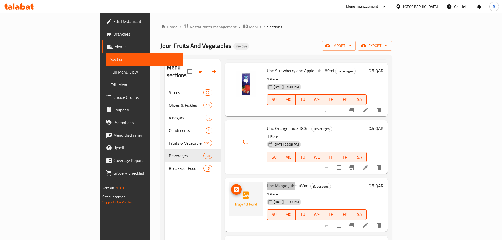
scroll to position [474, 0]
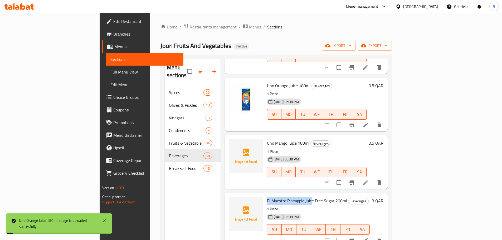
drag, startPoint x: 283, startPoint y: 185, endPoint x: 287, endPoint y: 185, distance: 3.7
click at [287, 197] on span "El Maestro Pineapple Juice Free Sugar 200ml" at bounding box center [307, 201] width 80 height 8
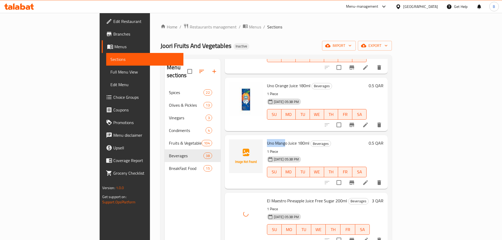
drag, startPoint x: 242, startPoint y: 129, endPoint x: 260, endPoint y: 125, distance: 18.4
click at [265, 137] on div "Uno Mango Juice 180ml Beverages 1 Piece [DATE] 05:38 PM SU MO TU WE TH FR SA" at bounding box center [317, 161] width 104 height 49
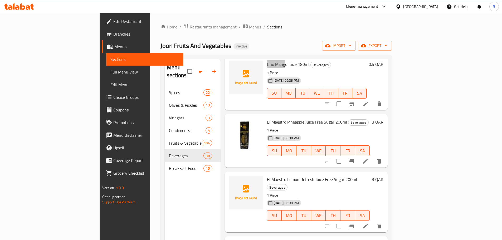
scroll to position [553, 0]
drag, startPoint x: 284, startPoint y: 163, endPoint x: 304, endPoint y: 163, distance: 20.3
click at [304, 173] on div "El Maestro Lemon Refresh Juice Free Sugar 200ml Beverages 1 Piece [DATE] 05:38 …" at bounding box center [318, 201] width 107 height 57
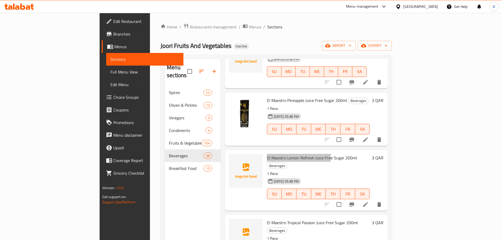
scroll to position [579, 0]
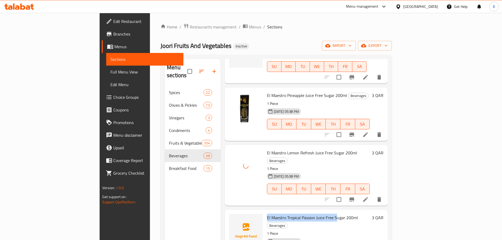
drag, startPoint x: 241, startPoint y: 195, endPoint x: 311, endPoint y: 195, distance: 70.6
click at [311, 212] on div "El Maestro Tropical Passion Juice Free Sugar 200ml Beverages 1 Piece [DATE] 05:…" at bounding box center [318, 240] width 107 height 57
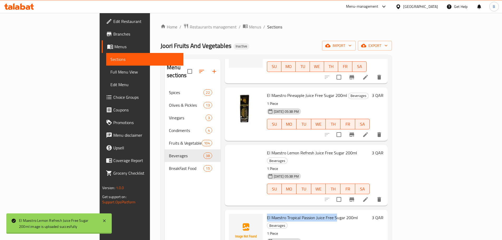
scroll to position [632, 0]
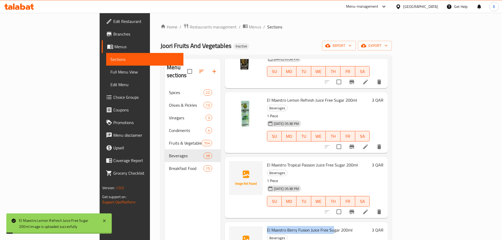
drag, startPoint x: 285, startPoint y: 200, endPoint x: 308, endPoint y: 200, distance: 22.1
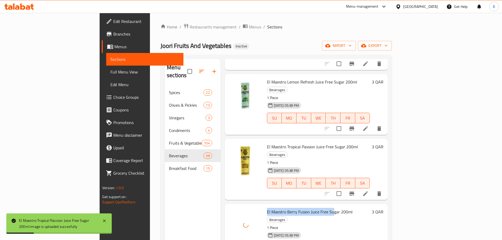
scroll to position [711, 0]
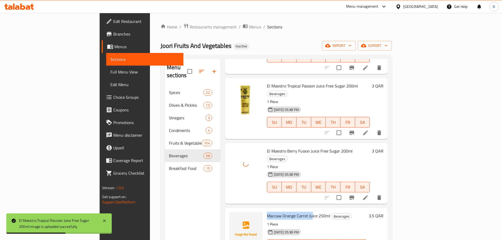
drag, startPoint x: 241, startPoint y: 179, endPoint x: 286, endPoint y: 180, distance: 45.1
click at [286, 210] on div "Maccaw Orange Carrot Juice 250ml Beverages 1 Piece [DATE] 05:38 PM SU MO TU WE …" at bounding box center [317, 234] width 104 height 49
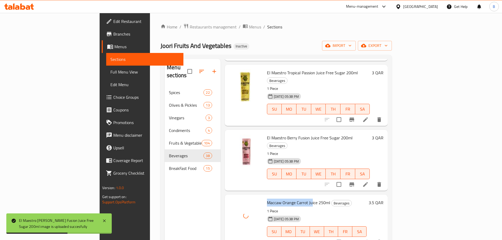
scroll to position [737, 0]
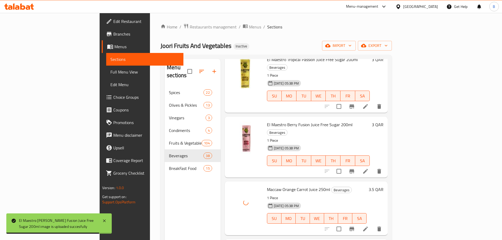
drag, startPoint x: 243, startPoint y: 209, endPoint x: 283, endPoint y: 210, distance: 39.8
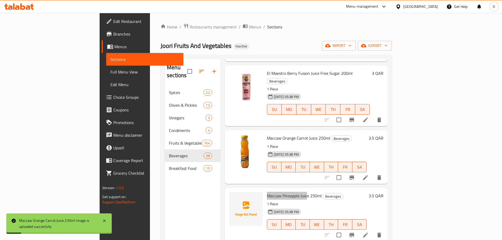
scroll to position [790, 0]
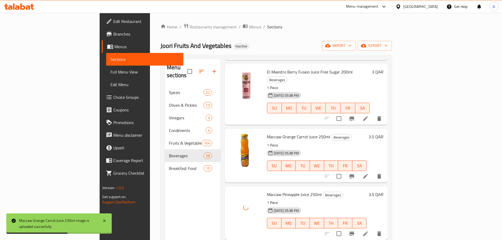
drag, startPoint x: 262, startPoint y: 214, endPoint x: 305, endPoint y: 218, distance: 43.6
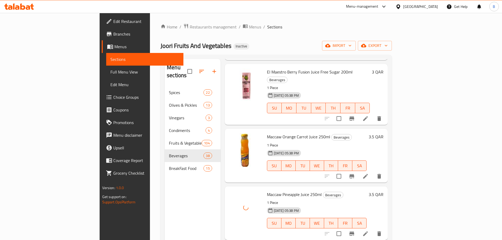
drag, startPoint x: 240, startPoint y: 215, endPoint x: 300, endPoint y: 215, distance: 59.3
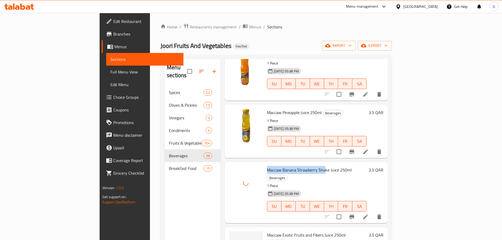
scroll to position [895, 0]
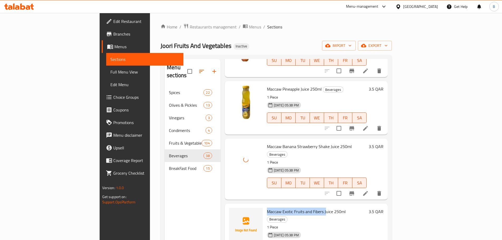
drag, startPoint x: 242, startPoint y: 166, endPoint x: 300, endPoint y: 165, distance: 58.2
click at [300, 208] on span "Maccaw Exotic Fruits and Fibers Juice 250ml" at bounding box center [306, 212] width 79 height 8
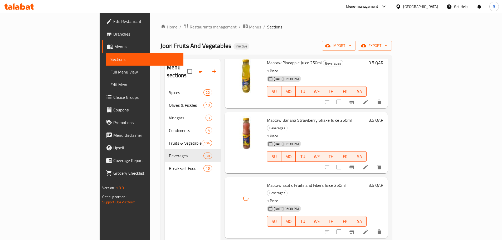
drag, startPoint x: 242, startPoint y: 198, endPoint x: 316, endPoint y: 239, distance: 84.7
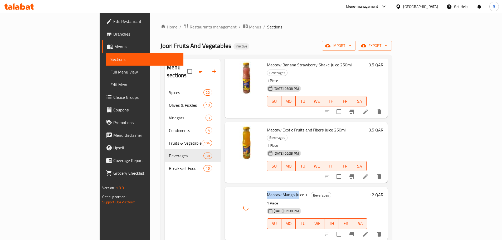
scroll to position [1001, 0]
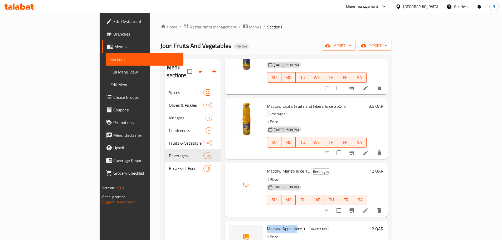
drag, startPoint x: 243, startPoint y: 177, endPoint x: 272, endPoint y: 176, distance: 29.0
click at [272, 225] on span "Maccaw Apple Juice 1L" at bounding box center [287, 229] width 41 height 8
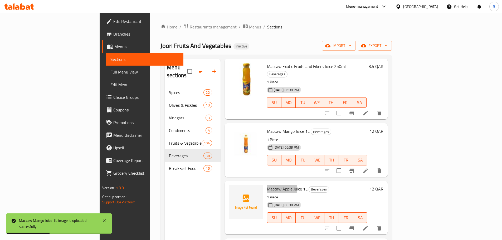
scroll to position [1053, 0]
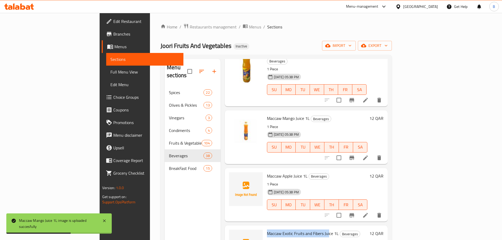
drag, startPoint x: 240, startPoint y: 180, endPoint x: 304, endPoint y: 180, distance: 64.3
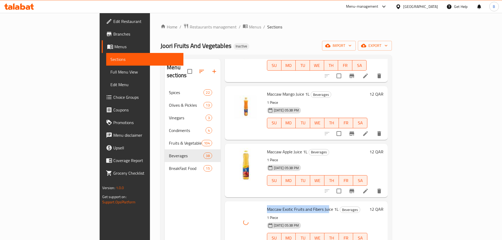
scroll to position [1106, 0]
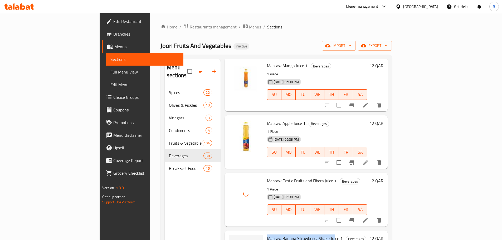
drag, startPoint x: 242, startPoint y: 186, endPoint x: 309, endPoint y: 186, distance: 67.2
click at [309, 234] on span "Maccaw Banana Strawberry Shake Juice 1L" at bounding box center [306, 238] width 78 height 8
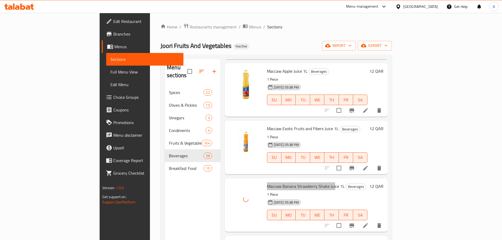
scroll to position [1159, 0]
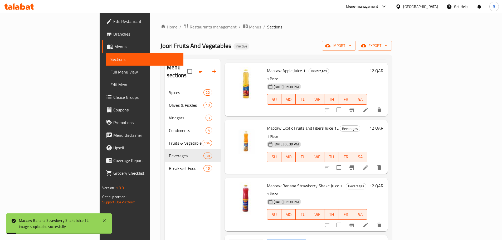
drag, startPoint x: 242, startPoint y: 191, endPoint x: 295, endPoint y: 207, distance: 55.9
click at [282, 239] on span "Xtra Pineapple Juice 250ml" at bounding box center [291, 243] width 48 height 8
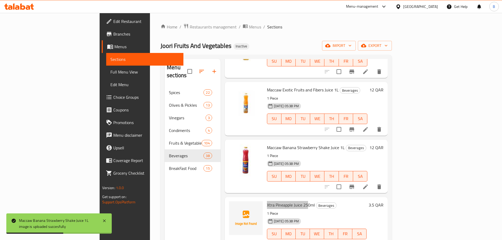
scroll to position [1211, 0]
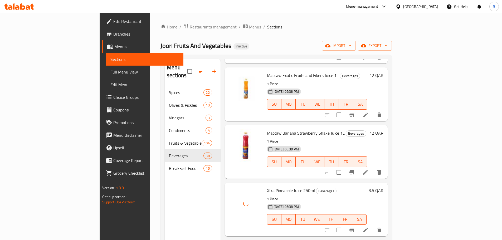
drag, startPoint x: 243, startPoint y: 196, endPoint x: 275, endPoint y: 198, distance: 32.9
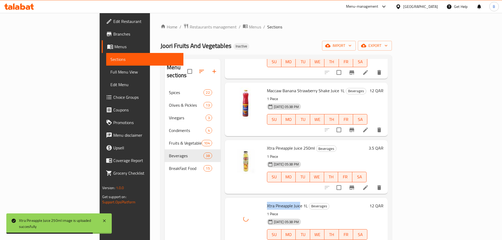
scroll to position [1264, 0]
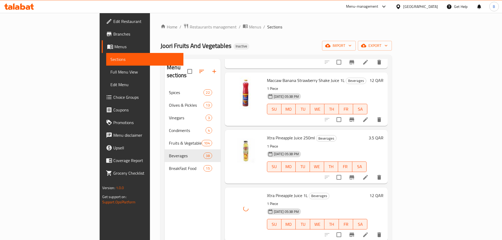
drag, startPoint x: 243, startPoint y: 201, endPoint x: 277, endPoint y: 202, distance: 33.4
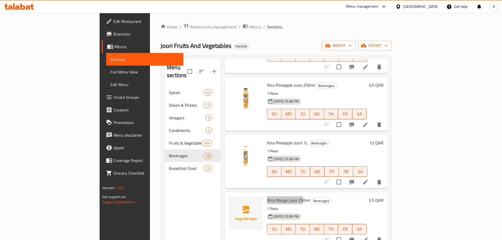
scroll to position [1343, 0]
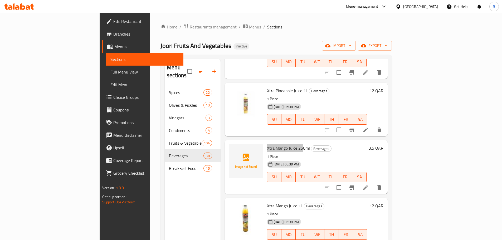
scroll to position [1396, 0]
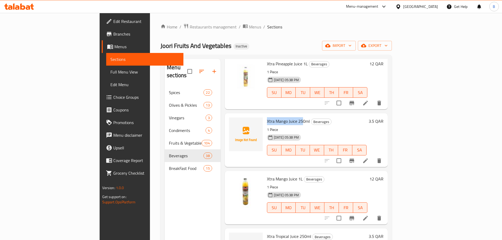
click at [267, 117] on span "Xtra Mango Juice 250ml" at bounding box center [288, 121] width 43 height 8
drag, startPoint x: 252, startPoint y: 70, endPoint x: 282, endPoint y: 70, distance: 30.0
click at [282, 117] on span "Xtra Mango Juice 250ml" at bounding box center [288, 121] width 43 height 8
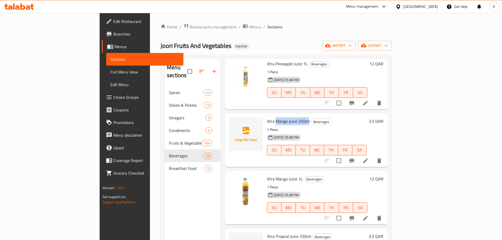
copy span "Mango Juice 250m"
drag, startPoint x: 254, startPoint y: 186, endPoint x: 276, endPoint y: 187, distance: 21.9
click at [276, 232] on span "Xtra Tropical Juice 250ml" at bounding box center [289, 236] width 44 height 8
copy span "Xtra Tropical Juice 2"
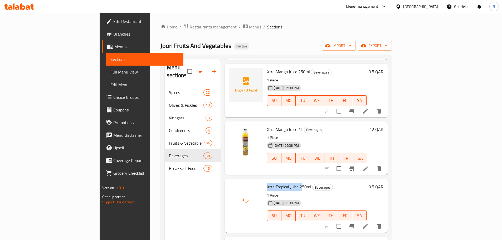
scroll to position [1448, 0]
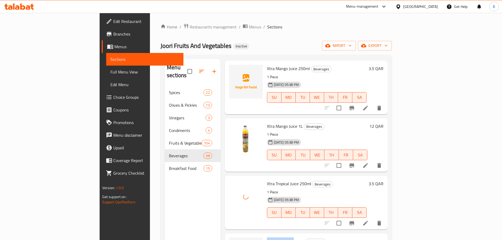
drag, startPoint x: 242, startPoint y: 189, endPoint x: 268, endPoint y: 188, distance: 25.6
copy span "Xtra Tropical Ju"
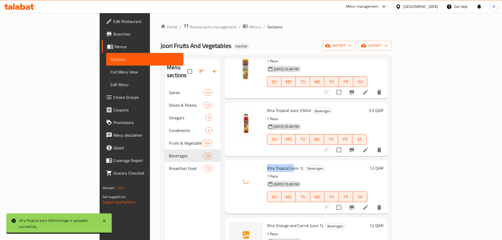
scroll to position [1528, 0]
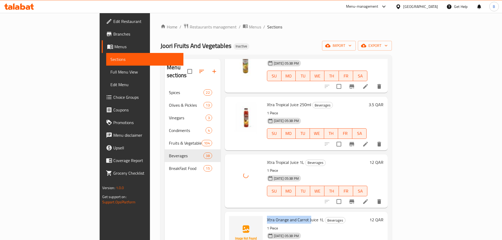
drag, startPoint x: 242, startPoint y: 166, endPoint x: 284, endPoint y: 168, distance: 43.0
click at [284, 214] on div "Xtra Orange and Carrot Juice 1L Beverages 1 Piece 02-09-2025 05:38 PM SU MO TU …" at bounding box center [317, 238] width 105 height 49
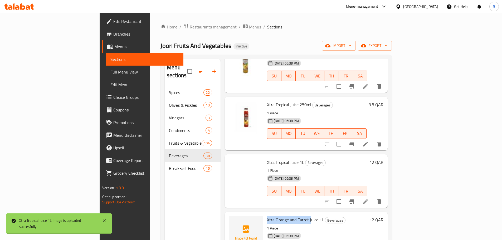
copy span "Xtra Orange and Carrot J"
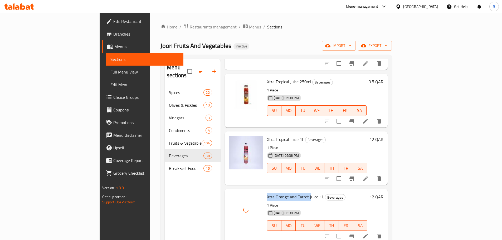
scroll to position [1554, 0]
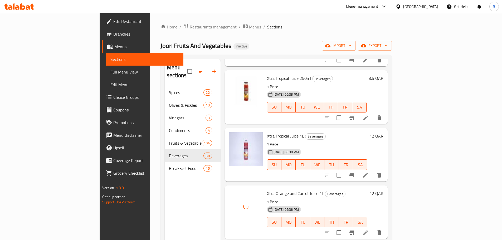
drag, startPoint x: 241, startPoint y: 198, endPoint x: 268, endPoint y: 198, distance: 27.4
copy span "Xtra Orange Juic"
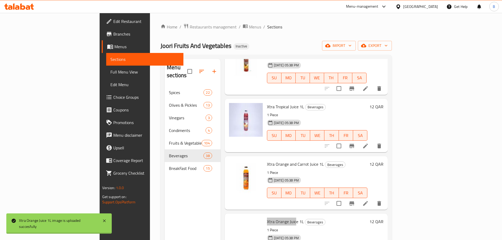
scroll to position [1607, 0]
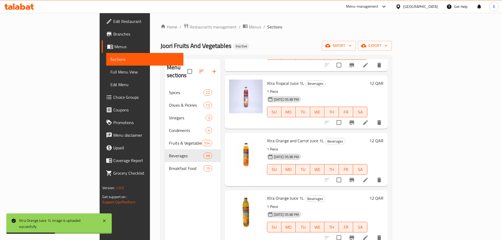
drag, startPoint x: 242, startPoint y: 205, endPoint x: 290, endPoint y: 204, distance: 47.9
copy span "Tropicana Pineapple Juice 2"
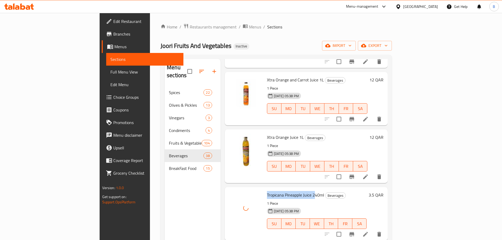
scroll to position [1686, 0]
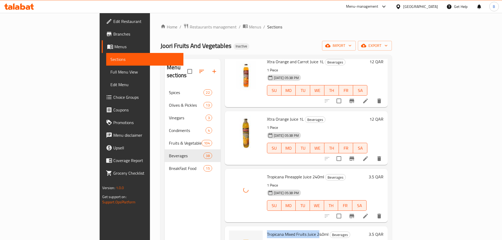
drag, startPoint x: 241, startPoint y: 181, endPoint x: 293, endPoint y: 180, distance: 52.4
copy span "Tropicana Mixed Fruits Juice 2"
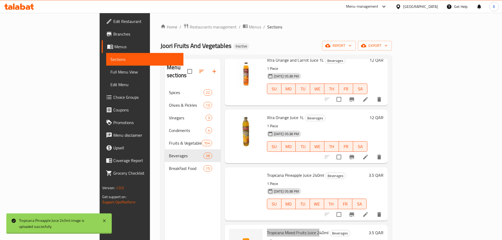
scroll to position [1738, 0]
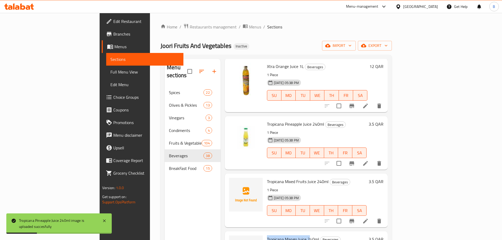
drag, startPoint x: 241, startPoint y: 188, endPoint x: 284, endPoint y: 188, distance: 43.2
copy span "Tropicana Mango Juice 2"
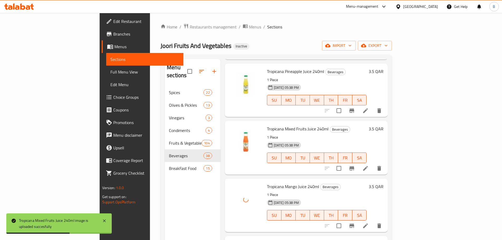
drag, startPoint x: 241, startPoint y: 190, endPoint x: 284, endPoint y: 198, distance: 43.5
copy span "Aqua Pure Water 200"
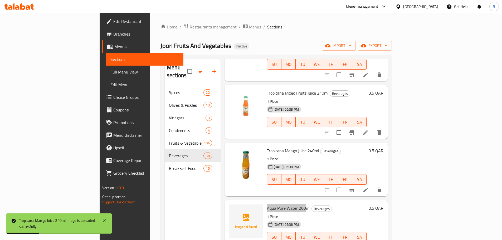
scroll to position [1844, 0]
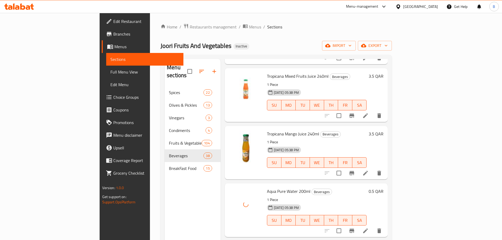
drag, startPoint x: 252, startPoint y: 195, endPoint x: 274, endPoint y: 196, distance: 22.7
copy span "Maxi Condensed R"
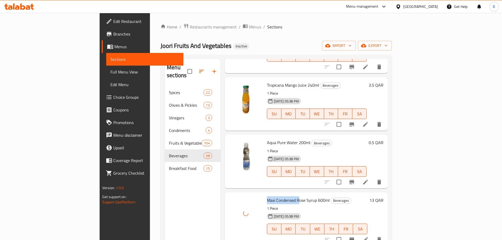
scroll to position [1896, 0]
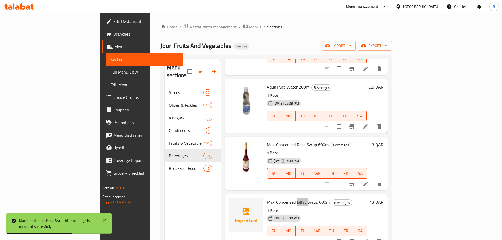
scroll to position [1949, 0]
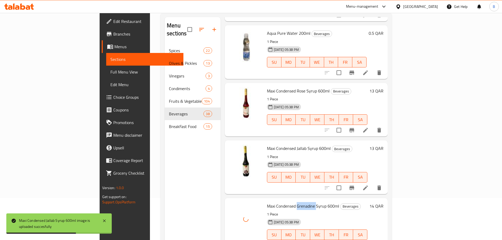
scroll to position [74, 0]
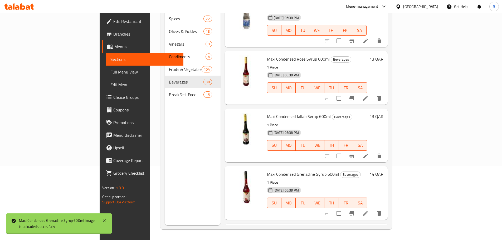
drag, startPoint x: 242, startPoint y: 179, endPoint x: 318, endPoint y: 239, distance: 97.0
click at [272, 228] on span "Via Sparkling Water 330ml" at bounding box center [291, 232] width 48 height 8
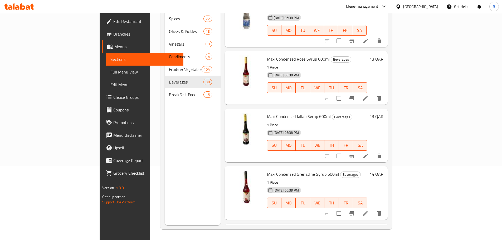
click at [267, 228] on span "Via Sparkling Water 330ml" at bounding box center [291, 232] width 48 height 8
click at [270, 228] on span "Via Sparkling Water 330ml" at bounding box center [291, 232] width 48 height 8
click at [220, 55] on div "Menu items Add Sort Manage items Mr Juicy Apple Juice 180ml Beverages 1 Piece 0…" at bounding box center [303, 105] width 167 height 240
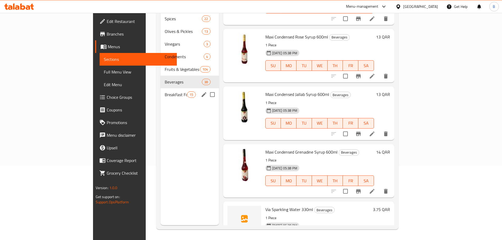
click at [165, 91] on span "BreakFast Food" at bounding box center [176, 94] width 22 height 6
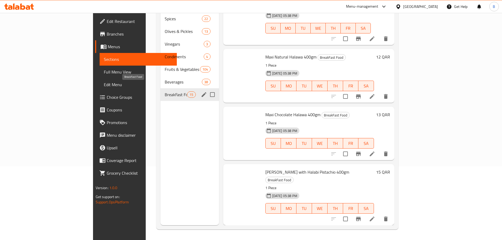
scroll to position [636, 0]
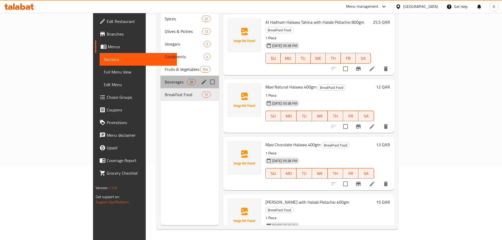
click at [160, 78] on div "Beverages 38" at bounding box center [189, 82] width 58 height 13
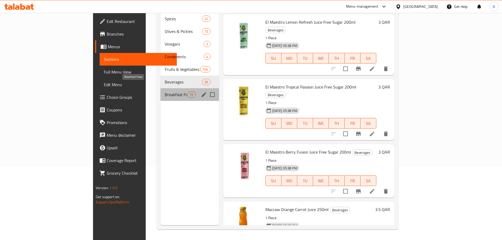
click at [165, 91] on span "BreakFast Food" at bounding box center [176, 94] width 22 height 6
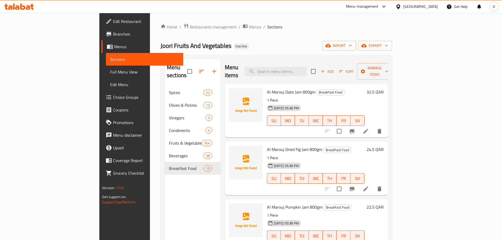
click at [267, 88] on span "Al Marouj Date Jam 800gm" at bounding box center [291, 92] width 48 height 8
drag, startPoint x: 242, startPoint y: 83, endPoint x: 274, endPoint y: 83, distance: 32.4
click at [274, 86] on div "Al Marouj Date Jam 800gm BreakFast Food 1 Piece 02-09-2025 05:38 PM SU MO TU WE…" at bounding box center [316, 110] width 102 height 49
drag, startPoint x: 242, startPoint y: 142, endPoint x: 281, endPoint y: 148, distance: 39.5
click at [280, 145] on span "Al Marouj Dried Fig Jam 800gm" at bounding box center [294, 149] width 55 height 8
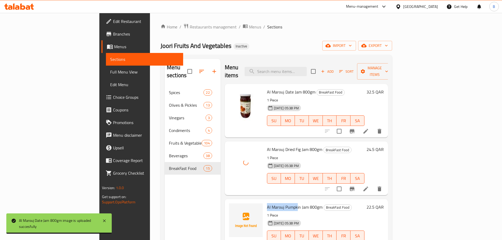
drag, startPoint x: 243, startPoint y: 199, endPoint x: 291, endPoint y: 239, distance: 62.9
click at [273, 203] on span "Al Marouj Pumpkin Jam 800gm" at bounding box center [295, 207] width 56 height 8
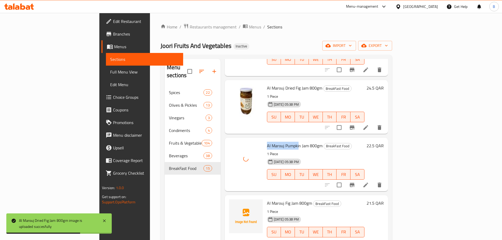
scroll to position [79, 0]
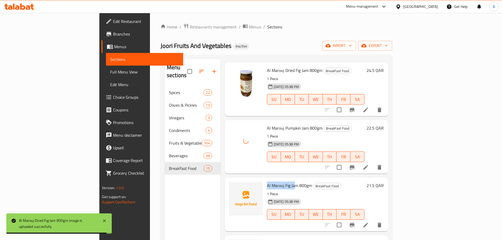
drag, startPoint x: 253, startPoint y: 179, endPoint x: 270, endPoint y: 179, distance: 17.1
click at [270, 181] on span "Al Marouj Fig Jam 800gm" at bounding box center [289, 185] width 45 height 8
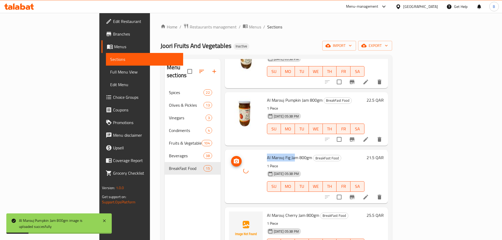
scroll to position [132, 0]
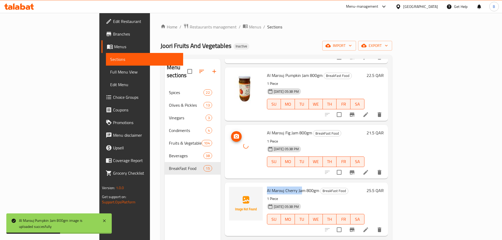
drag, startPoint x: 240, startPoint y: 183, endPoint x: 317, endPoint y: 233, distance: 91.6
click at [276, 185] on div "Al Marouj Cherry Jam 800gm BreakFast Food 1 Piece 02-09-2025 05:38 PM SU MO TU …" at bounding box center [316, 209] width 102 height 49
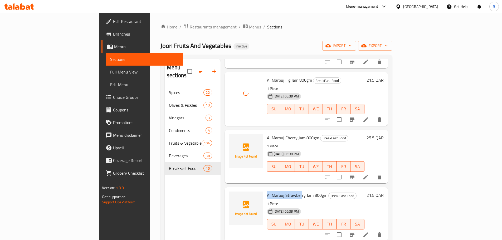
drag, startPoint x: 270, startPoint y: 187, endPoint x: 277, endPoint y: 186, distance: 6.1
click at [277, 189] on div "Al Marouj Strawberry Jam 800gm BreakFast Food 1 Piece 02-09-2025 05:38 PM SU MO…" at bounding box center [316, 213] width 102 height 49
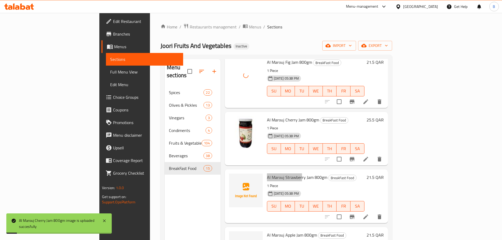
scroll to position [211, 0]
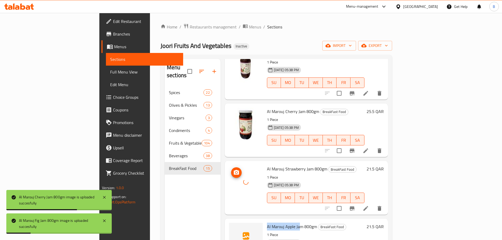
drag, startPoint x: 242, startPoint y: 220, endPoint x: 274, endPoint y: 219, distance: 31.9
click at [274, 223] on span "Al Marouj Apple Jam 800gm" at bounding box center [292, 227] width 50 height 8
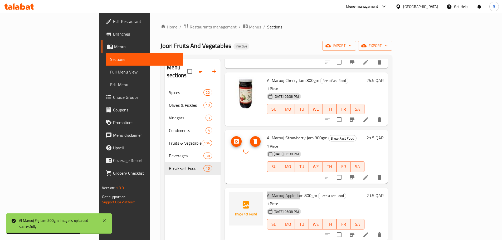
scroll to position [263, 0]
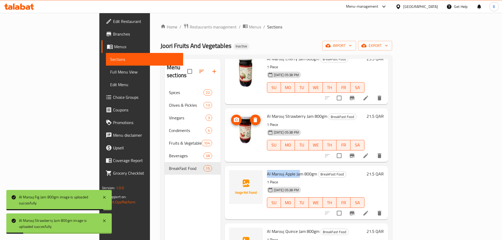
click at [267, 227] on span "Al Marouj Quince Jam 800gm" at bounding box center [293, 231] width 52 height 8
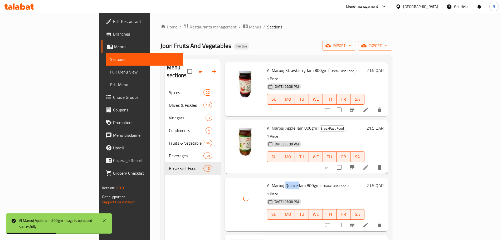
scroll to position [342, 0]
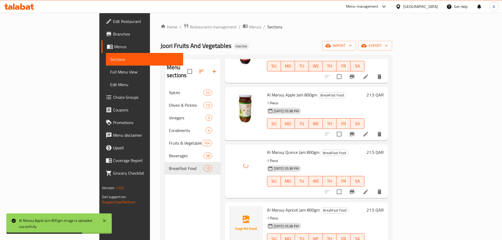
click at [267, 206] on span "Al Marouj Apricot Jam 800gm" at bounding box center [293, 210] width 53 height 8
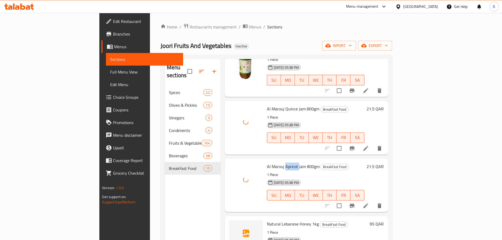
scroll to position [395, 0]
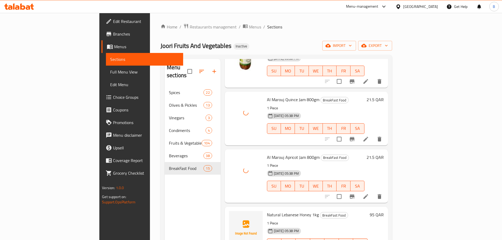
click at [267, 211] on span "Natural Lebanese Honey 1kg" at bounding box center [293, 215] width 52 height 8
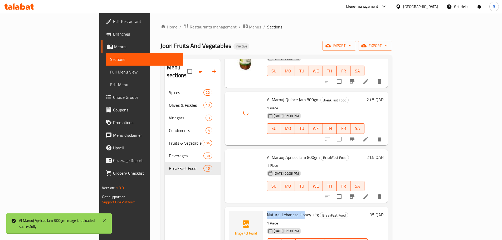
drag, startPoint x: 240, startPoint y: 208, endPoint x: 279, endPoint y: 207, distance: 38.7
click at [279, 209] on div "Natural Lebanese Honey 1kg BreakFast Food 1 Piece 02-09-2025 05:38 PM SU MO TU …" at bounding box center [317, 233] width 105 height 49
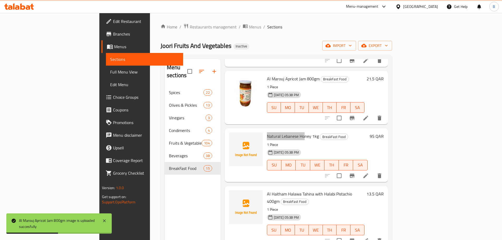
scroll to position [474, 0]
drag, startPoint x: 240, startPoint y: 186, endPoint x: 300, endPoint y: 186, distance: 60.3
click at [300, 188] on div "Al Haitham Halawa Tahina with Halabi Pistachio 400gm BreakFast Food 1 Piece 02-…" at bounding box center [316, 216] width 102 height 57
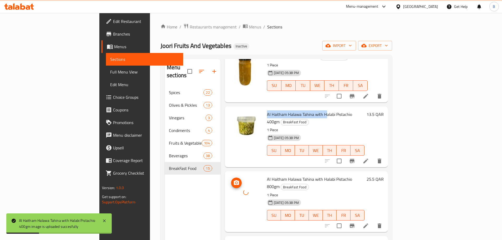
scroll to position [579, 0]
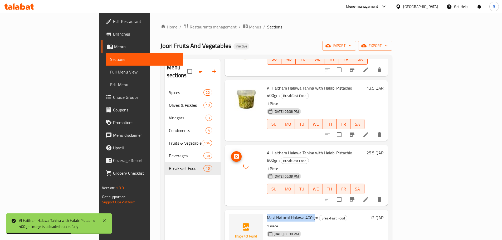
drag, startPoint x: 242, startPoint y: 194, endPoint x: 288, endPoint y: 196, distance: 46.6
click at [288, 212] on div "Maxi Natural Halawa 400gm BreakFast Food 1 Piece 02-09-2025 05:38 PM SU MO TU W…" at bounding box center [317, 236] width 105 height 49
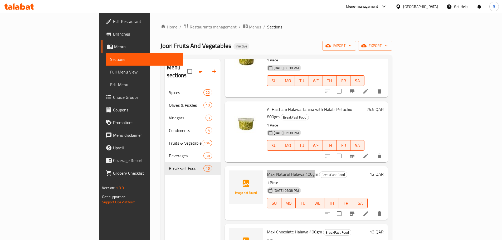
scroll to position [632, 0]
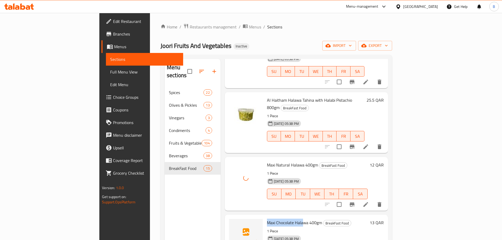
drag, startPoint x: 248, startPoint y: 200, endPoint x: 305, endPoint y: 235, distance: 67.0
click at [280, 217] on div "Maxi Chocolate Halawa 400gm BreakFast Food 1 Piece 02-09-2025 05:38 PM SU MO TU…" at bounding box center [317, 241] width 105 height 49
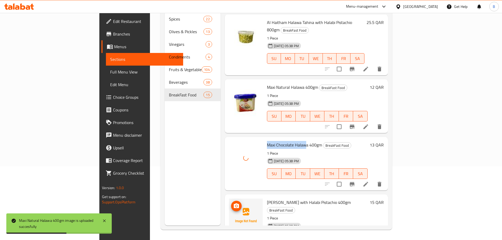
scroll to position [74, 0]
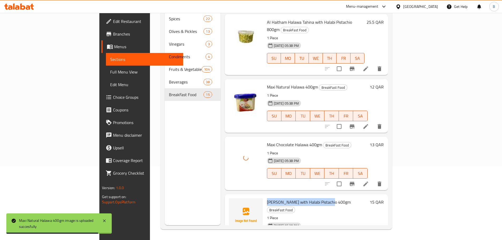
drag, startPoint x: 243, startPoint y: 180, endPoint x: 304, endPoint y: 179, distance: 60.9
click at [304, 198] on span "Maxi Halawa Tahina with Halabi Pistachio 400gm" at bounding box center [309, 202] width 84 height 8
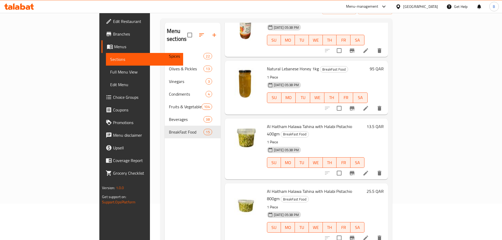
scroll to position [0, 0]
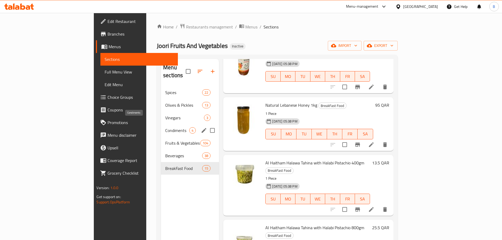
click at [165, 127] on span "Condiments" at bounding box center [177, 130] width 24 height 6
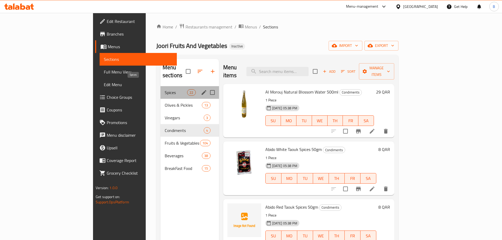
click at [165, 89] on span "Spices" at bounding box center [176, 92] width 22 height 6
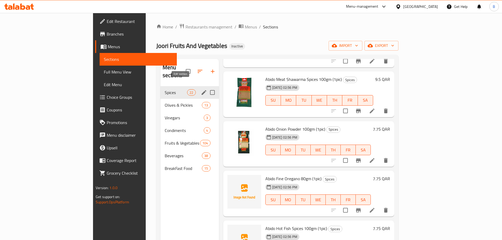
click at [201, 90] on icon "edit" at bounding box center [203, 92] width 5 height 5
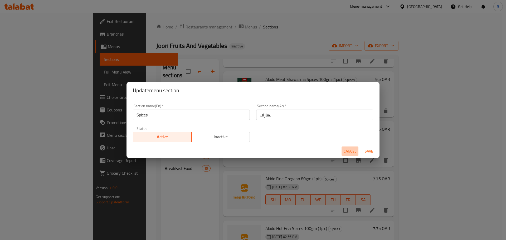
click at [350, 151] on span "Cancel" at bounding box center [349, 151] width 13 height 7
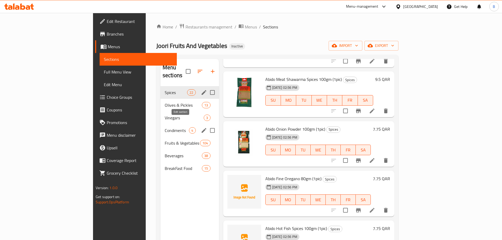
click at [201, 127] on icon "edit" at bounding box center [204, 130] width 6 height 6
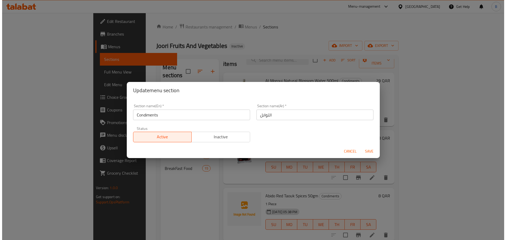
scroll to position [3, 0]
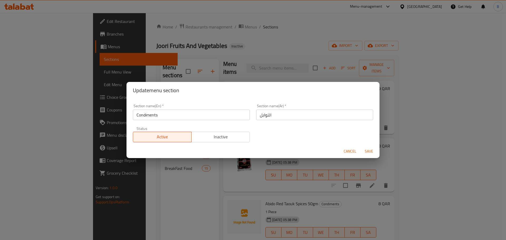
click at [350, 153] on span "Cancel" at bounding box center [349, 151] width 13 height 7
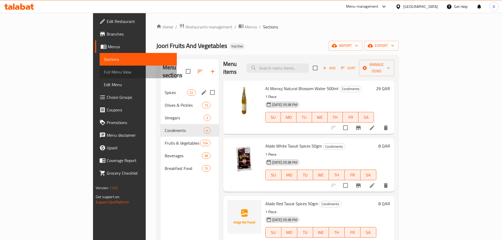
click at [104, 71] on span "Full Menu View" at bounding box center [138, 72] width 69 height 6
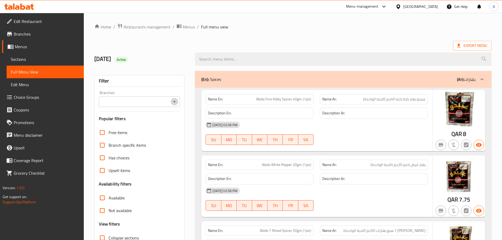
click at [173, 101] on icon "Open" at bounding box center [174, 101] width 6 height 6
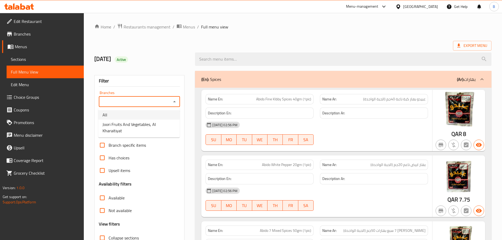
click at [141, 126] on span "Joori Fruits And Vegetables, Al Kharaitiyat" at bounding box center [138, 127] width 73 height 13
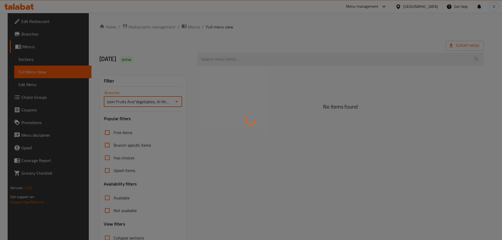
type input "Joori Fruits And Vegetables, Al Kharaitiyat"
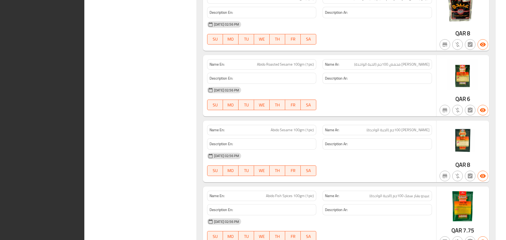
scroll to position [748, 0]
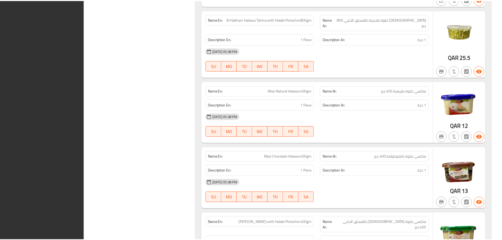
scroll to position [13128, 0]
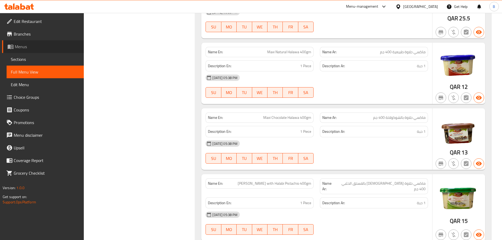
click at [22, 48] on span "Menus" at bounding box center [47, 46] width 65 height 6
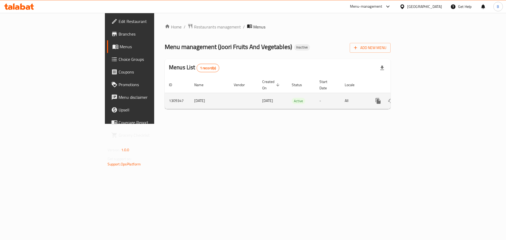
click at [418, 98] on icon "enhanced table" at bounding box center [415, 100] width 5 height 5
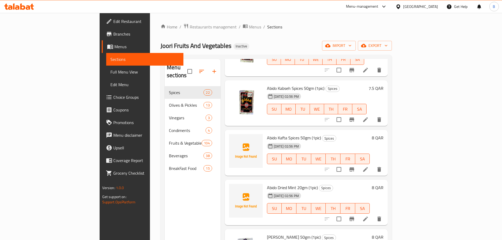
scroll to position [158, 0]
